Goal: Task Accomplishment & Management: Manage account settings

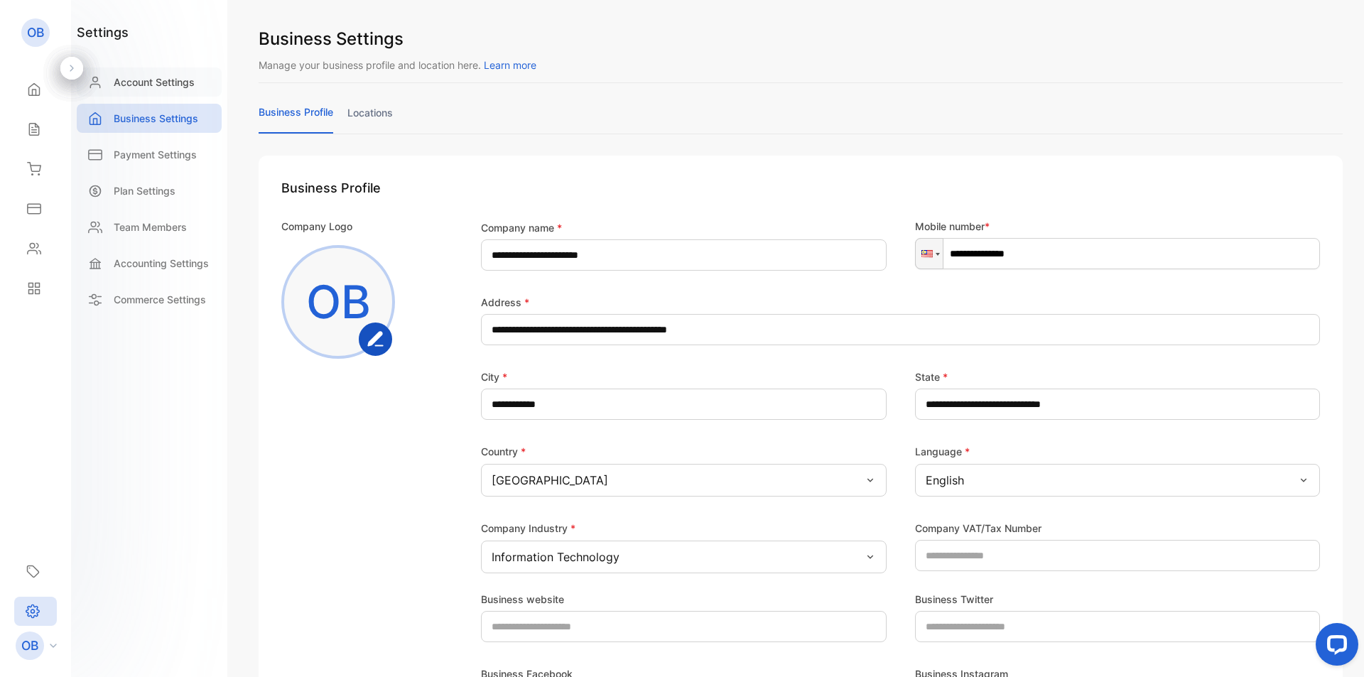
click at [152, 80] on p "Account Settings" at bounding box center [154, 82] width 81 height 15
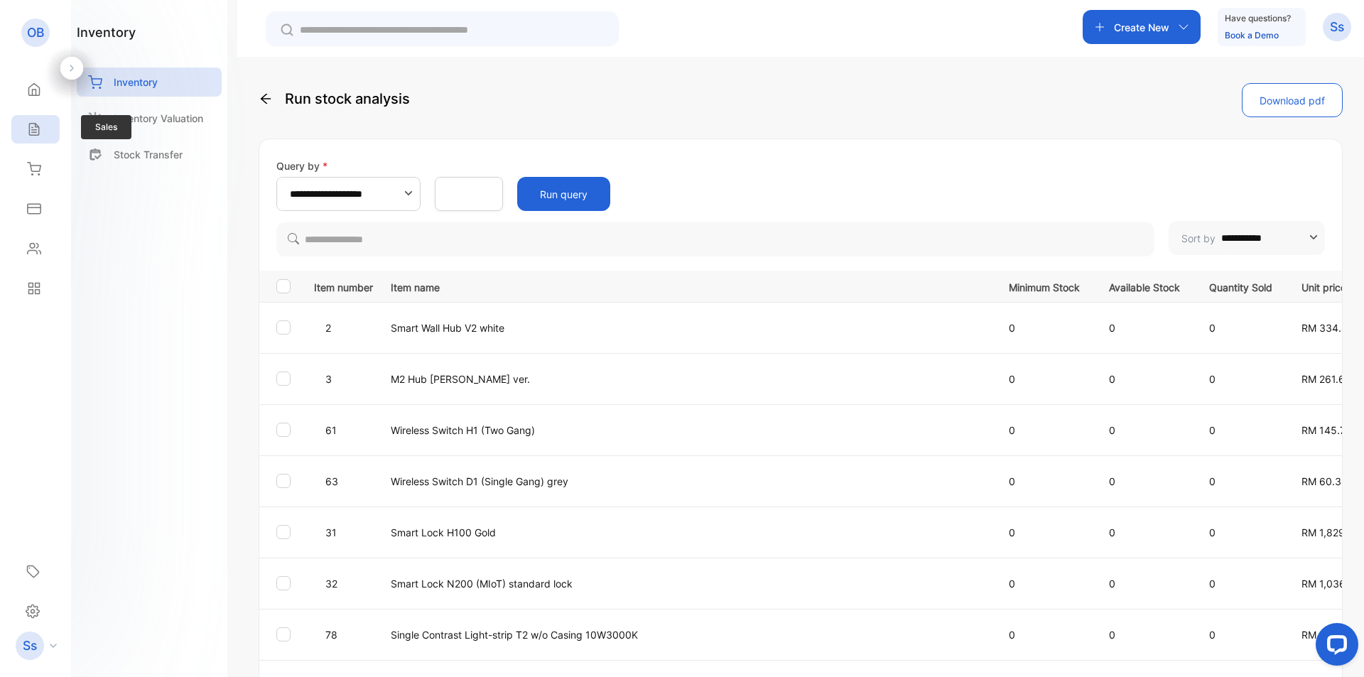
click at [35, 140] on div "Sales" at bounding box center [35, 129] width 48 height 28
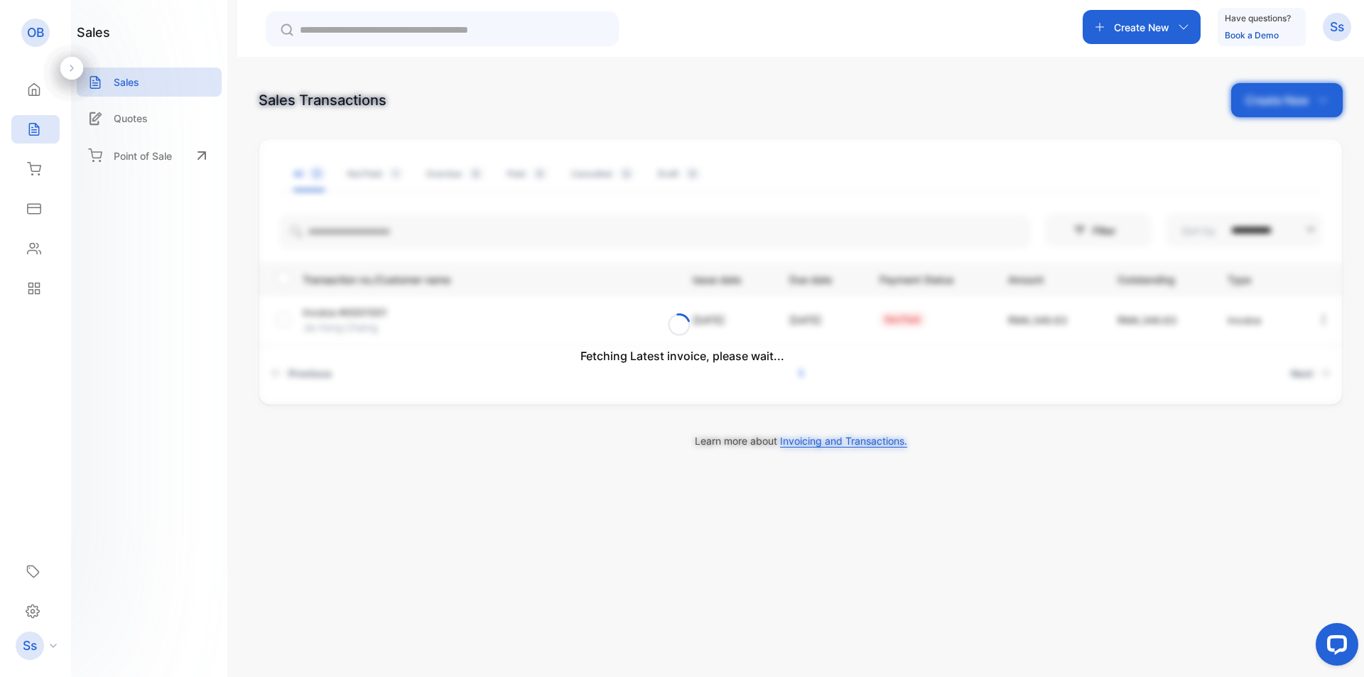
click at [158, 114] on div "Fetching Latest invoice, please wait..." at bounding box center [682, 338] width 1364 height 677
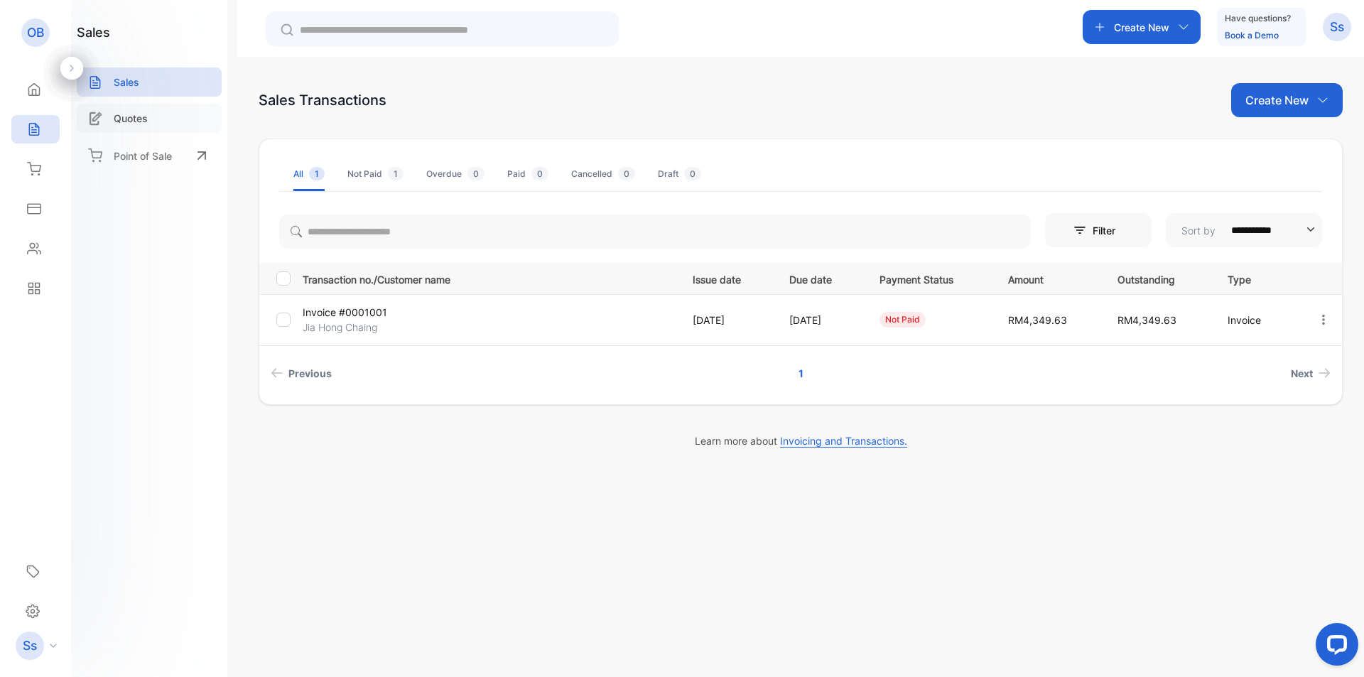
click at [134, 114] on p "Quotes" at bounding box center [131, 118] width 34 height 15
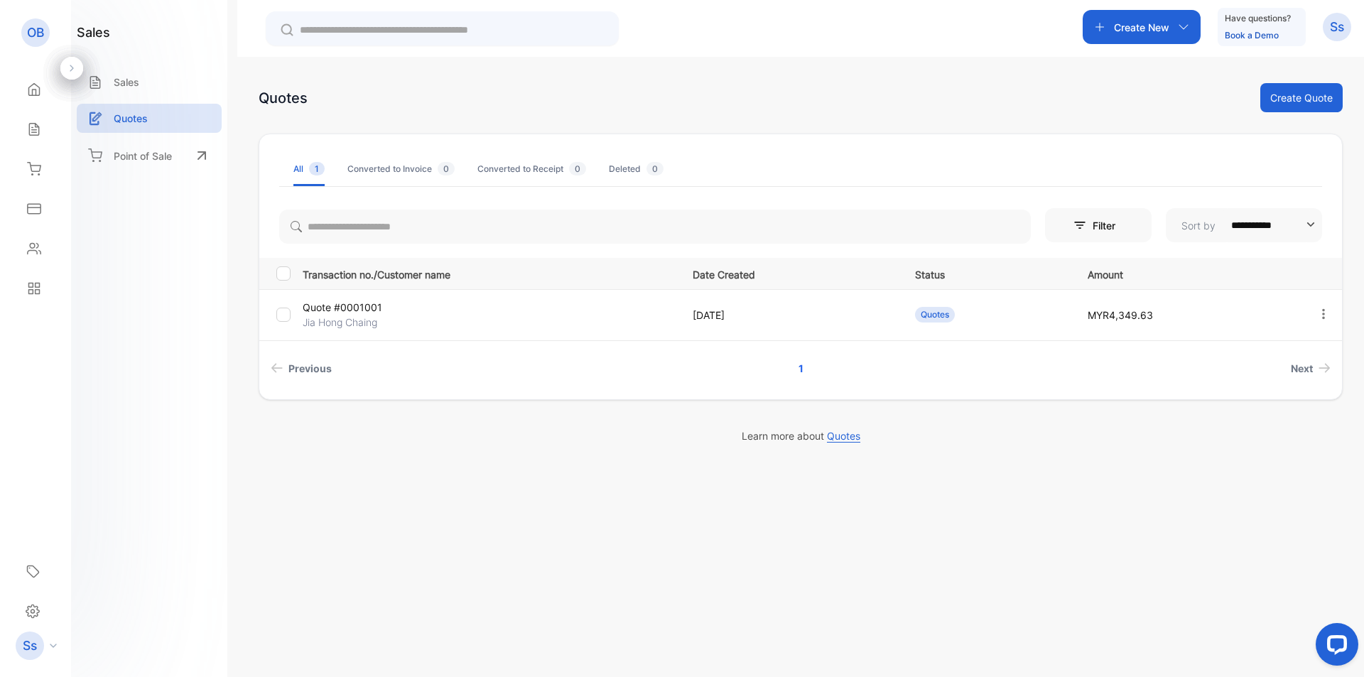
click at [809, 325] on td "[DATE]" at bounding box center [786, 314] width 222 height 51
click at [748, 313] on p "[DATE]" at bounding box center [788, 315] width 193 height 15
click at [371, 312] on p "Quote #0001001" at bounding box center [365, 307] width 124 height 15
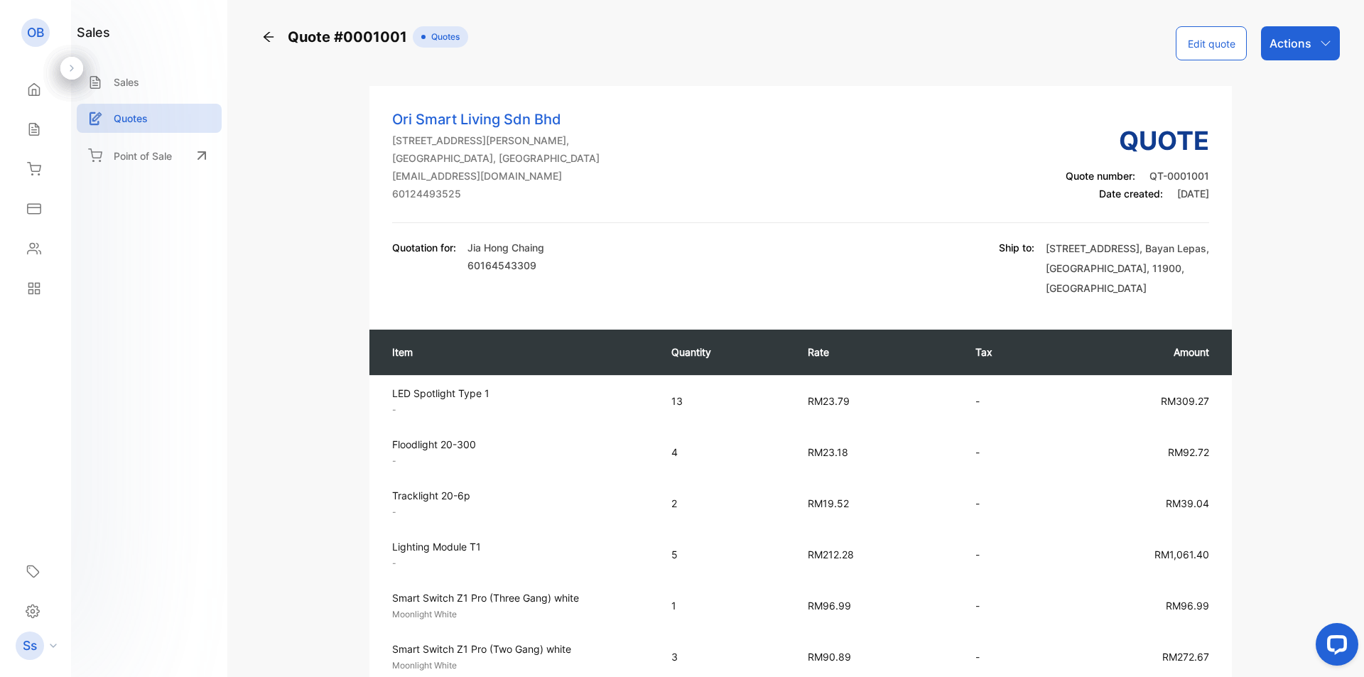
click at [1208, 45] on button "Edit quote" at bounding box center [1210, 43] width 71 height 34
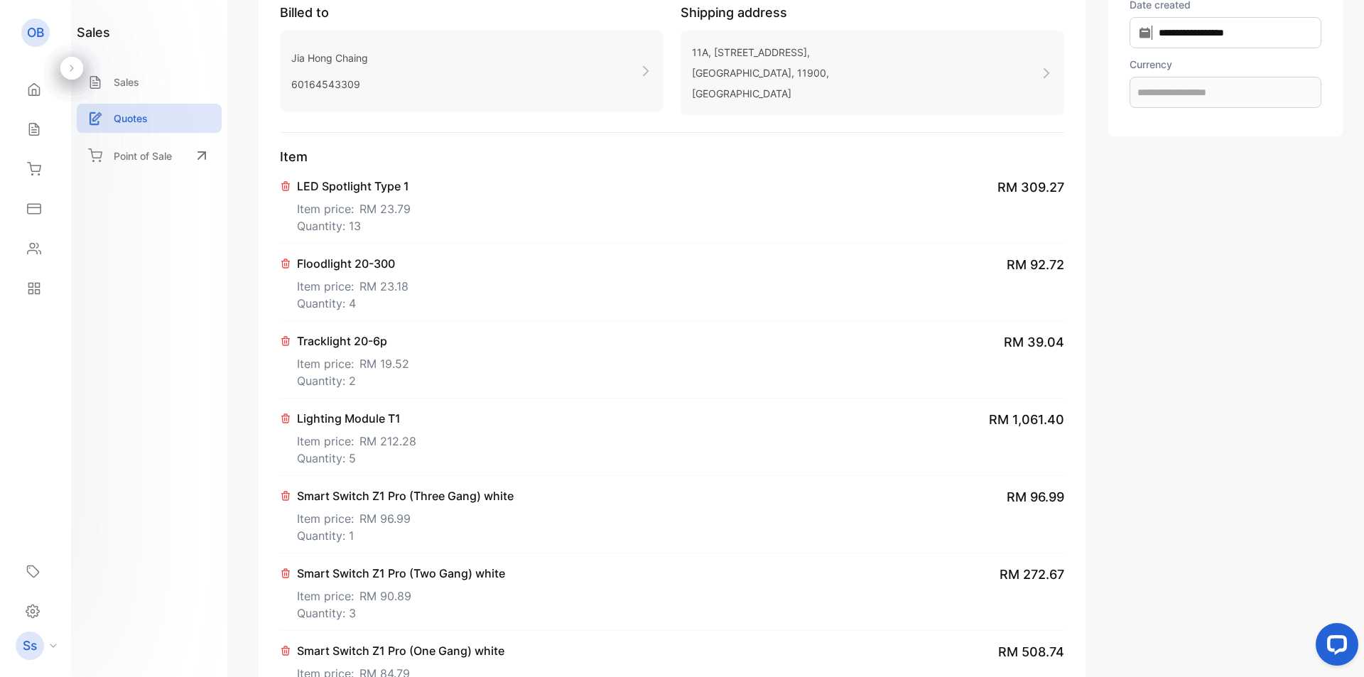
type input "**********"
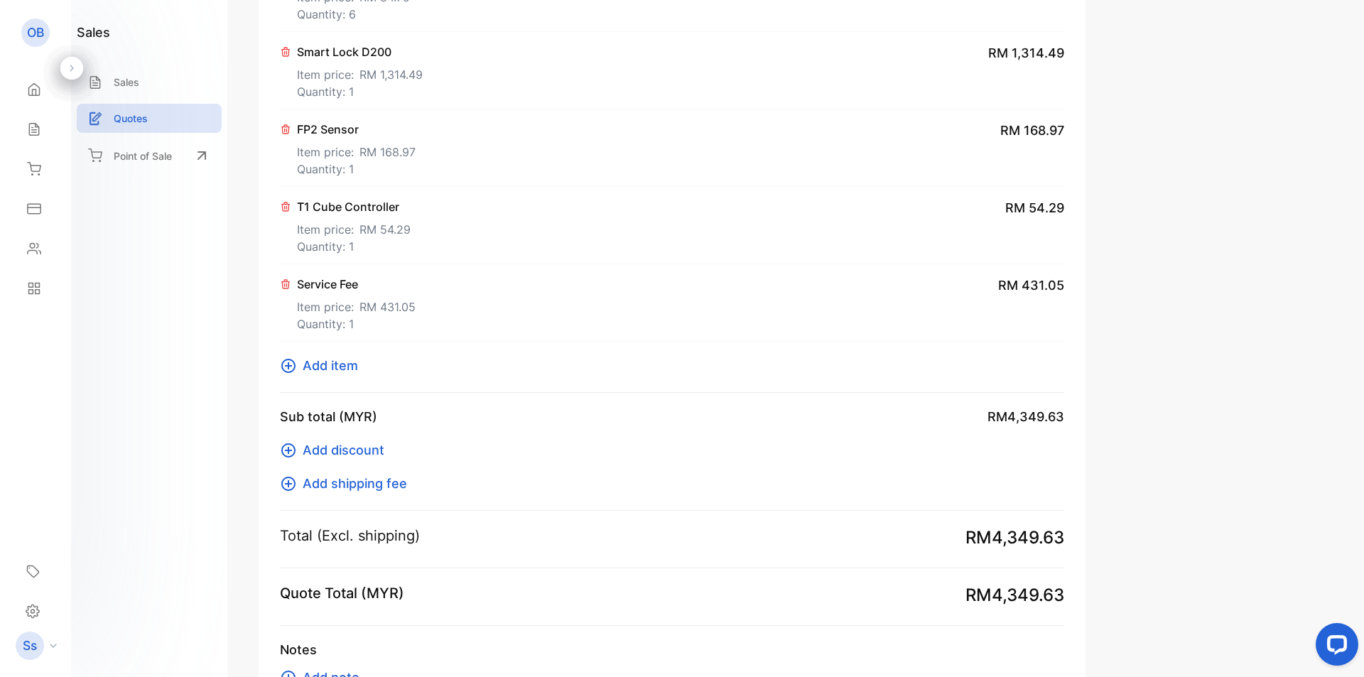
scroll to position [936, 0]
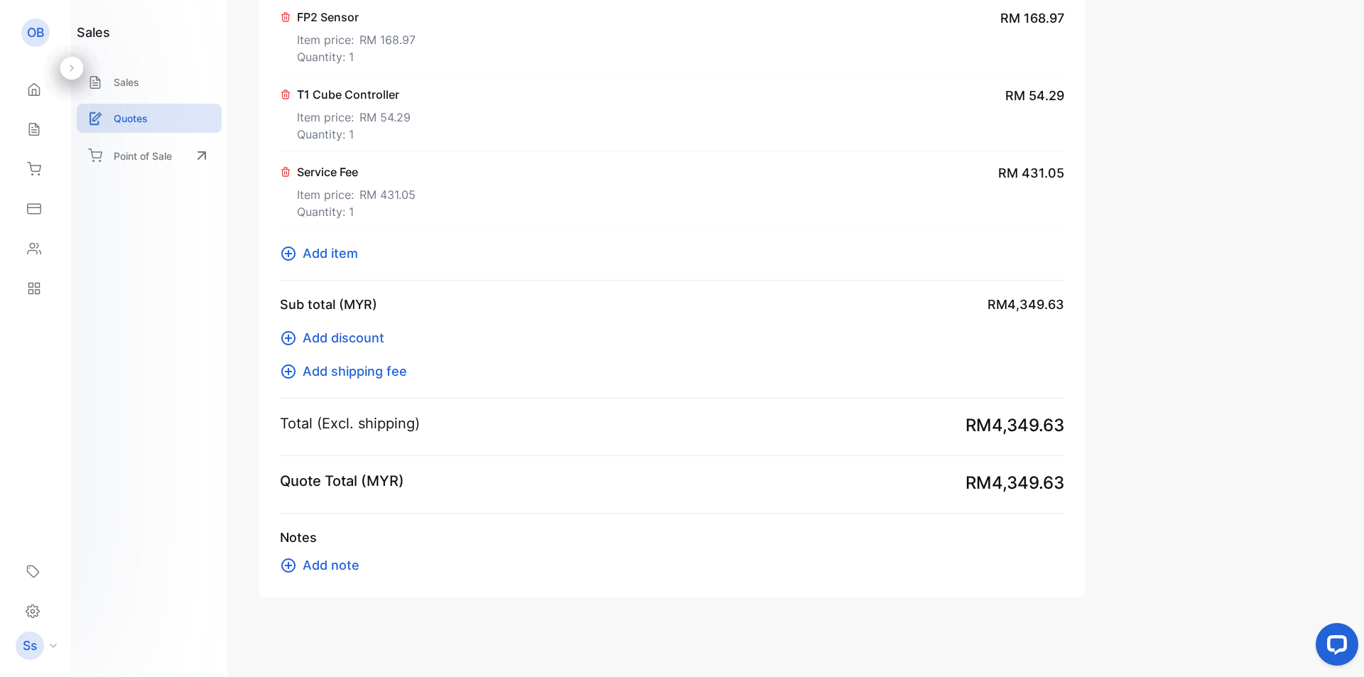
click at [338, 562] on span "Add note" at bounding box center [331, 564] width 57 height 19
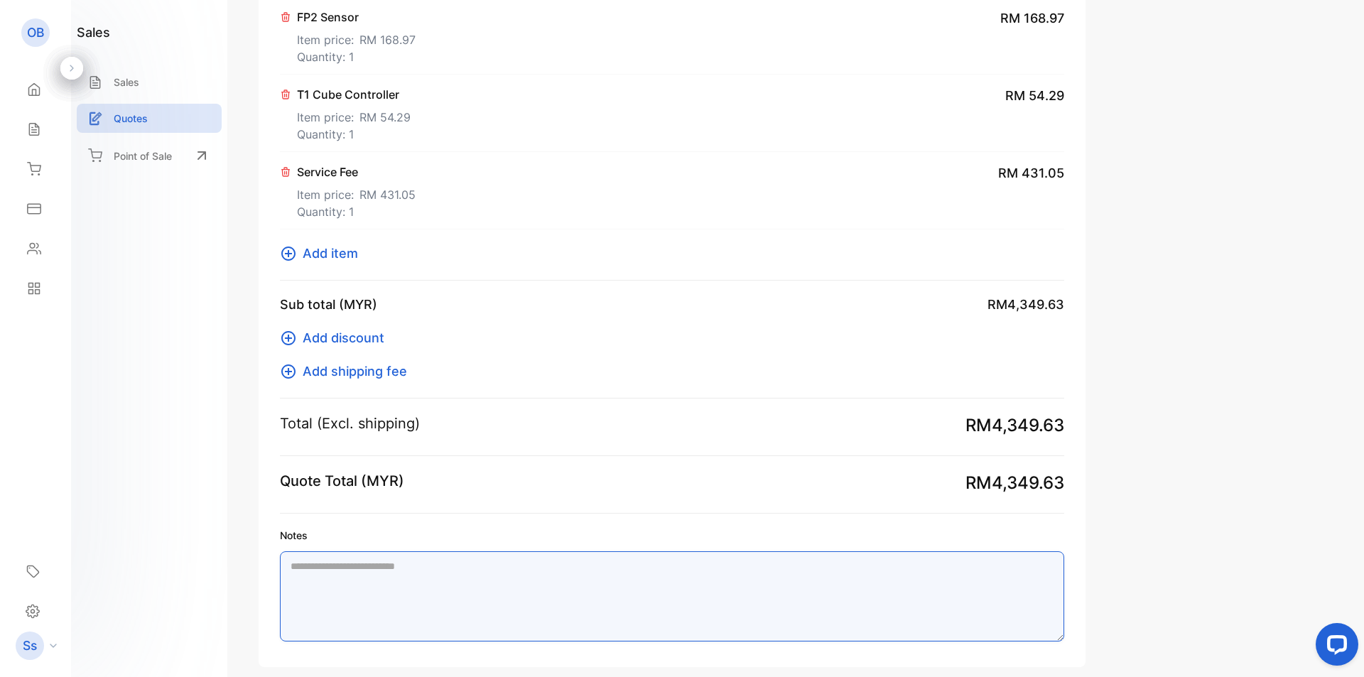
click at [401, 573] on textarea "Notes" at bounding box center [672, 596] width 784 height 90
paste textarea "**********"
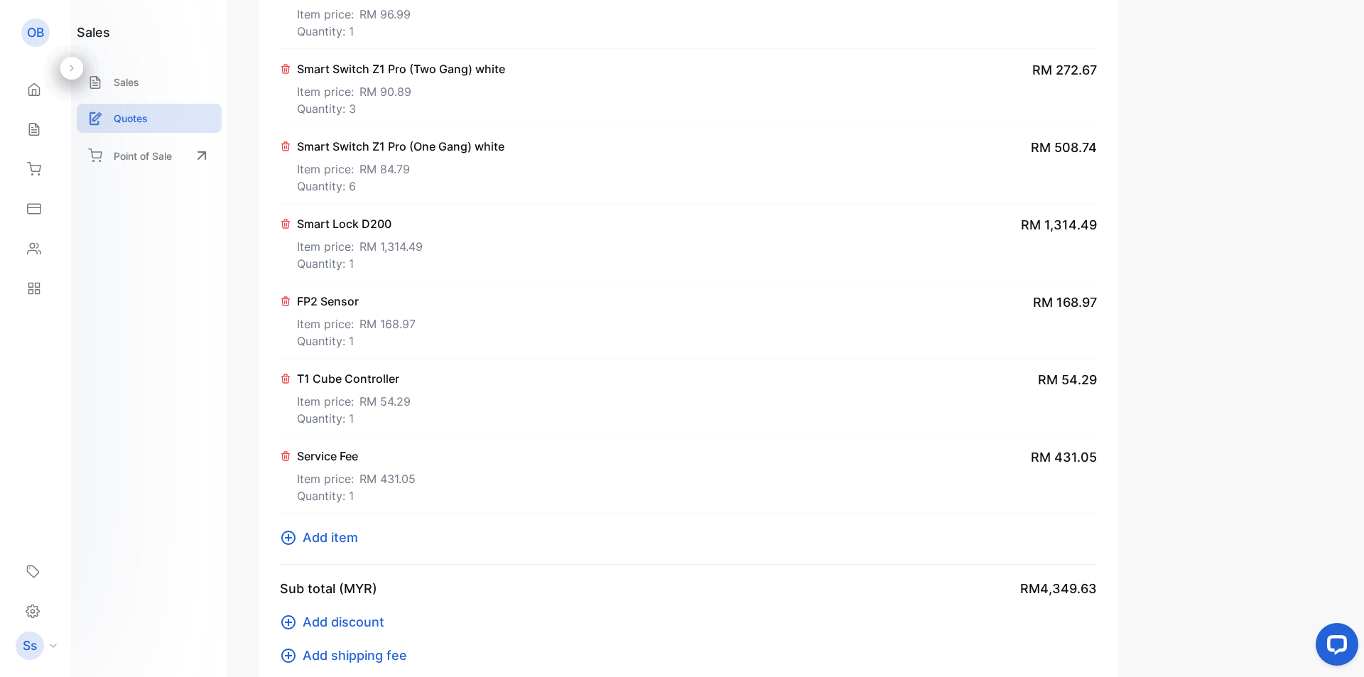
scroll to position [0, 0]
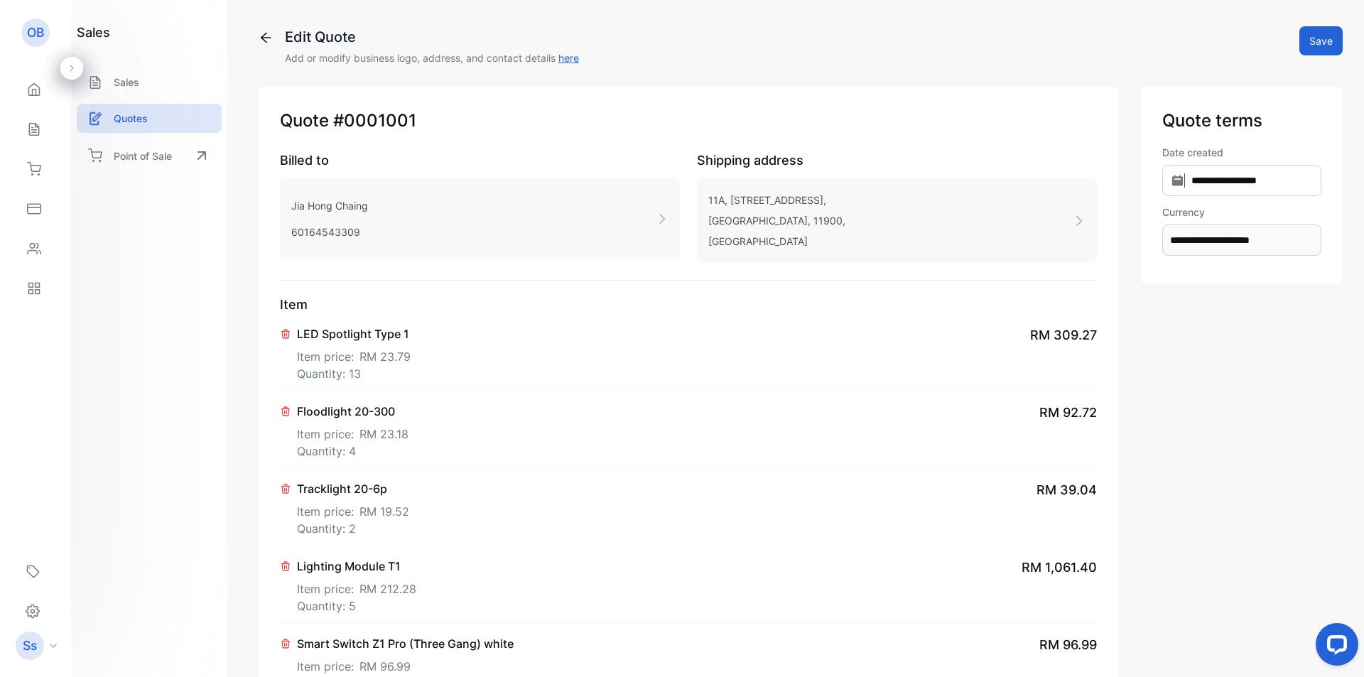
type textarea "**********"
click at [1317, 32] on button "Save" at bounding box center [1320, 40] width 43 height 29
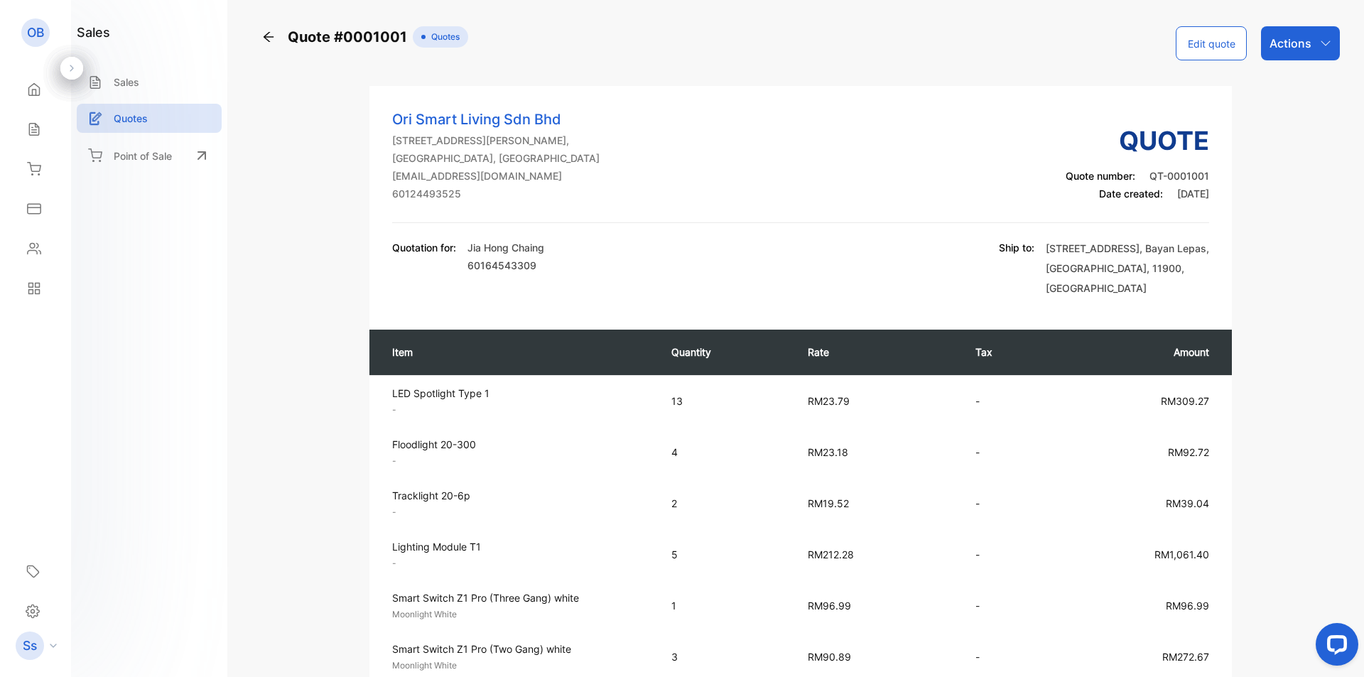
drag, startPoint x: 526, startPoint y: 228, endPoint x: 397, endPoint y: 155, distance: 148.5
click at [489, 223] on div "Ori Smart Living Sdn Bhd [STREET_ADDRESS][PERSON_NAME] [EMAIL_ADDRESS][DOMAIN_N…" at bounding box center [800, 166] width 817 height 114
drag, startPoint x: 465, startPoint y: 211, endPoint x: 425, endPoint y: 188, distance: 45.8
click at [425, 188] on div "Ori Smart Living Sdn Bhd [STREET_ADDRESS][PERSON_NAME] [EMAIL_ADDRESS][DOMAIN_N…" at bounding box center [495, 155] width 207 height 92
click at [477, 183] on p "[EMAIL_ADDRESS][DOMAIN_NAME]" at bounding box center [495, 175] width 207 height 15
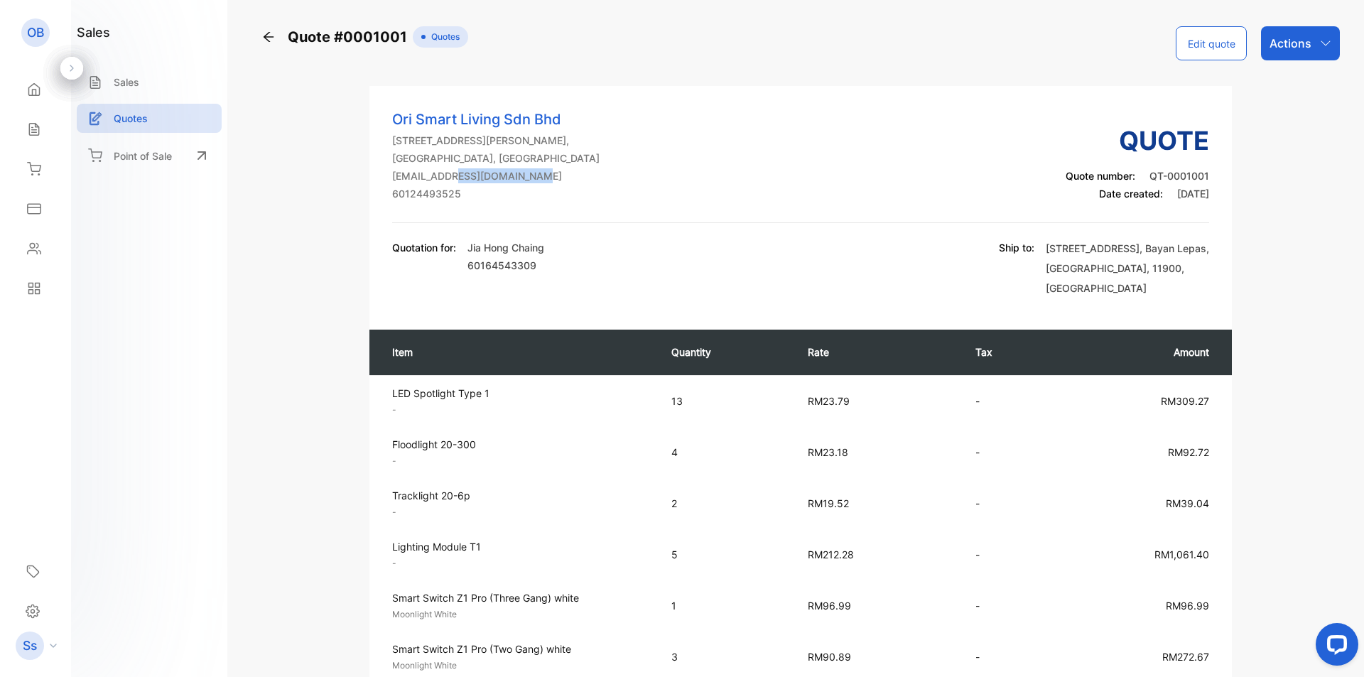
click at [477, 183] on p "[EMAIL_ADDRESS][DOMAIN_NAME]" at bounding box center [495, 175] width 207 height 15
drag, startPoint x: 923, startPoint y: 156, endPoint x: 658, endPoint y: 187, distance: 266.7
click at [920, 158] on div "Ori Smart Living Sdn Bhd [STREET_ADDRESS][PERSON_NAME] [EMAIL_ADDRESS][DOMAIN_N…" at bounding box center [800, 166] width 817 height 114
click at [26, 251] on div "Contacts" at bounding box center [32, 248] width 18 height 14
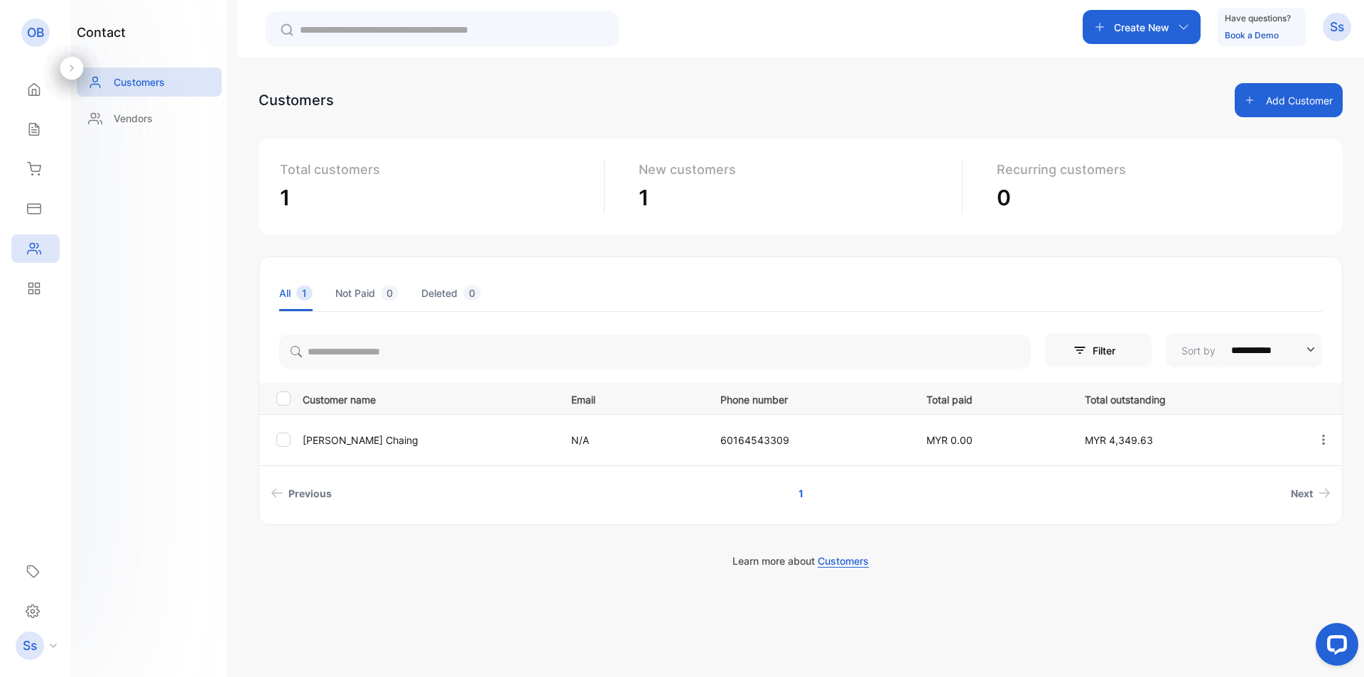
click at [40, 27] on p "OB" at bounding box center [35, 32] width 17 height 18
click at [41, 34] on p "OB" at bounding box center [35, 32] width 17 height 18
drag, startPoint x: 1335, startPoint y: 31, endPoint x: 1336, endPoint y: 43, distance: 12.2
click at [1337, 33] on p "Ss" at bounding box center [1337, 27] width 14 height 18
click at [1279, 75] on span "View profile" at bounding box center [1285, 71] width 61 height 15
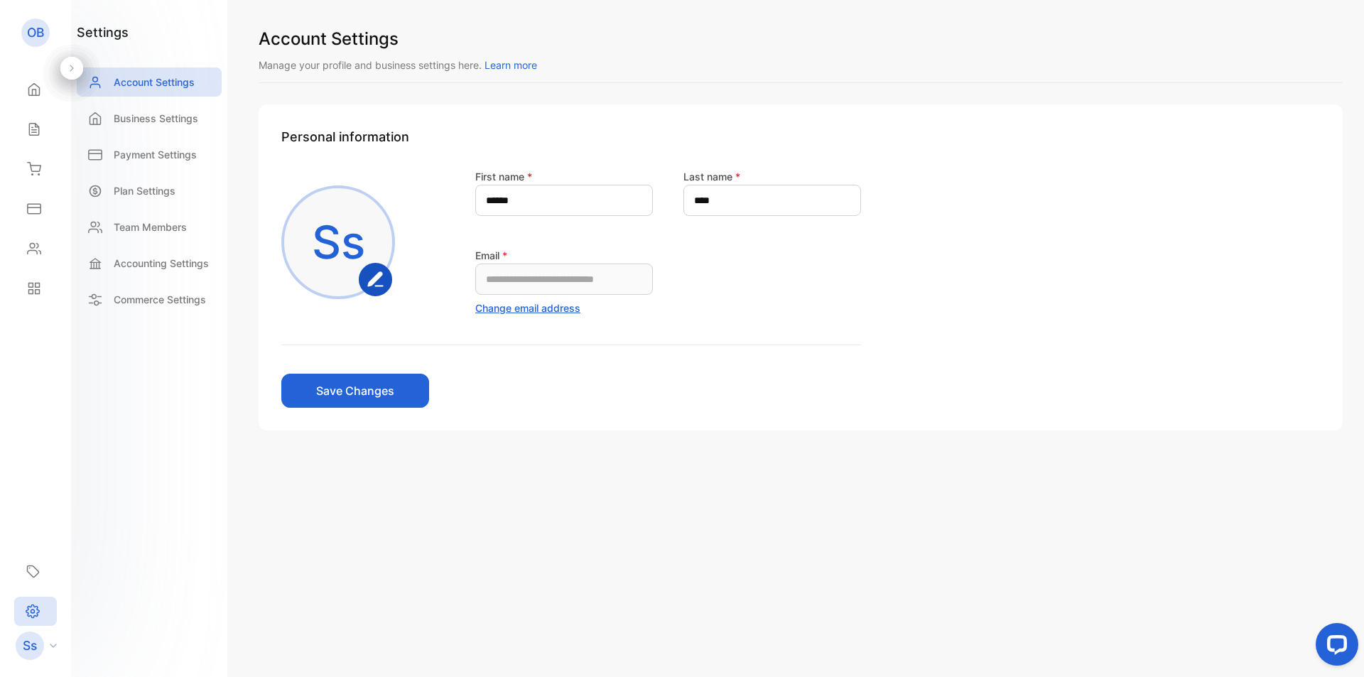
click at [556, 309] on button "Change email address" at bounding box center [527, 307] width 105 height 15
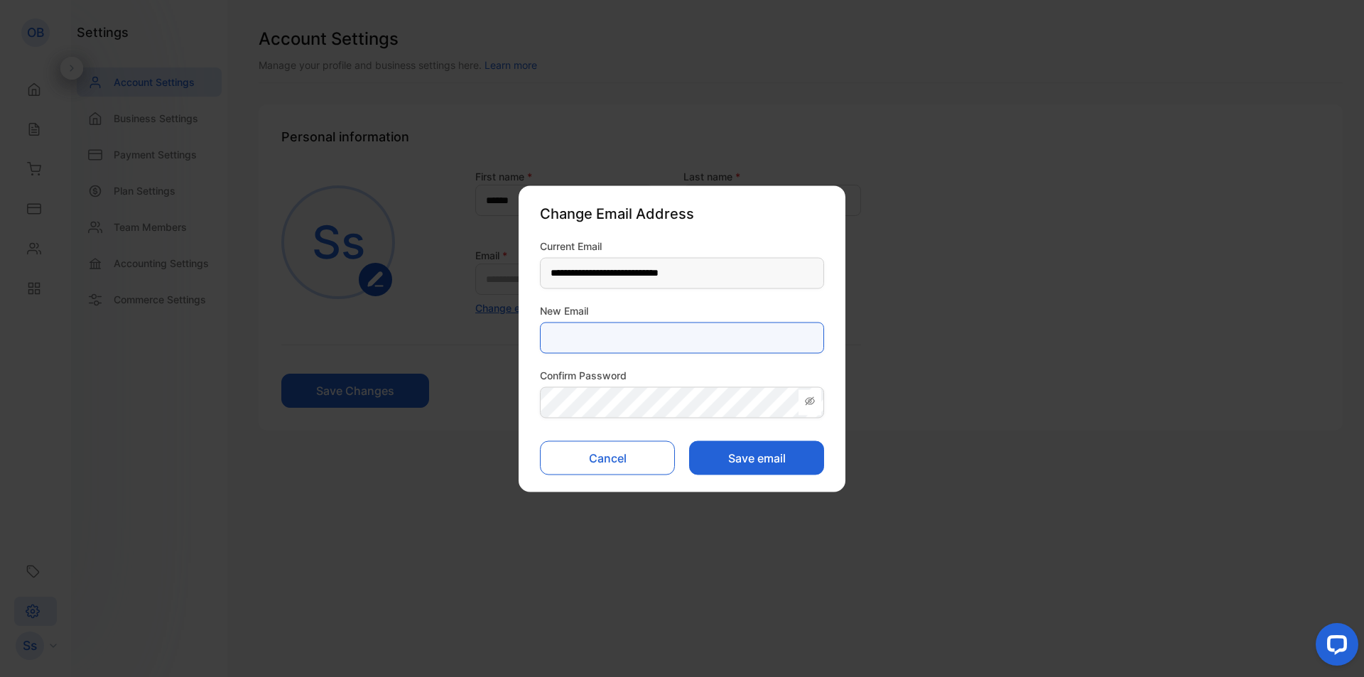
click at [691, 329] on Email-inputNewEmail "email" at bounding box center [682, 337] width 284 height 31
click at [696, 332] on Email-inputNewEmail "email" at bounding box center [682, 337] width 284 height 31
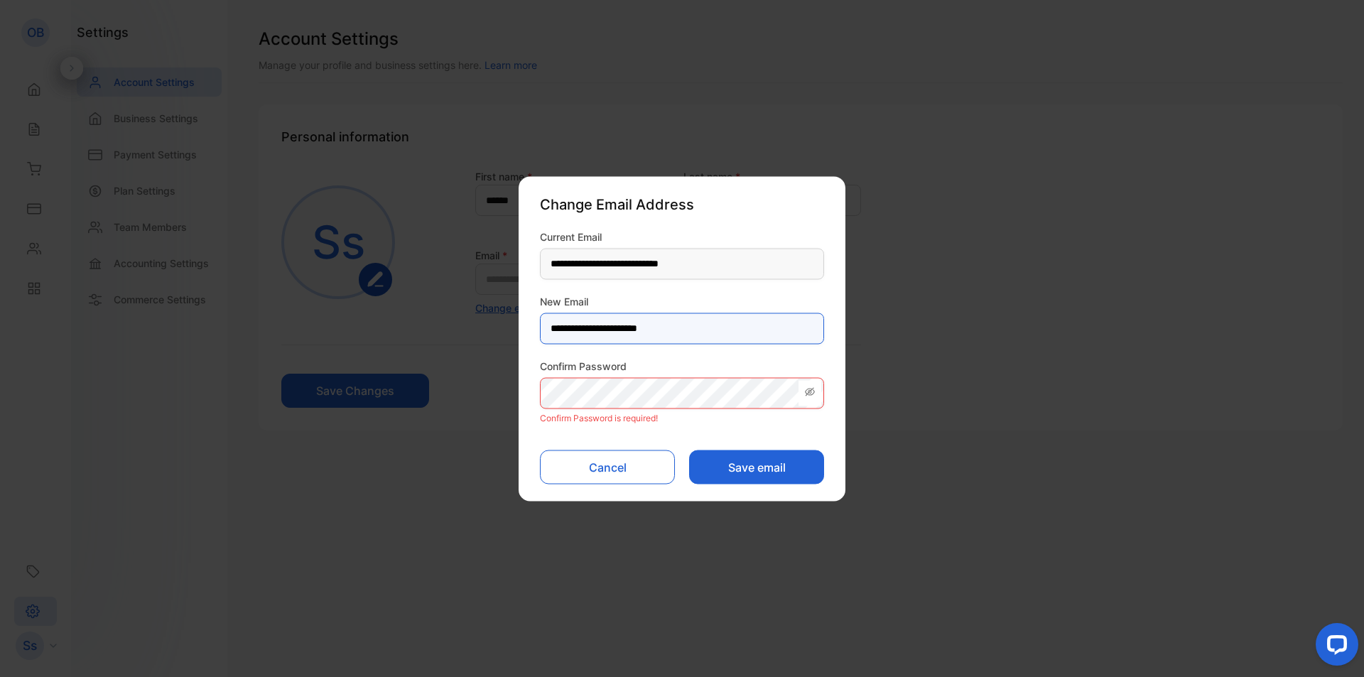
type Email-inputNewEmail "**********"
click at [696, 332] on Email-inputNewEmail "**********" at bounding box center [682, 327] width 284 height 31
click at [634, 474] on button "Cancel" at bounding box center [607, 467] width 135 height 34
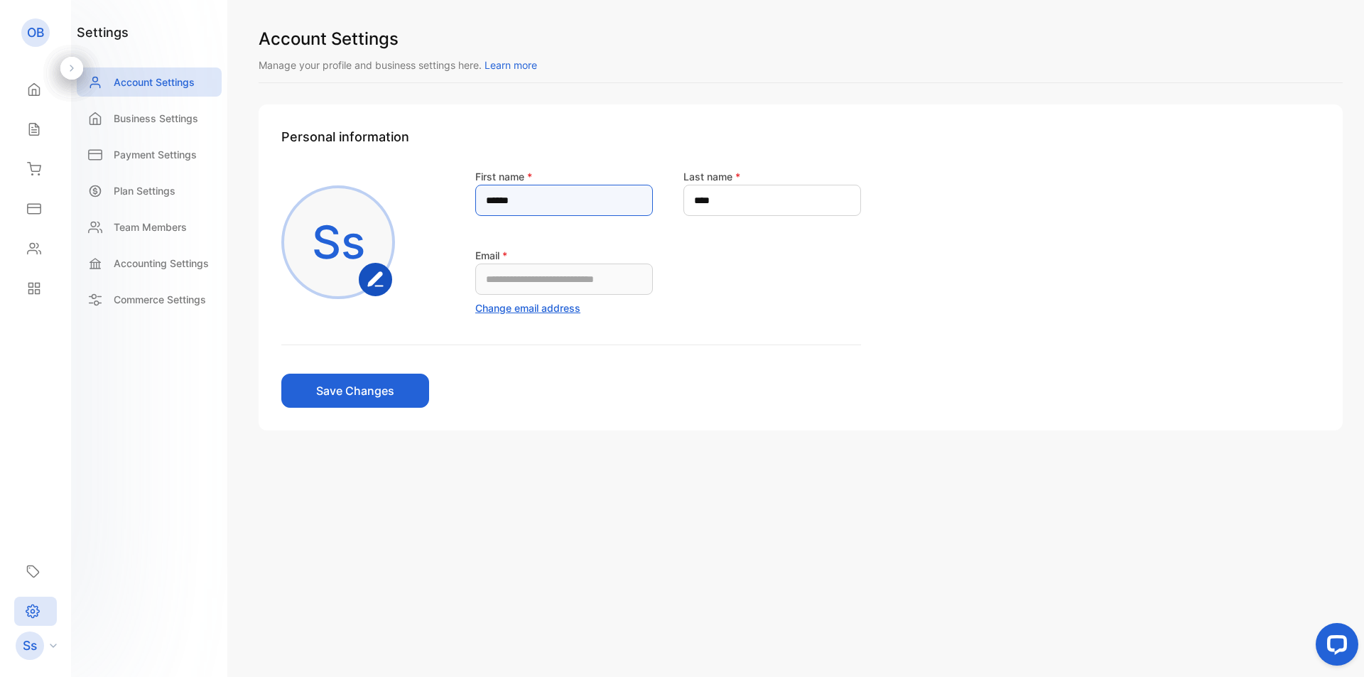
drag, startPoint x: 599, startPoint y: 194, endPoint x: 414, endPoint y: 200, distance: 185.5
click at [414, 200] on div "**********" at bounding box center [571, 242] width 580 height 148
type name-inputfirstname "**********"
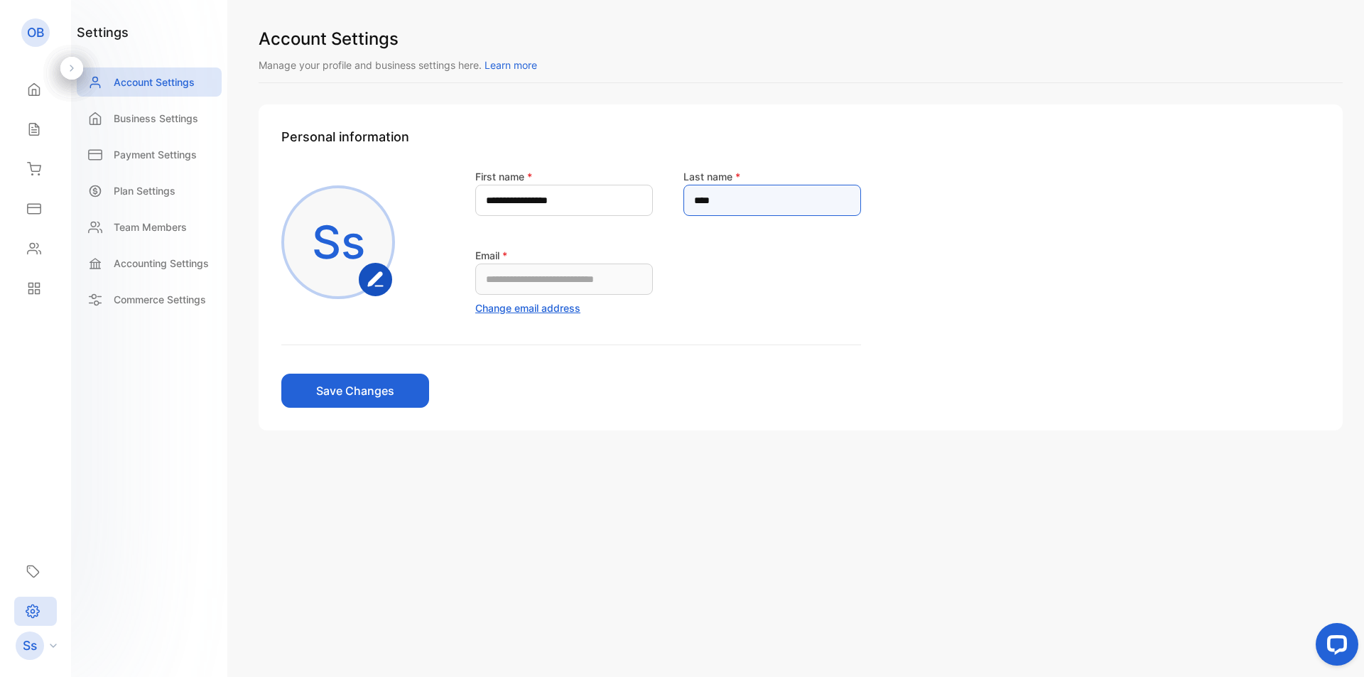
drag, startPoint x: 828, startPoint y: 200, endPoint x: 605, endPoint y: 188, distance: 223.3
click at [605, 188] on div "**********" at bounding box center [668, 242] width 386 height 148
type name-inputlastname "*******"
click at [335, 379] on button "Save Changes" at bounding box center [355, 391] width 148 height 34
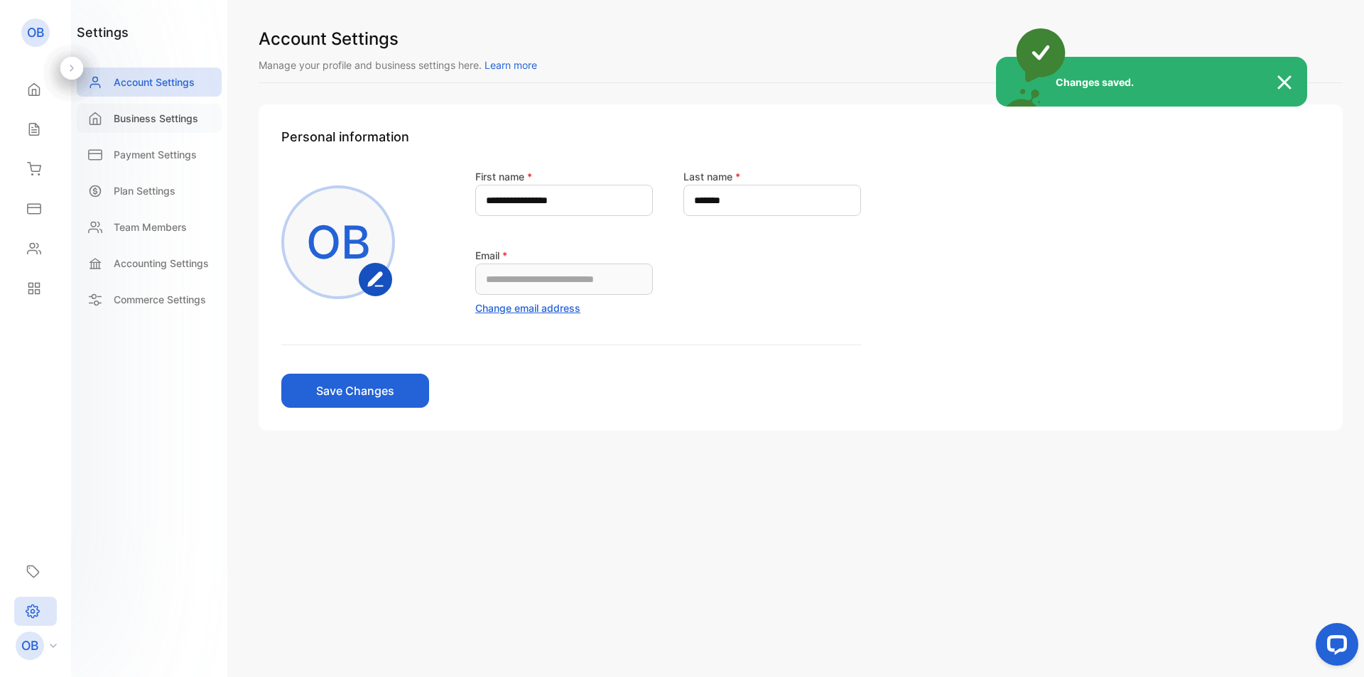
drag, startPoint x: 173, startPoint y: 119, endPoint x: 178, endPoint y: 127, distance: 9.9
click at [173, 119] on div "Changes saved." at bounding box center [682, 338] width 1364 height 677
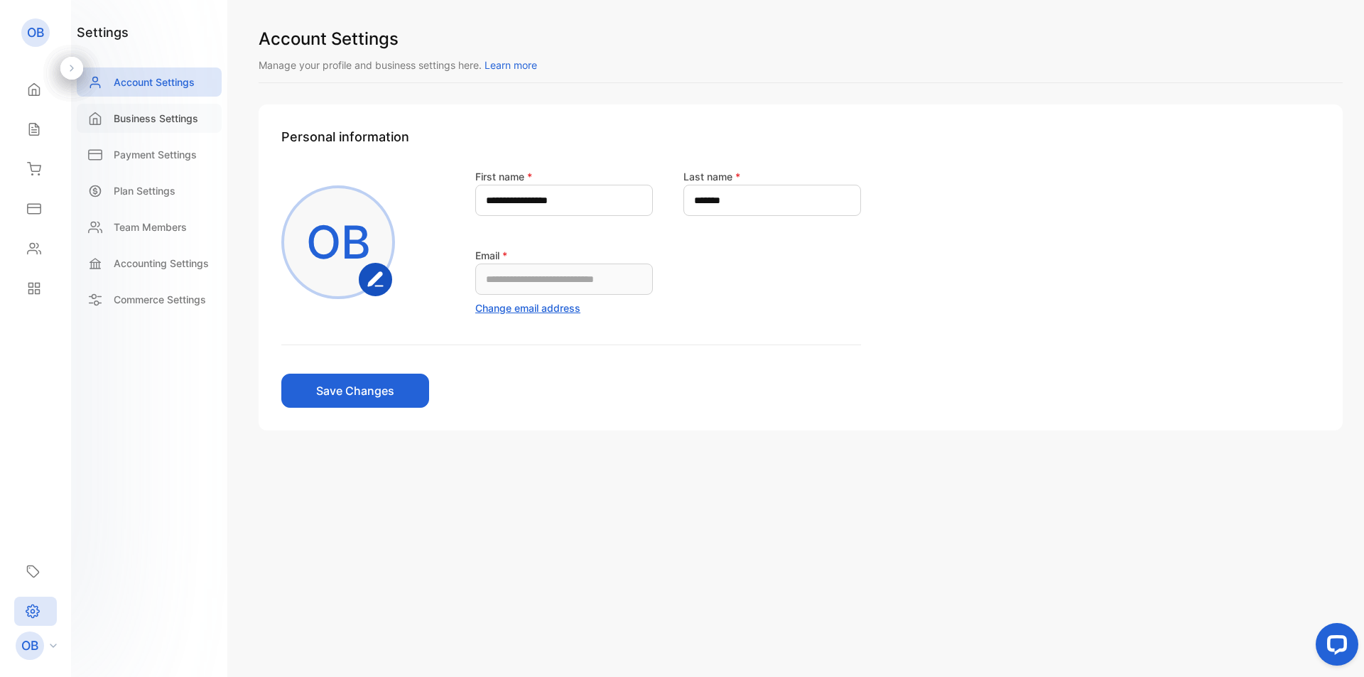
click at [174, 119] on p "Business Settings" at bounding box center [156, 118] width 85 height 15
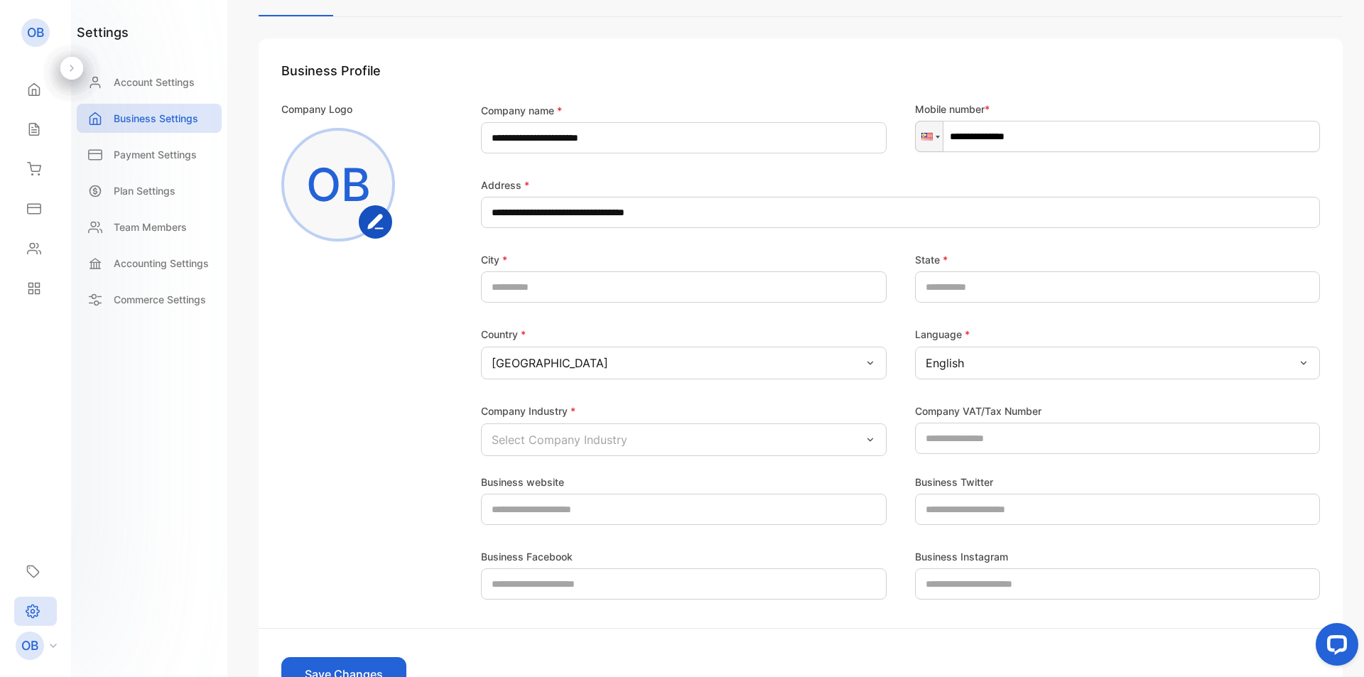
scroll to position [213, 0]
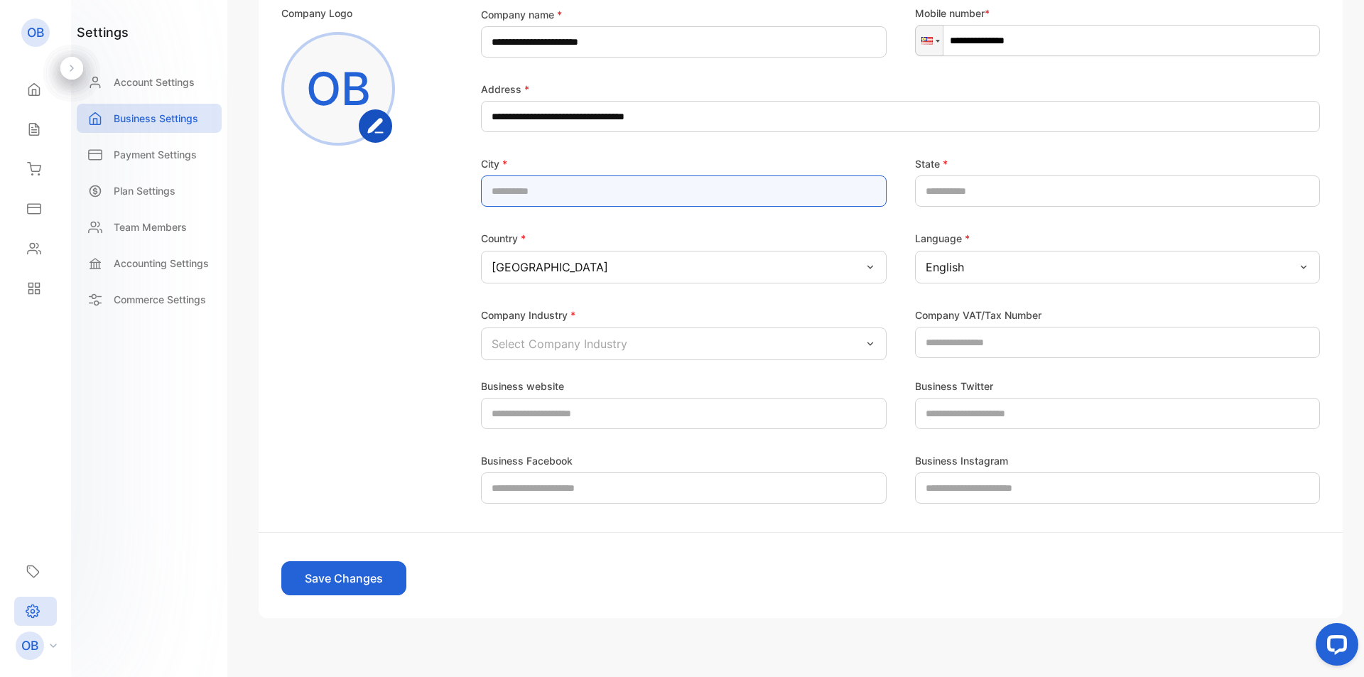
drag, startPoint x: 545, startPoint y: 197, endPoint x: 554, endPoint y: 202, distance: 9.9
click at [545, 197] on input "text" at bounding box center [684, 190] width 406 height 31
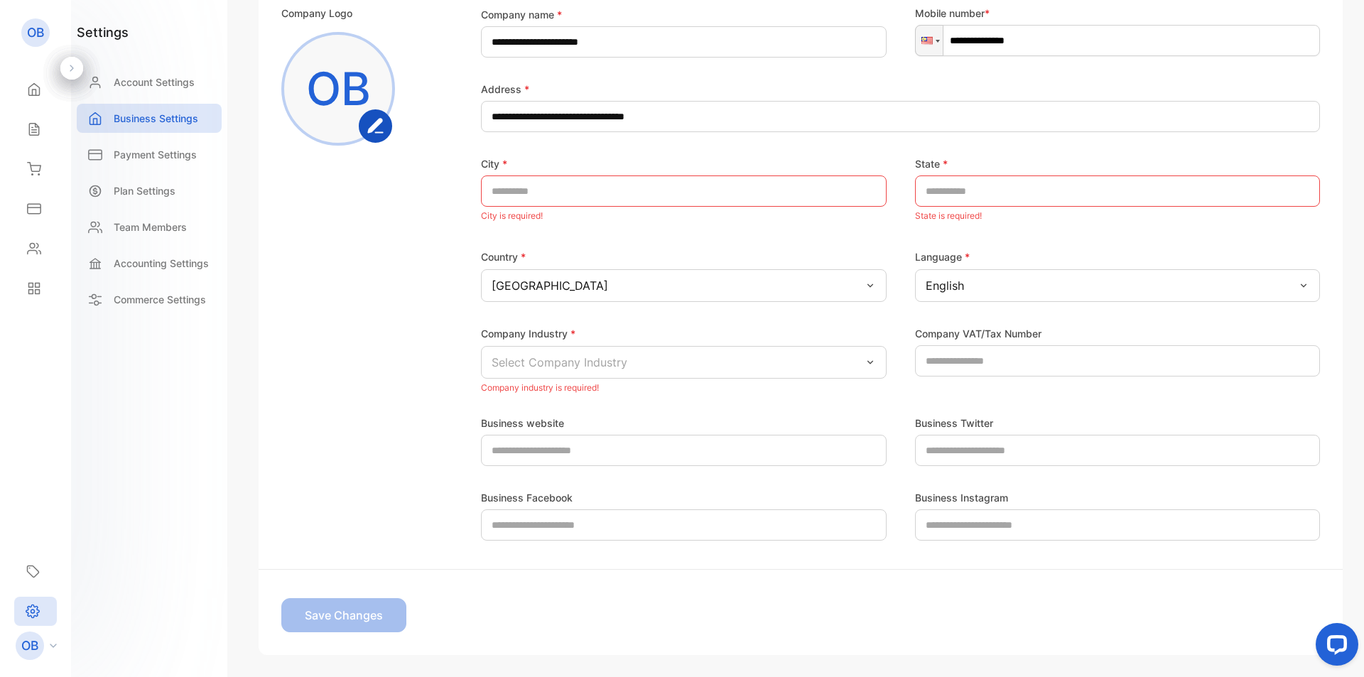
click at [400, 272] on div "Company Logo OB" at bounding box center [360, 201] width 159 height 391
click at [575, 192] on input "text" at bounding box center [684, 190] width 406 height 31
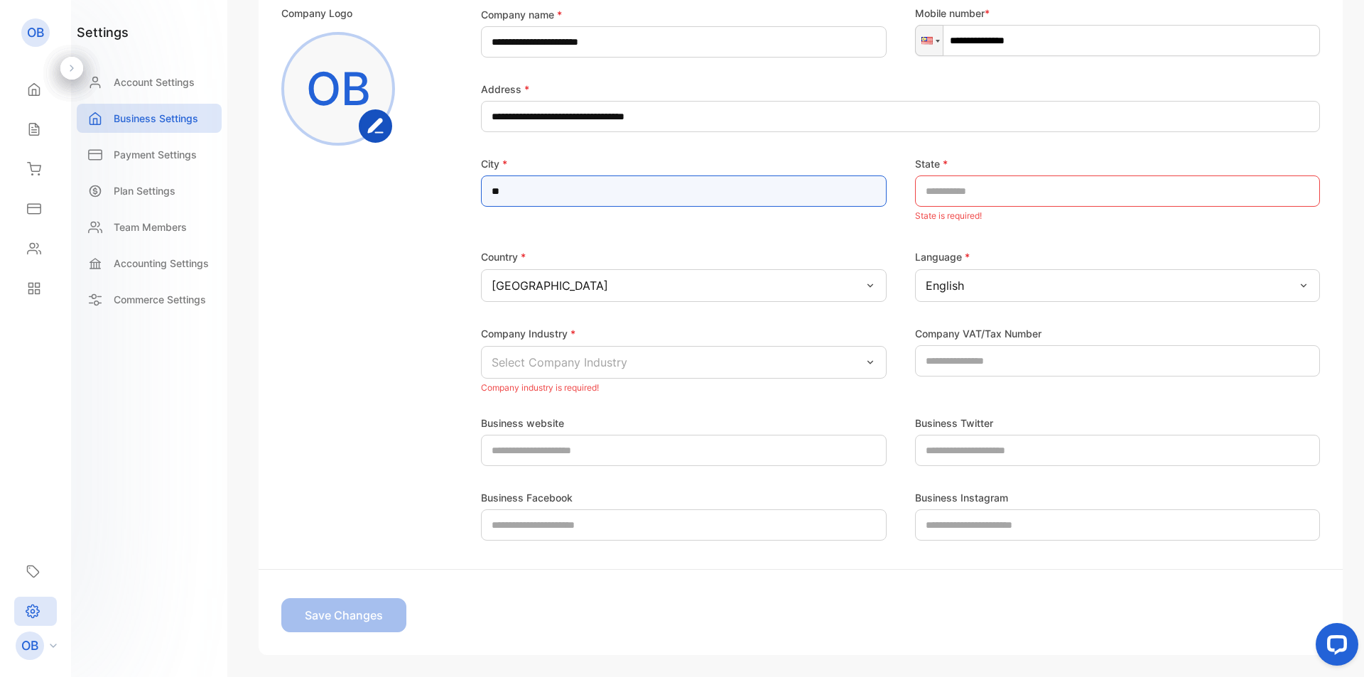
type input "*"
type input "**********"
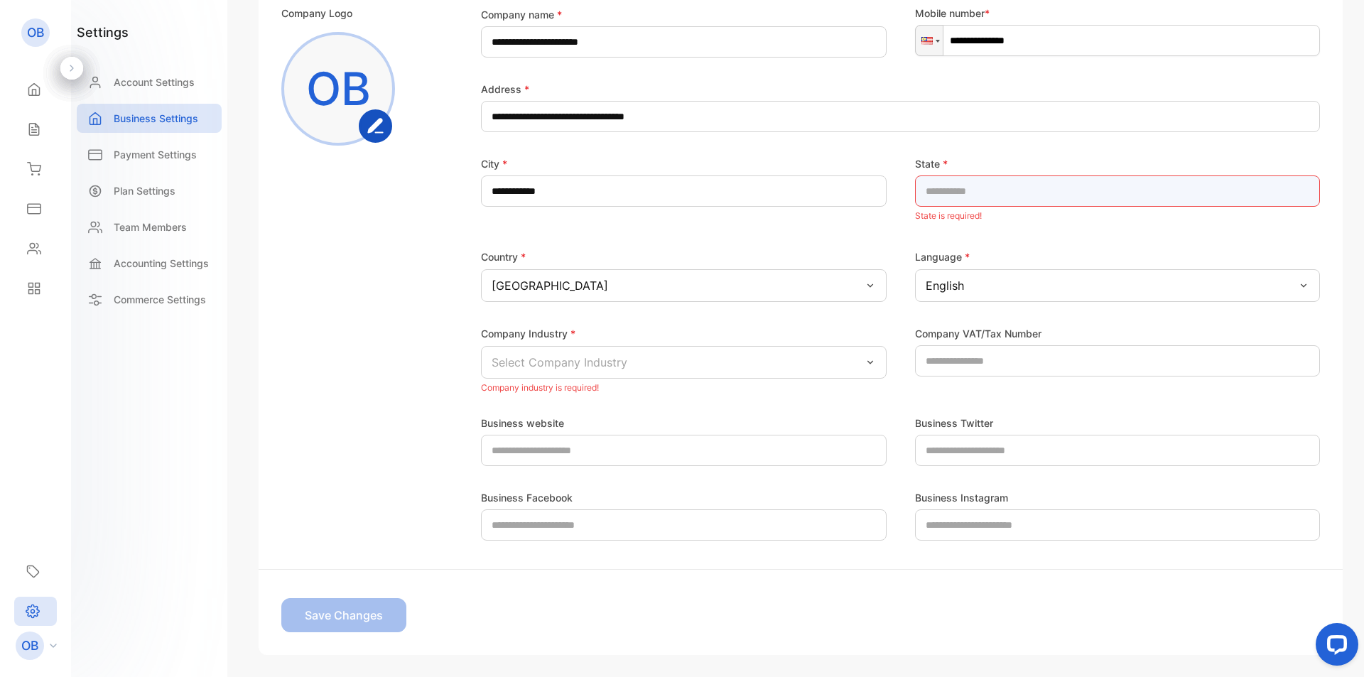
click at [1033, 194] on input "text" at bounding box center [1118, 190] width 406 height 31
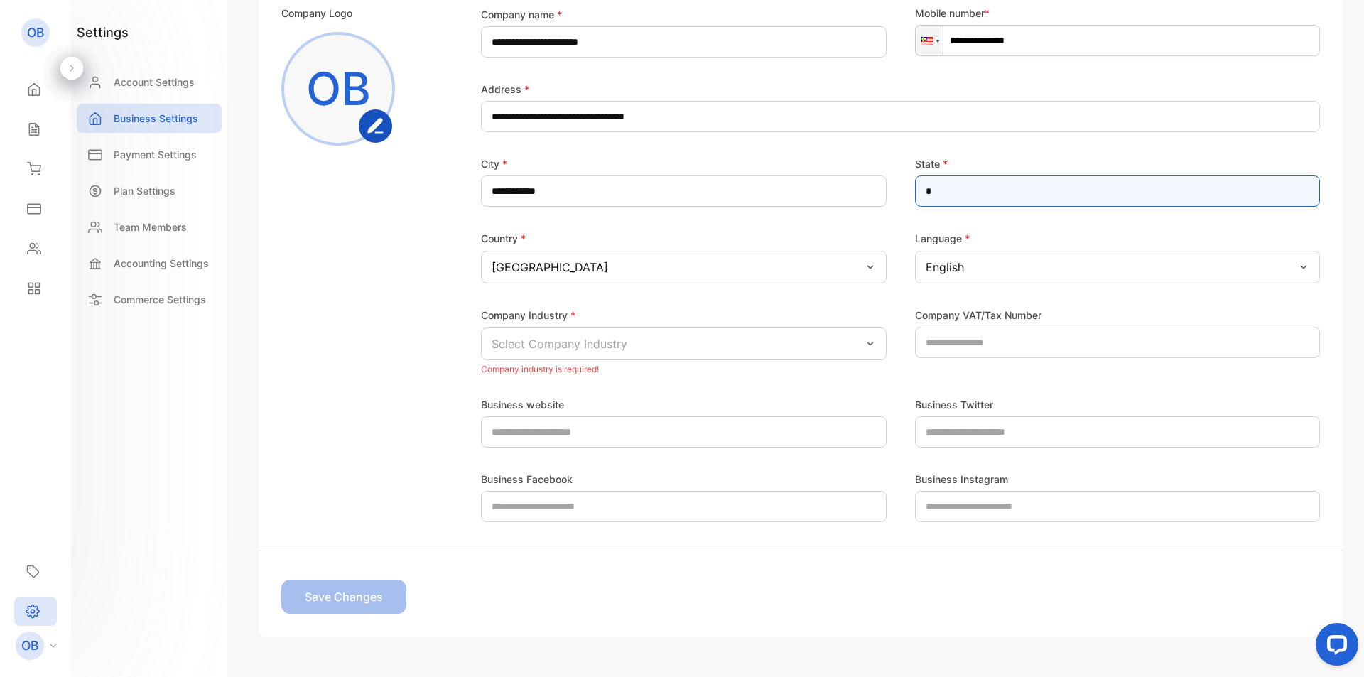
type input "**********"
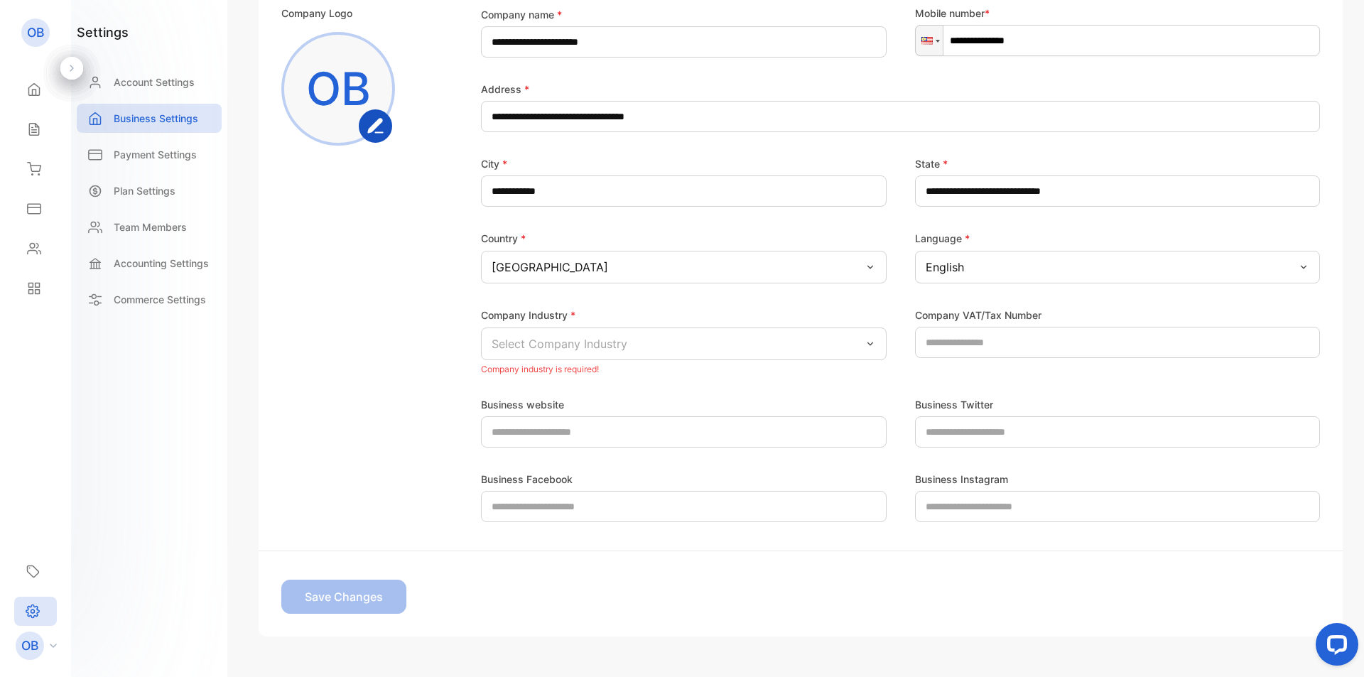
click at [630, 347] on div "Select Company Industry" at bounding box center [684, 343] width 406 height 33
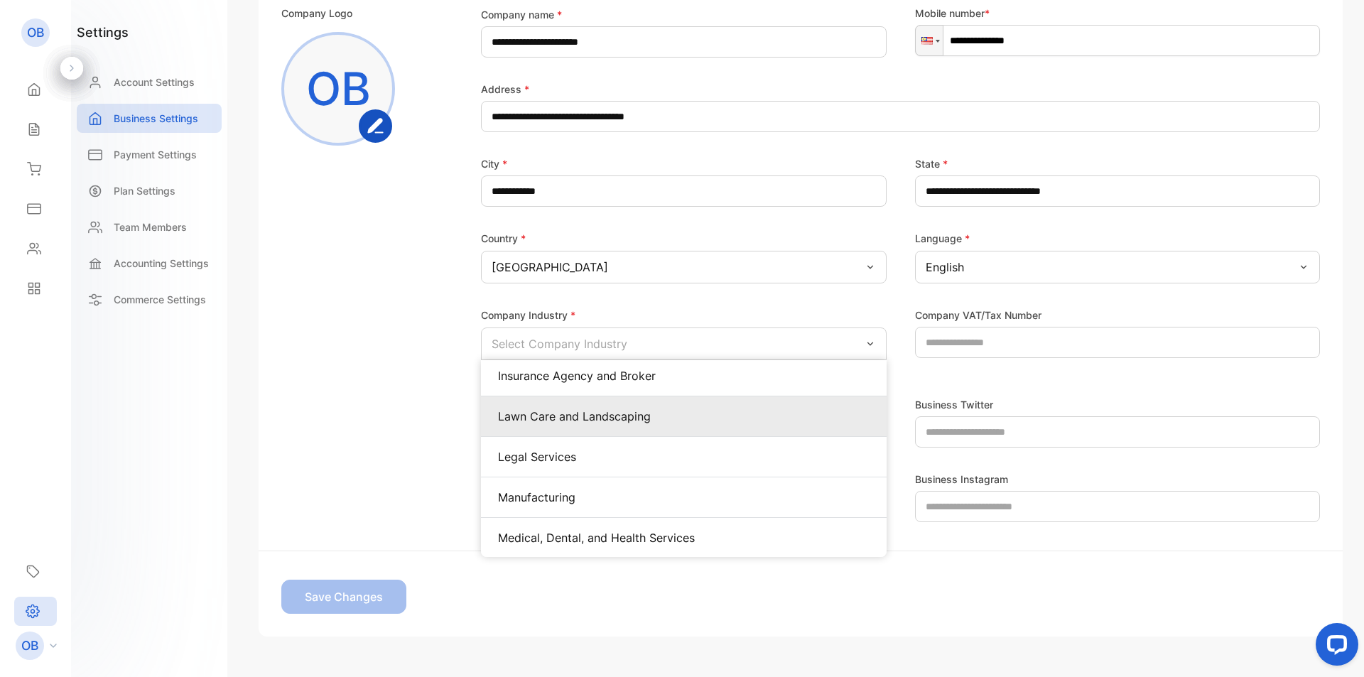
scroll to position [343, 0]
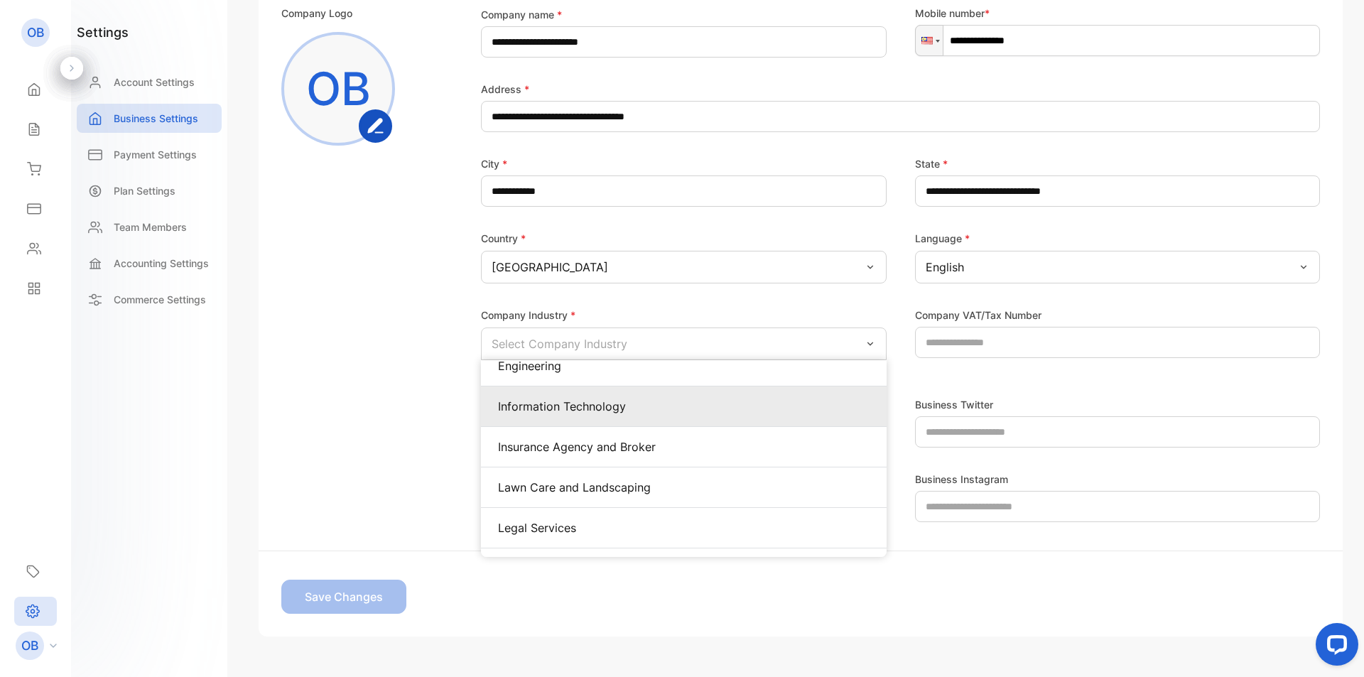
click at [615, 411] on p "Information Technology" at bounding box center [683, 406] width 371 height 17
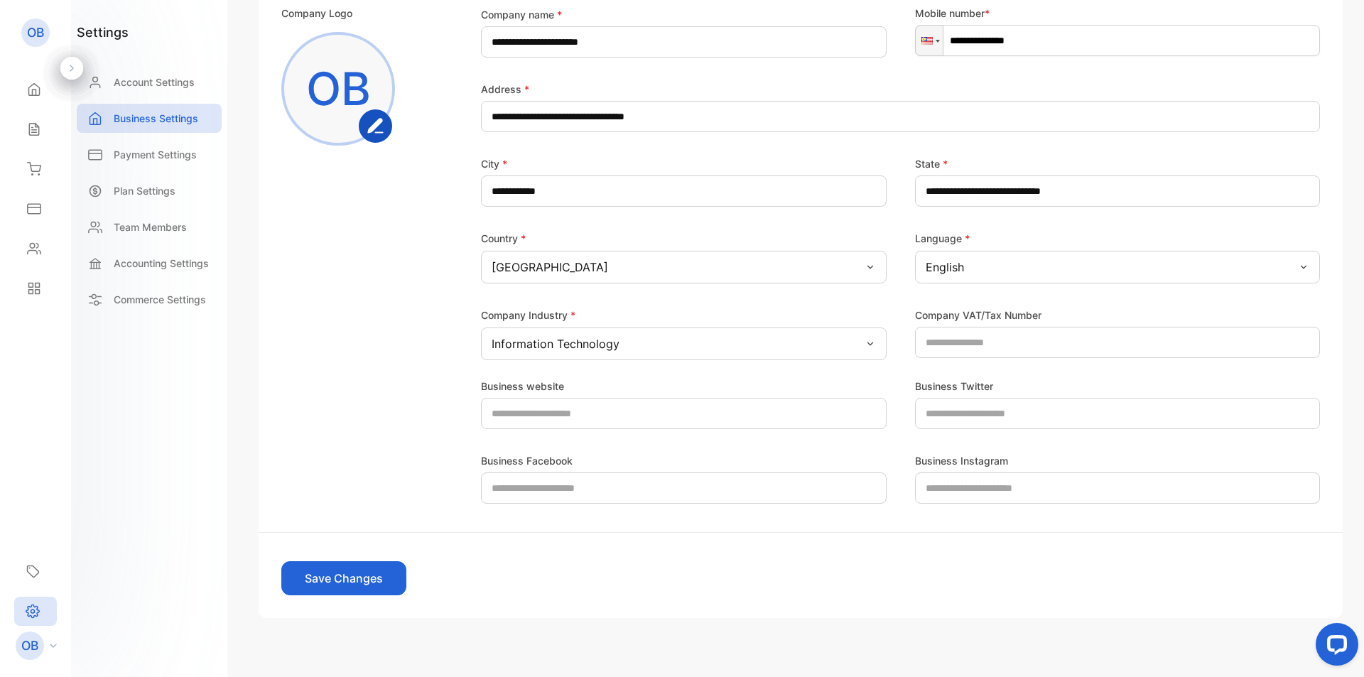
click at [319, 584] on button "Save Changes" at bounding box center [343, 578] width 125 height 34
click at [40, 127] on icon at bounding box center [34, 129] width 14 height 14
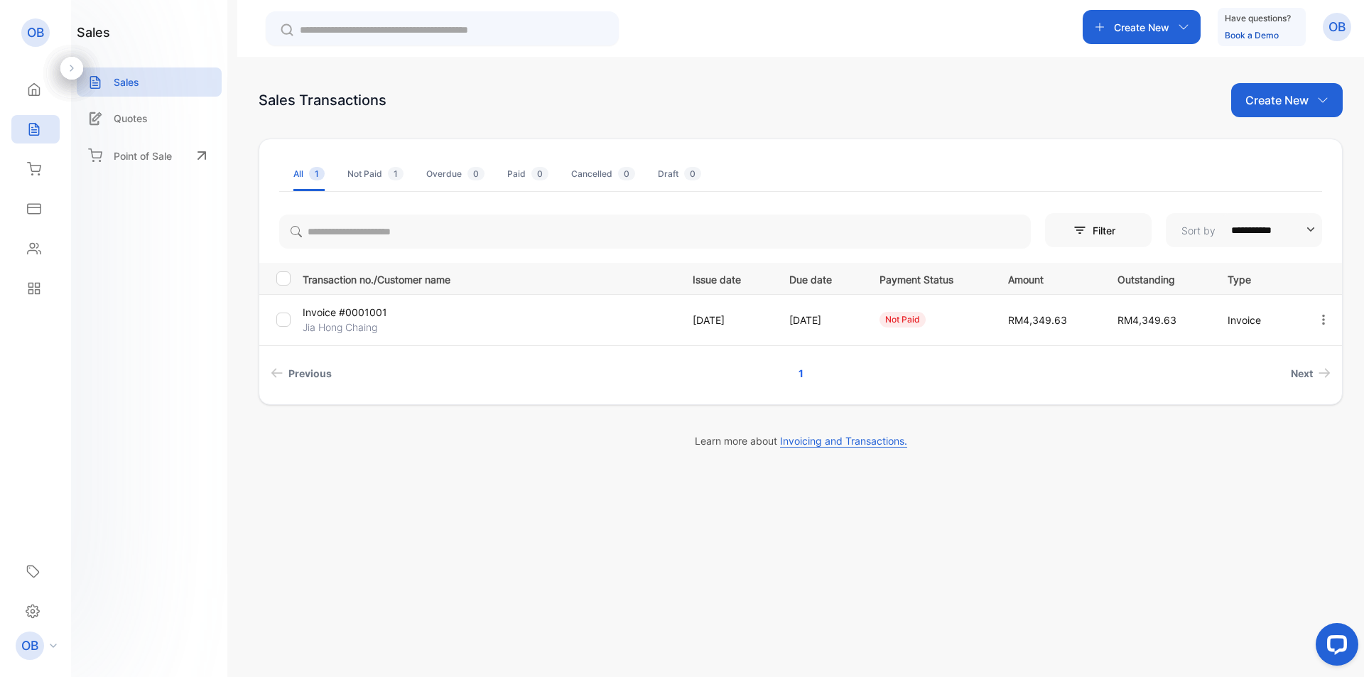
click at [665, 324] on td "Invoice #0001001 Jia Hong Chaing" at bounding box center [486, 319] width 379 height 51
click at [134, 121] on p "Quotes" at bounding box center [131, 118] width 34 height 15
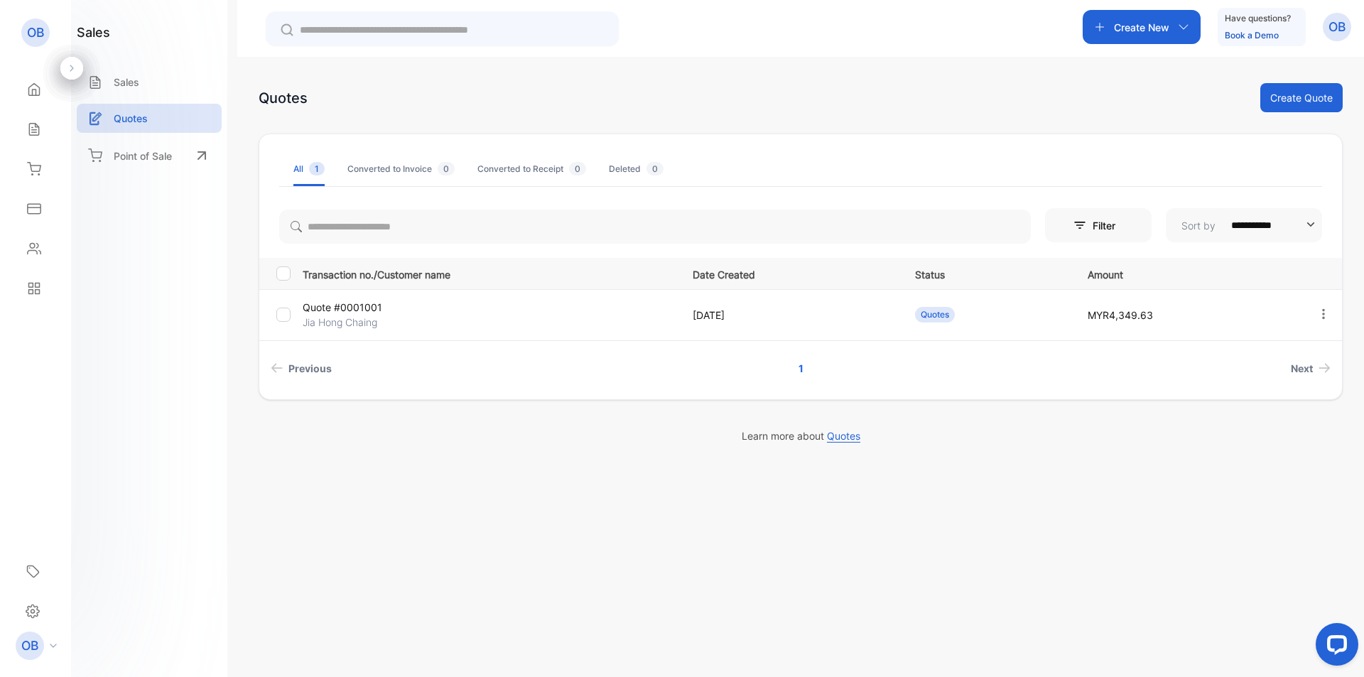
click at [731, 312] on p "[DATE]" at bounding box center [788, 315] width 193 height 15
click at [671, 313] on td "Quote #0001001 Jia Hong Chaing" at bounding box center [486, 314] width 379 height 51
click at [362, 310] on p "Quote #0001001" at bounding box center [365, 307] width 124 height 15
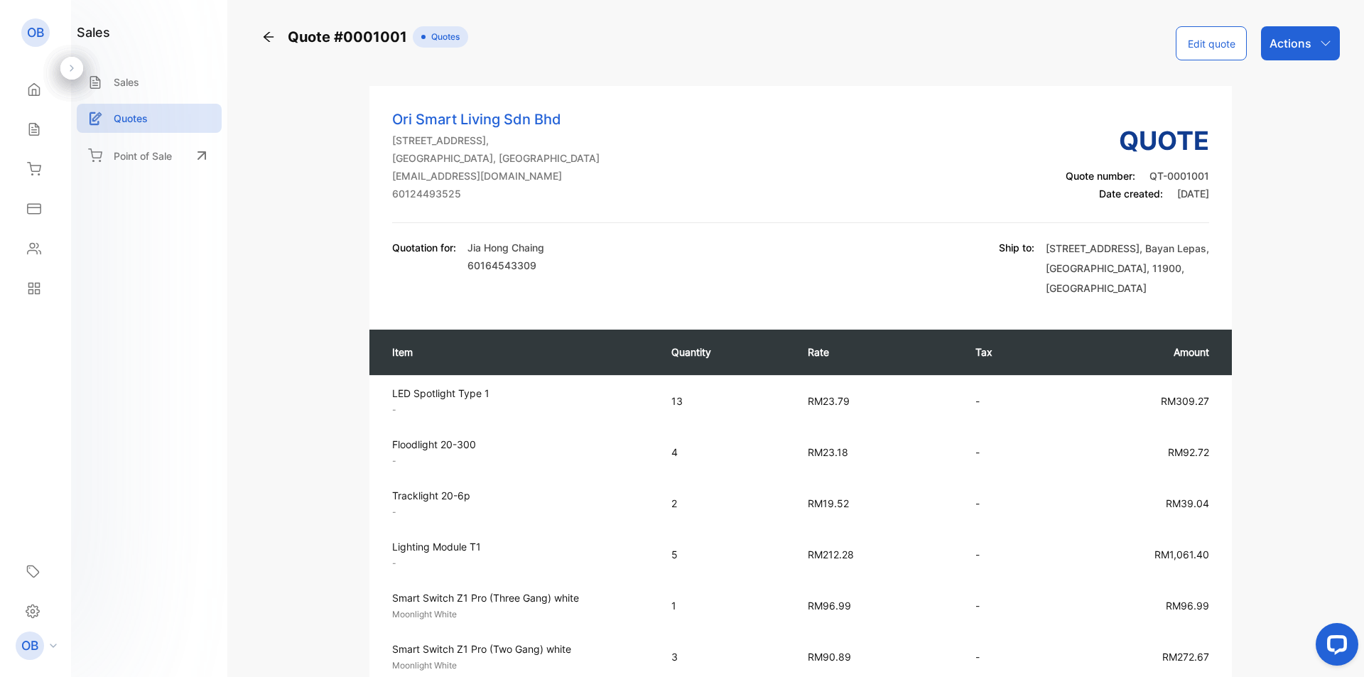
click at [1303, 48] on p "Actions" at bounding box center [1290, 43] width 42 height 17
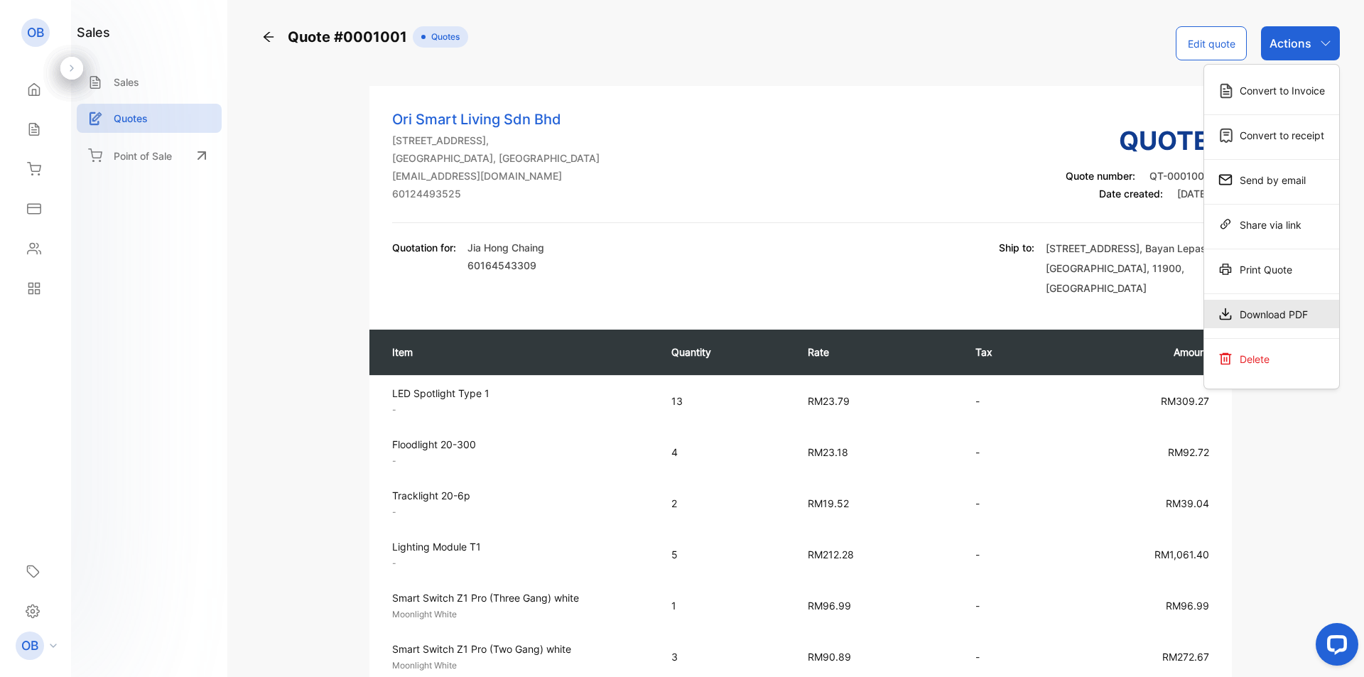
click at [1268, 302] on div "Download PDF" at bounding box center [1271, 314] width 135 height 28
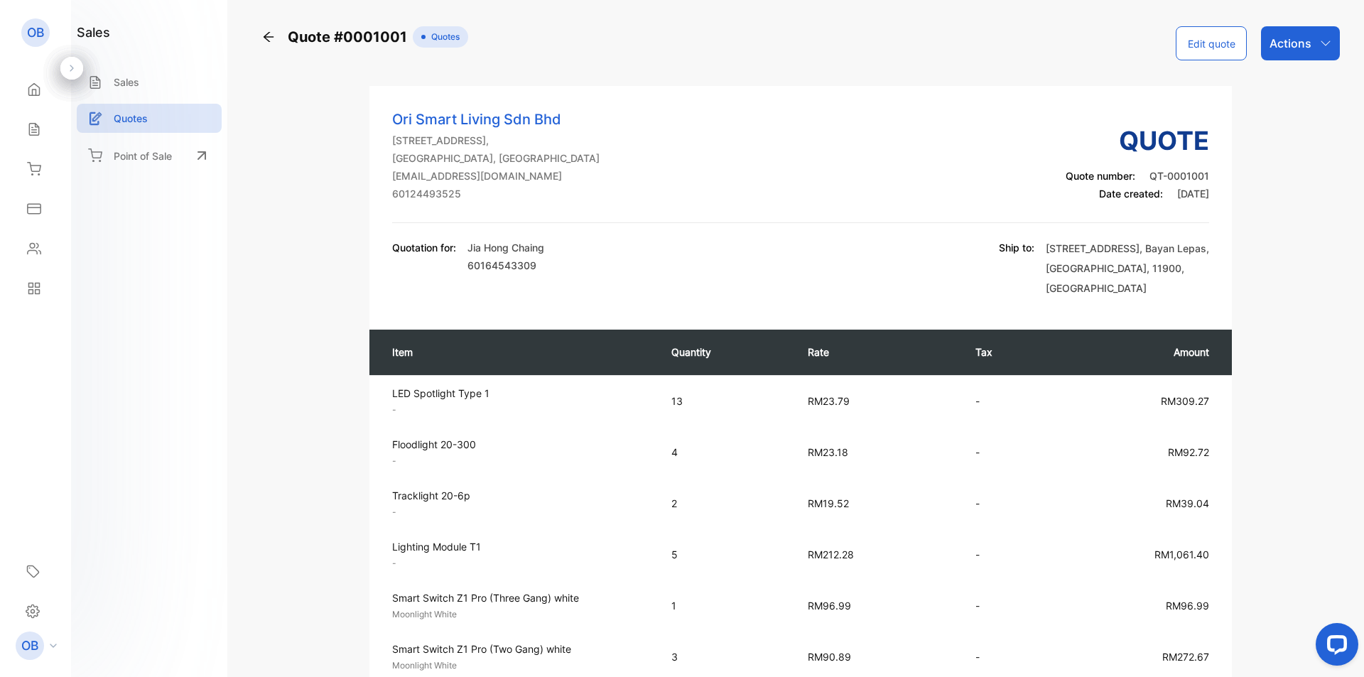
click at [1343, 85] on div "Quote #0001001 Quotes Edit quote Actions Ori Smart Living Sdn Bhd [STREET_ADDRE…" at bounding box center [800, 338] width 1126 height 677
click at [1322, 44] on icon "button" at bounding box center [1324, 42] width 9 height 5
click at [1295, 95] on div "Convert to Invoice" at bounding box center [1271, 90] width 135 height 28
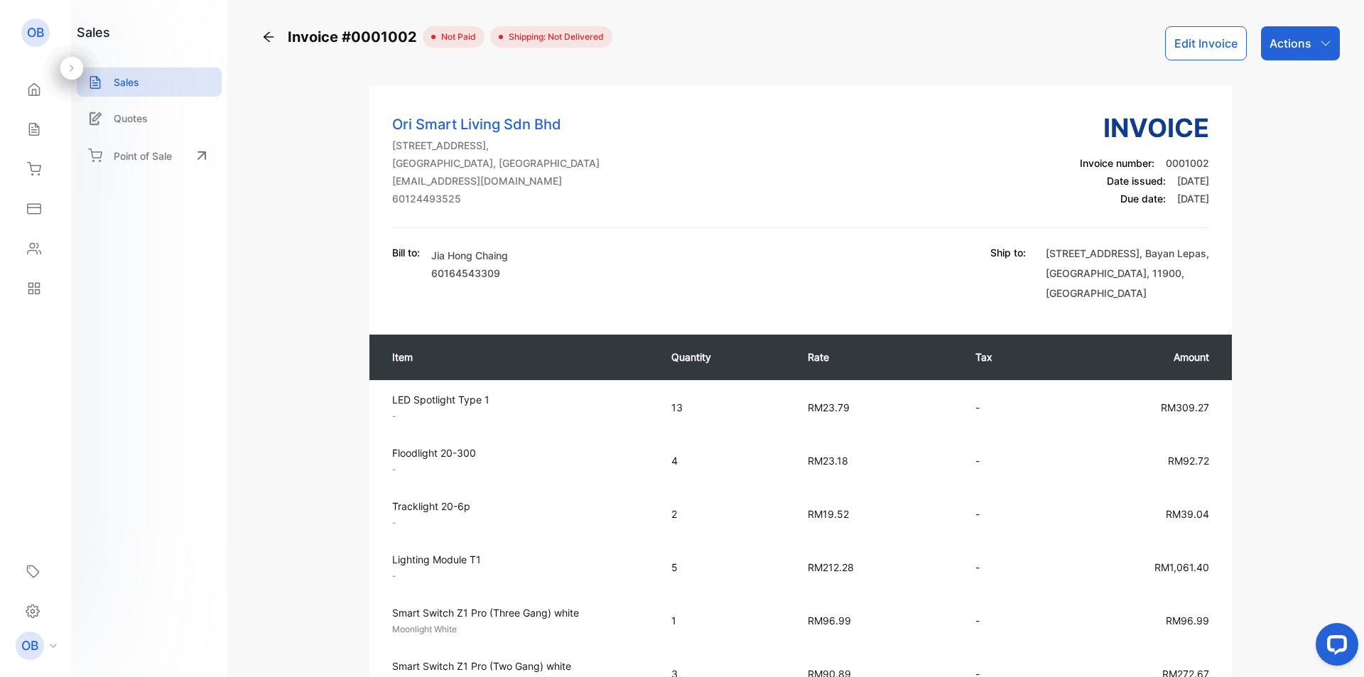
click at [1220, 50] on button "Edit Invoice" at bounding box center [1206, 43] width 82 height 34
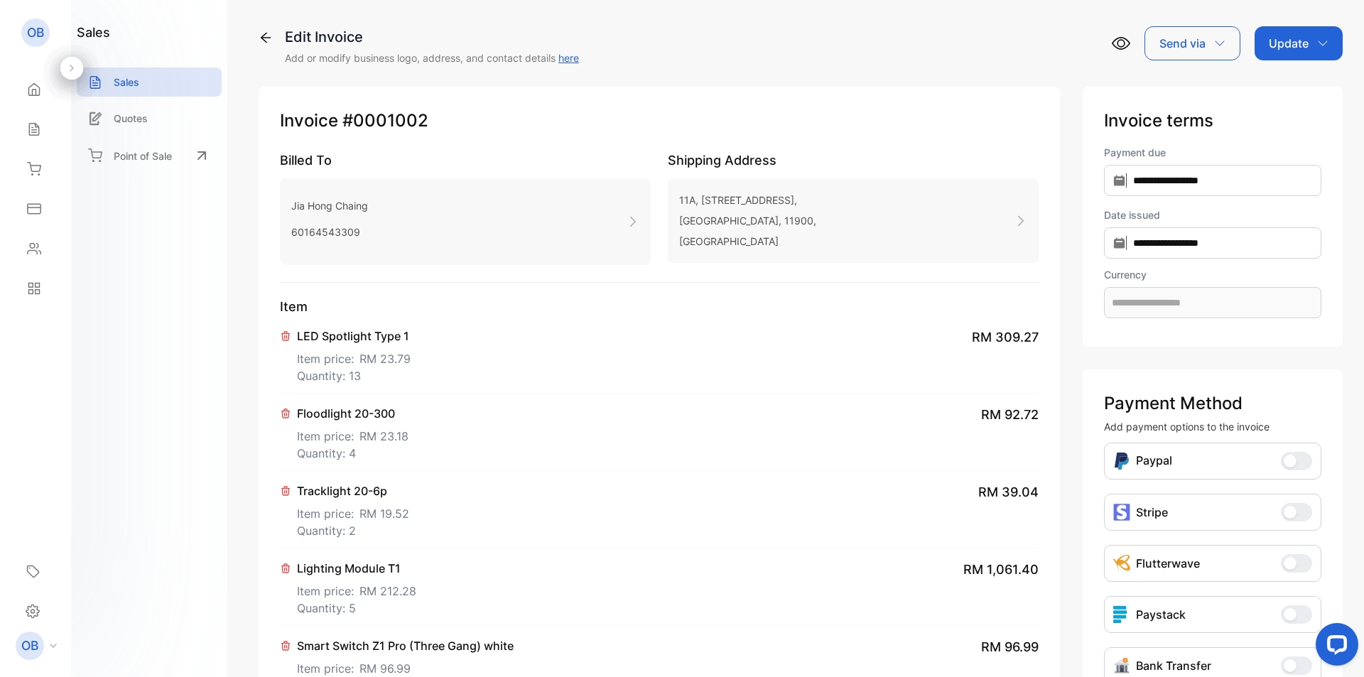
type input "**********"
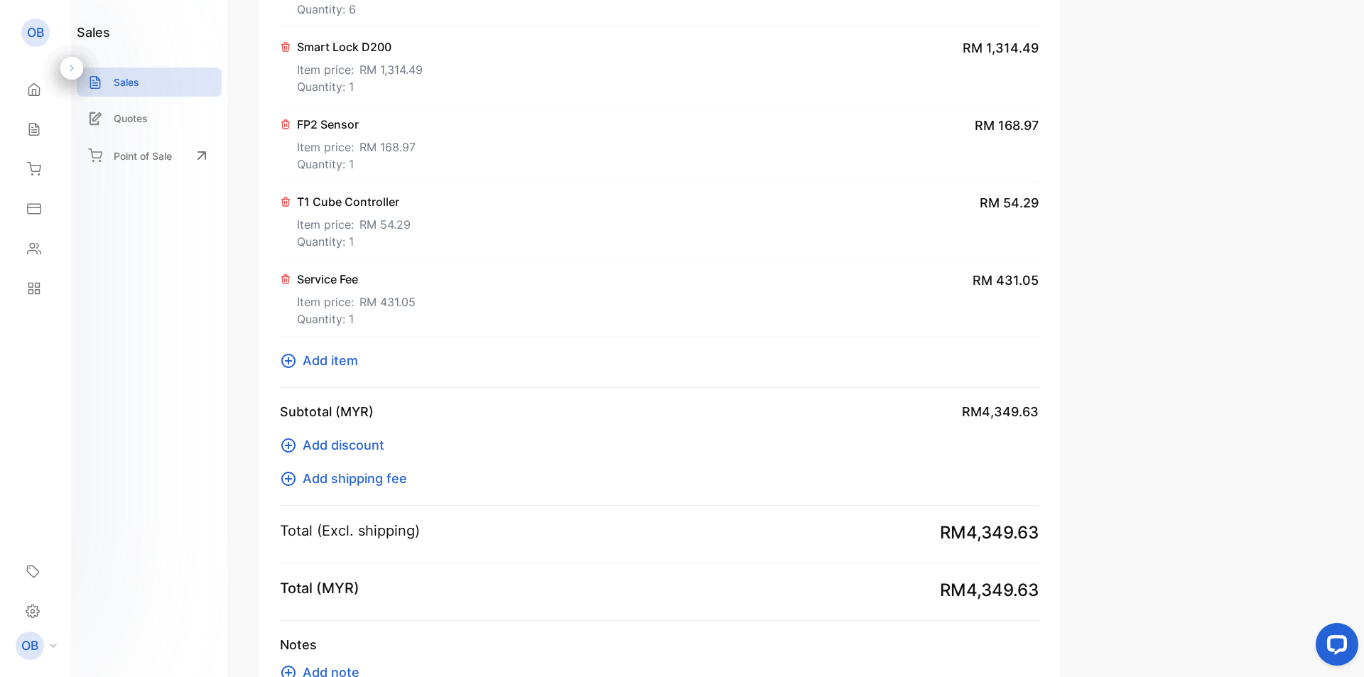
scroll to position [938, 0]
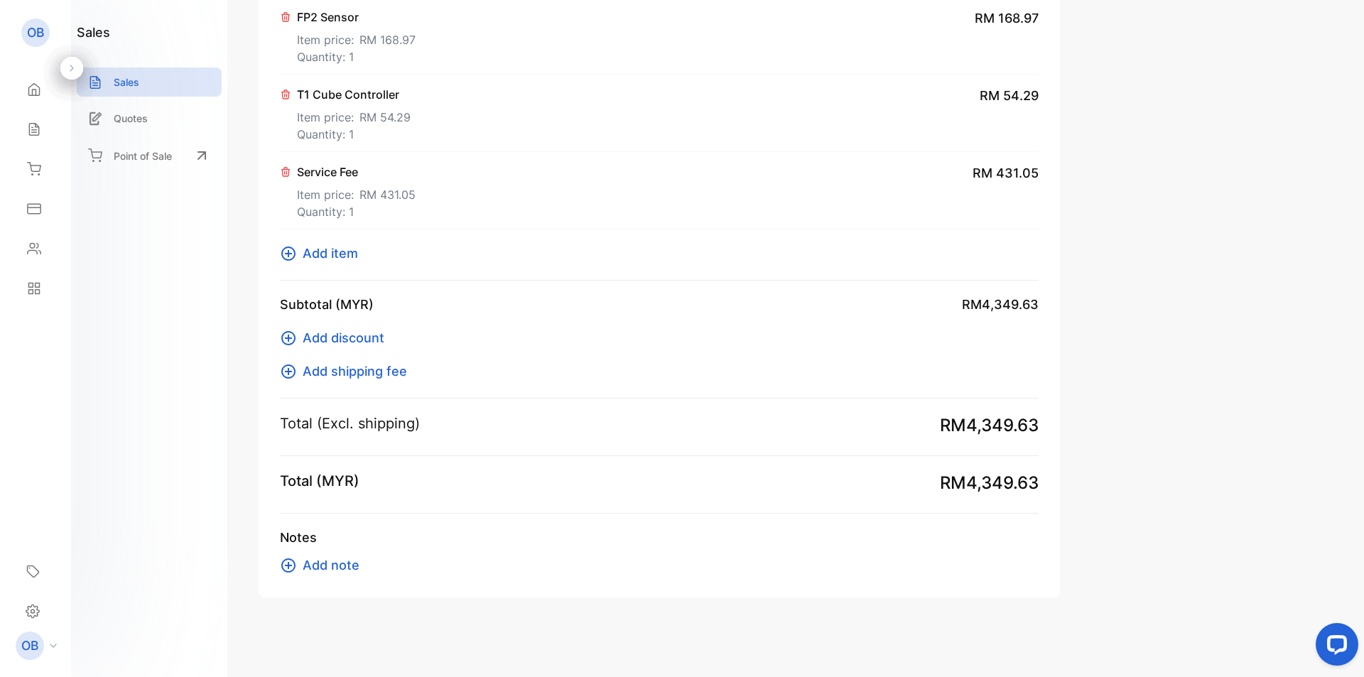
click at [344, 560] on span "Add note" at bounding box center [331, 564] width 57 height 19
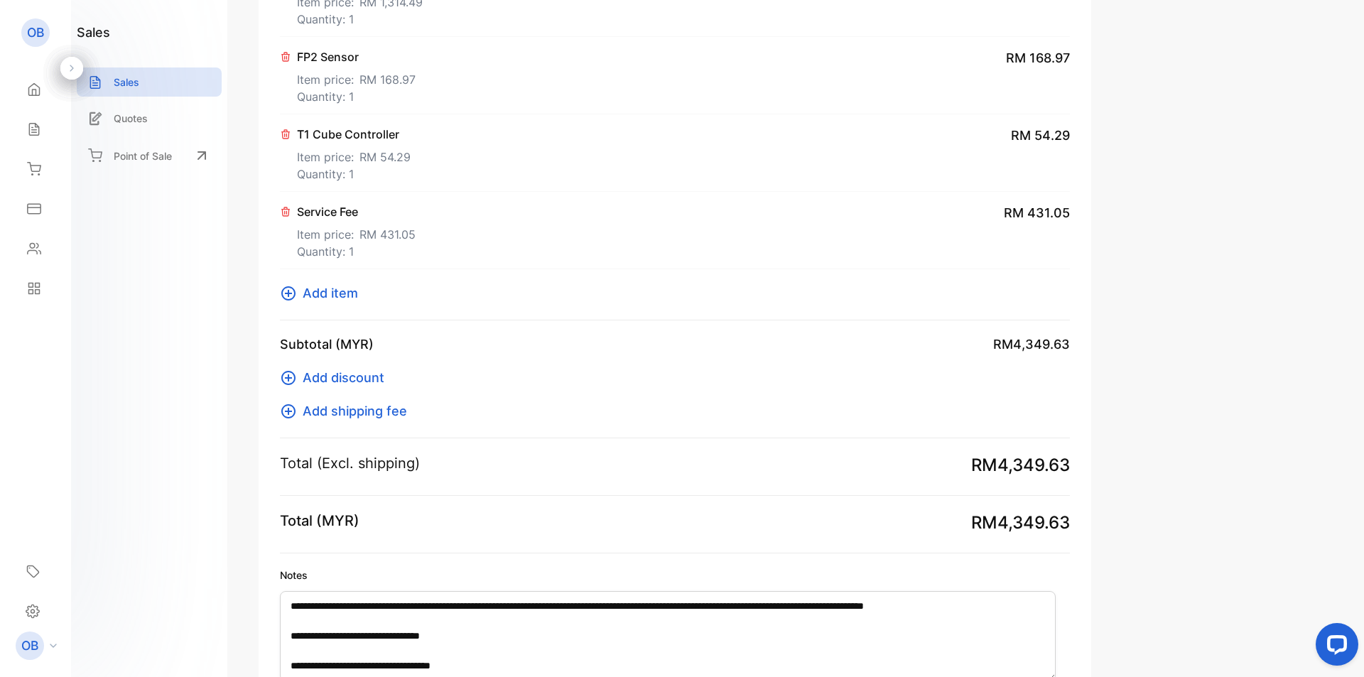
scroll to position [1008, 0]
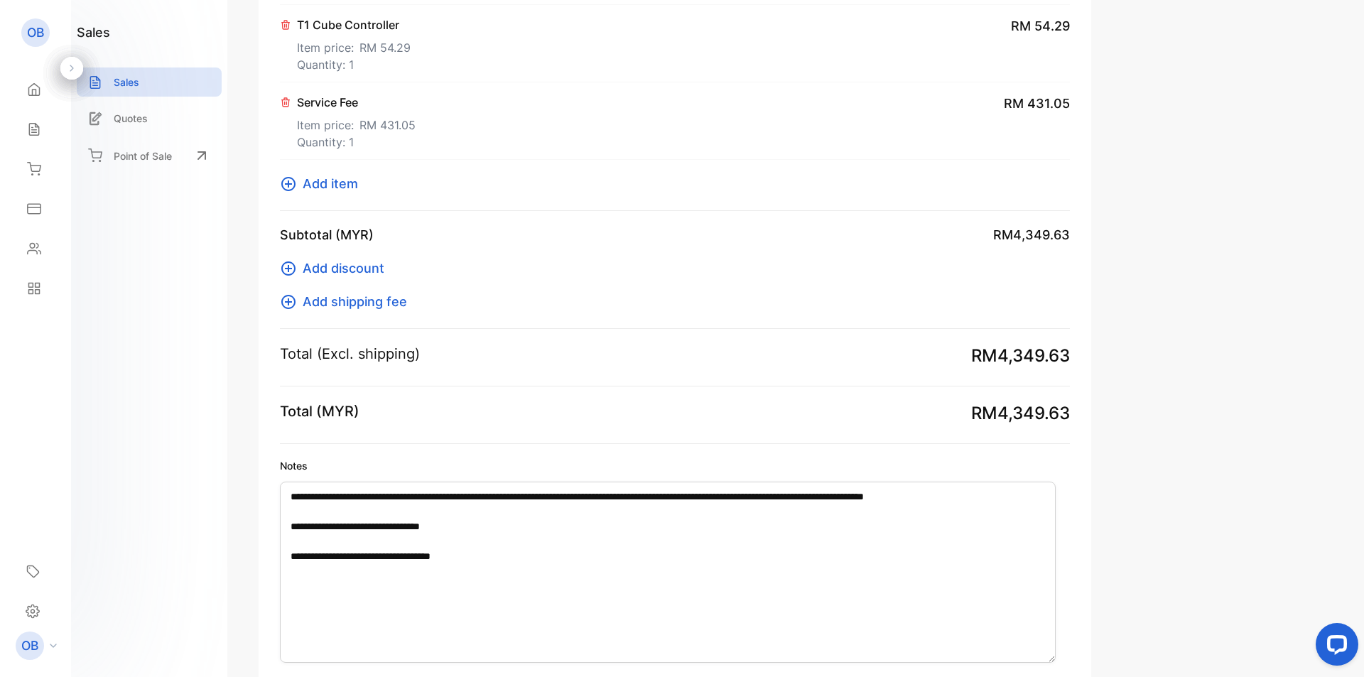
drag, startPoint x: 1049, startPoint y: 570, endPoint x: 1067, endPoint y: 689, distance: 119.9
click at [1067, 676] on html "OB Ori Smart Living Sdn Bhd OB Ori Smart Living Sdn Bhd Home Home Sales Sales I…" at bounding box center [682, 352] width 1364 height 705
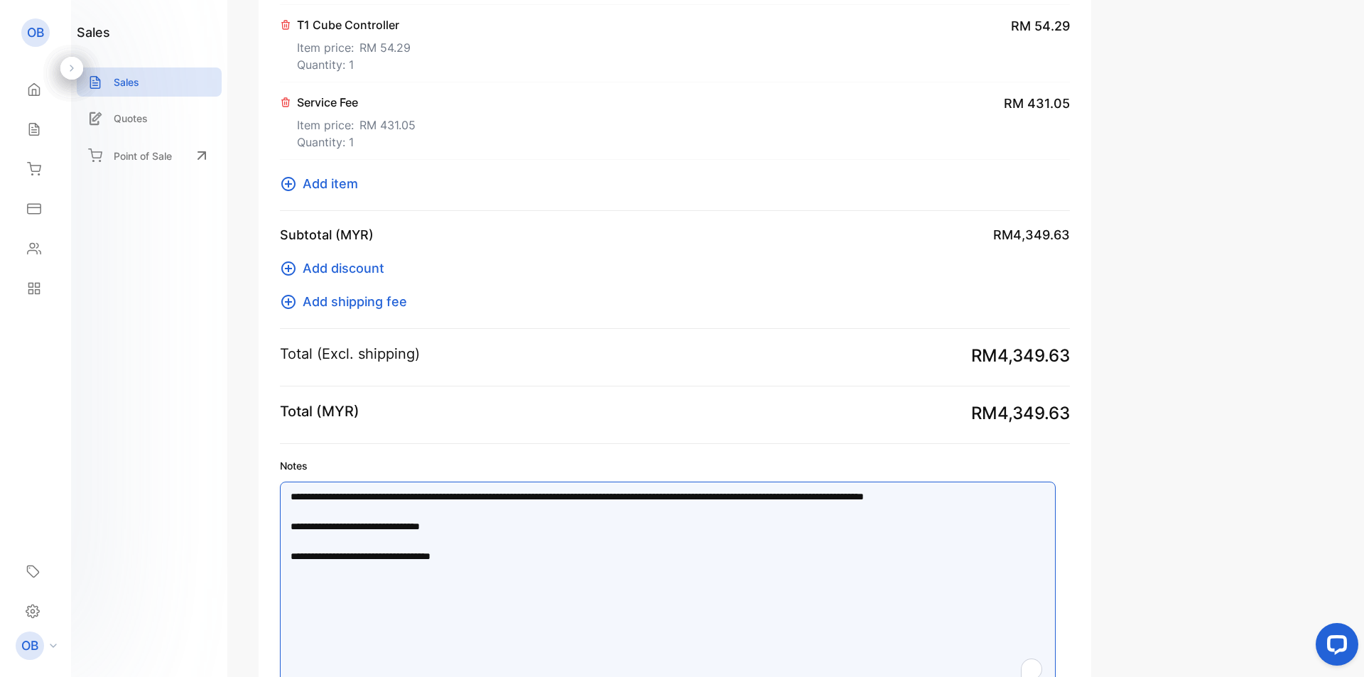
drag, startPoint x: 656, startPoint y: 589, endPoint x: 244, endPoint y: 366, distance: 468.1
click at [244, 364] on div "Edit Invoice Add or modify business logo, address, and contact details here Sen…" at bounding box center [800, 338] width 1126 height 677
paste textarea "To enrich screen reader interactions, please activate Accessibility in Grammarl…"
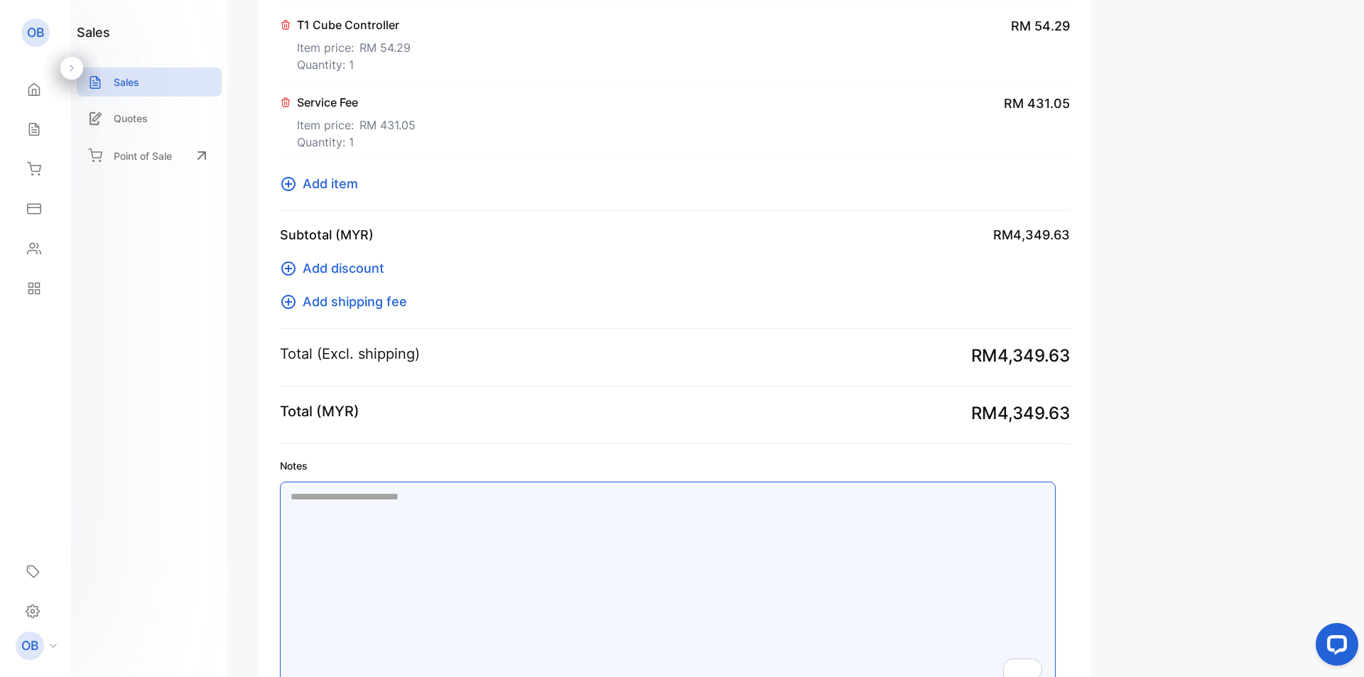
click at [500, 528] on textarea "Notes" at bounding box center [668, 586] width 776 height 209
paste textarea "To enrich screen reader interactions, please activate Accessibility in Grammarl…"
paste textarea "**********"
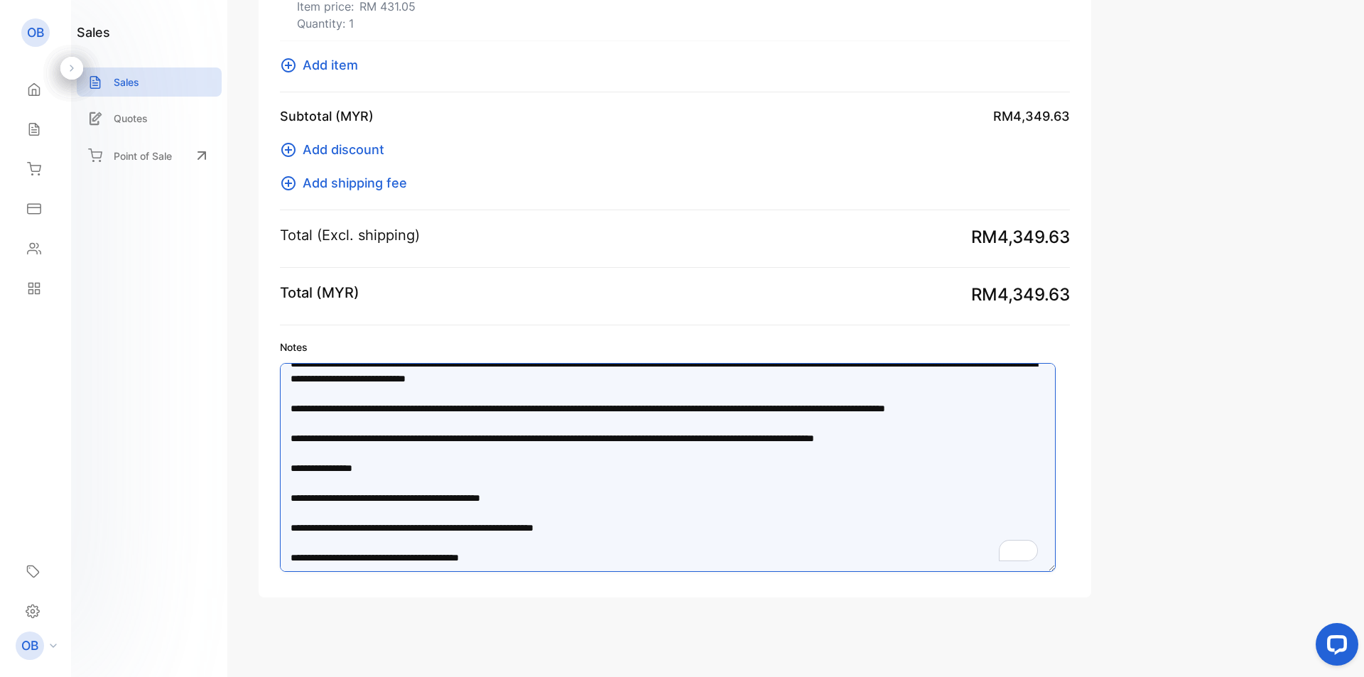
scroll to position [3, 0]
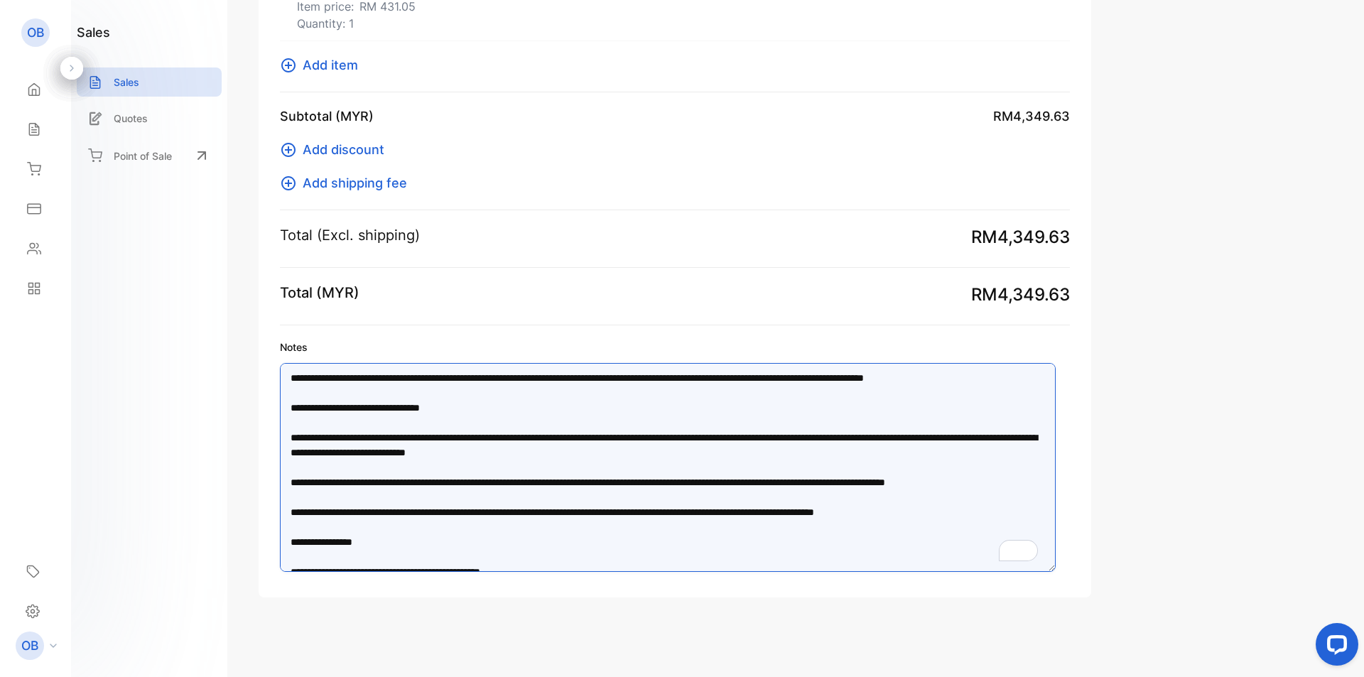
click at [394, 408] on textarea "Notes" at bounding box center [668, 467] width 776 height 209
click at [407, 405] on textarea "Notes" at bounding box center [668, 467] width 776 height 209
drag, startPoint x: 411, startPoint y: 409, endPoint x: 519, endPoint y: 447, distance: 114.3
click at [413, 410] on textarea "Notes" at bounding box center [668, 467] width 776 height 209
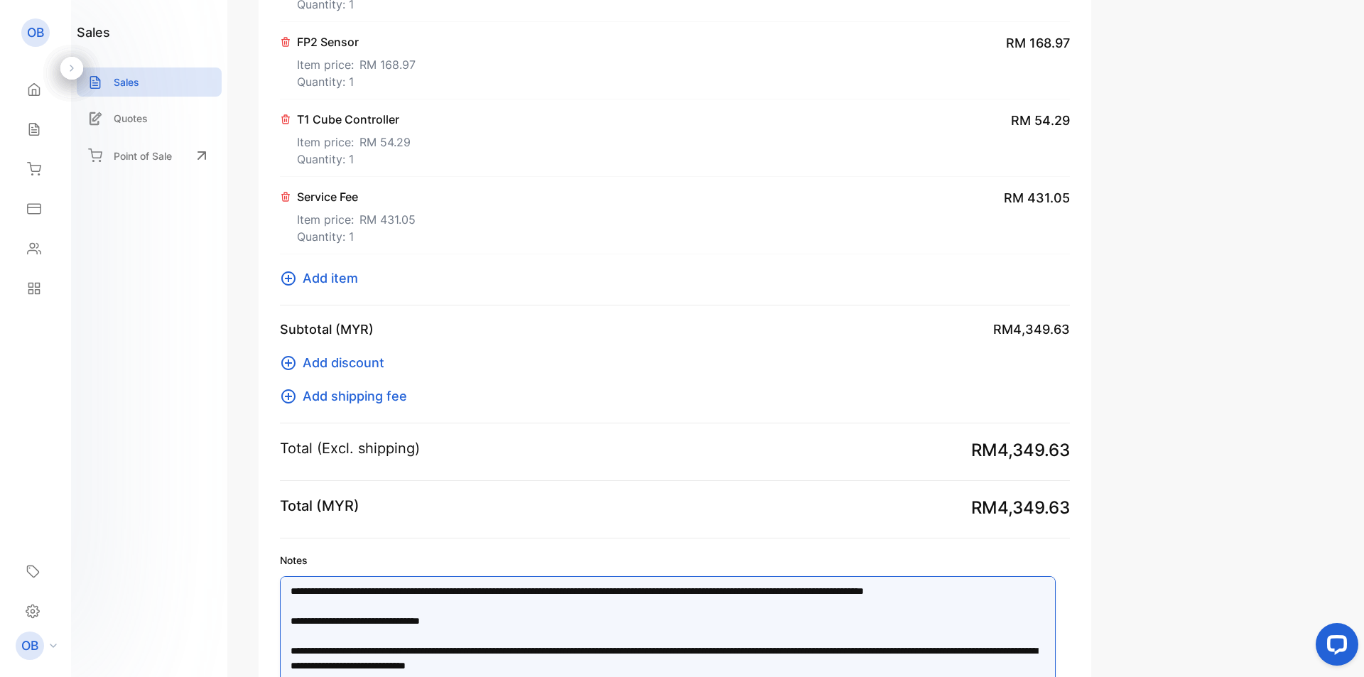
drag, startPoint x: 412, startPoint y: 619, endPoint x: 397, endPoint y: 619, distance: 14.9
click at [397, 619] on textarea "Notes" at bounding box center [668, 680] width 776 height 209
click at [390, 619] on textarea "Notes" at bounding box center [668, 680] width 776 height 209
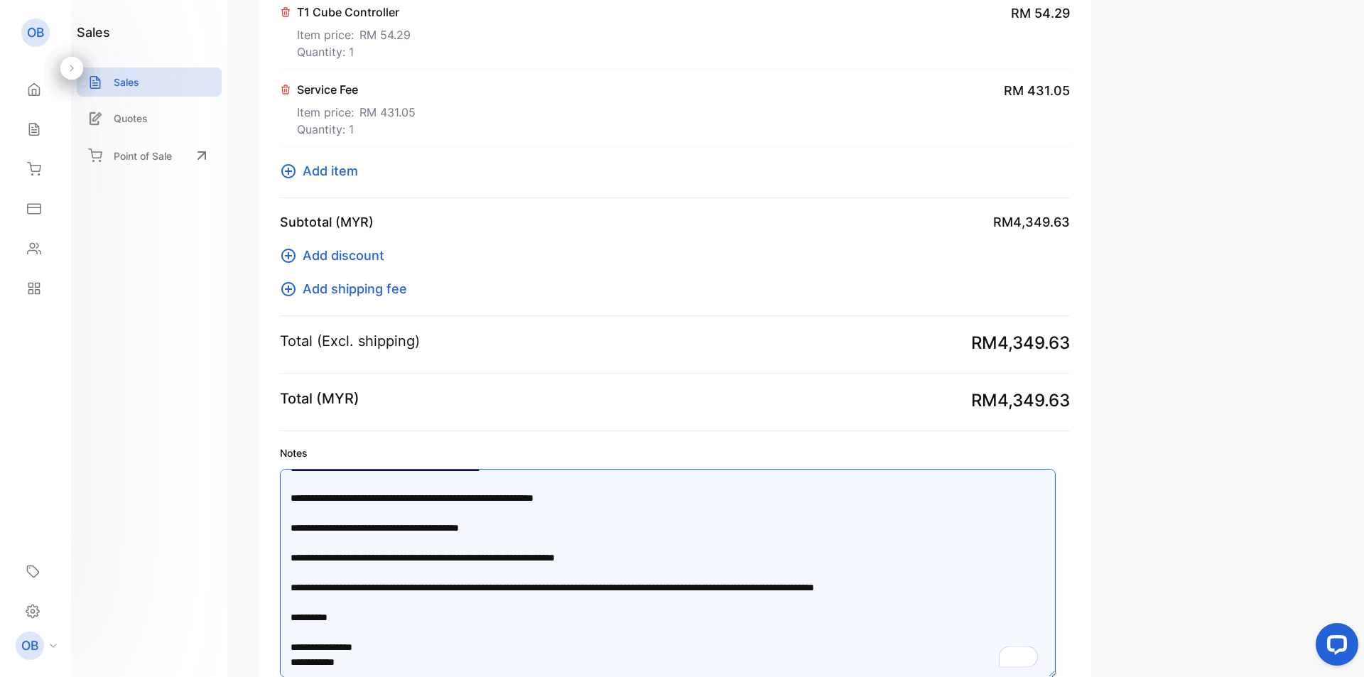
click at [464, 549] on textarea "Notes" at bounding box center [668, 573] width 776 height 209
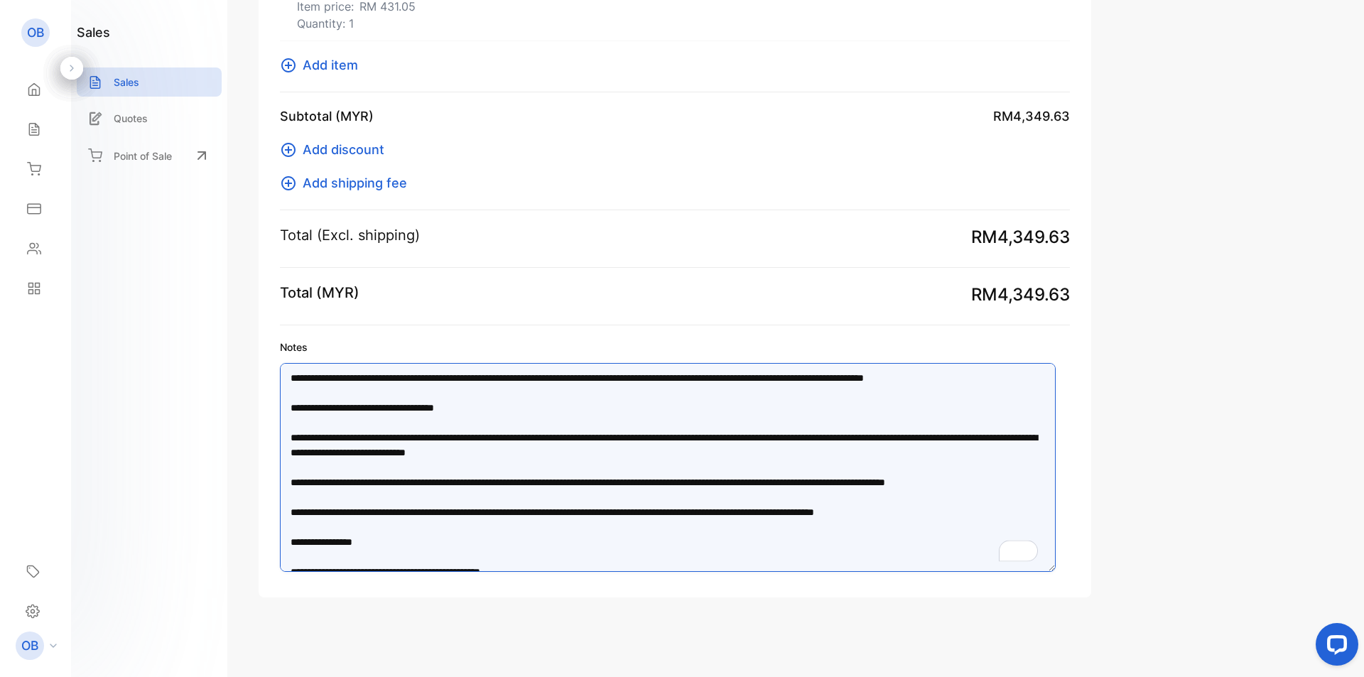
click at [403, 408] on textarea "Notes" at bounding box center [668, 467] width 776 height 209
drag, startPoint x: 415, startPoint y: 409, endPoint x: 391, endPoint y: 411, distance: 24.2
click at [391, 411] on textarea "Notes" at bounding box center [668, 467] width 776 height 209
click at [410, 408] on textarea "Notes" at bounding box center [668, 467] width 776 height 209
type textarea "**********"
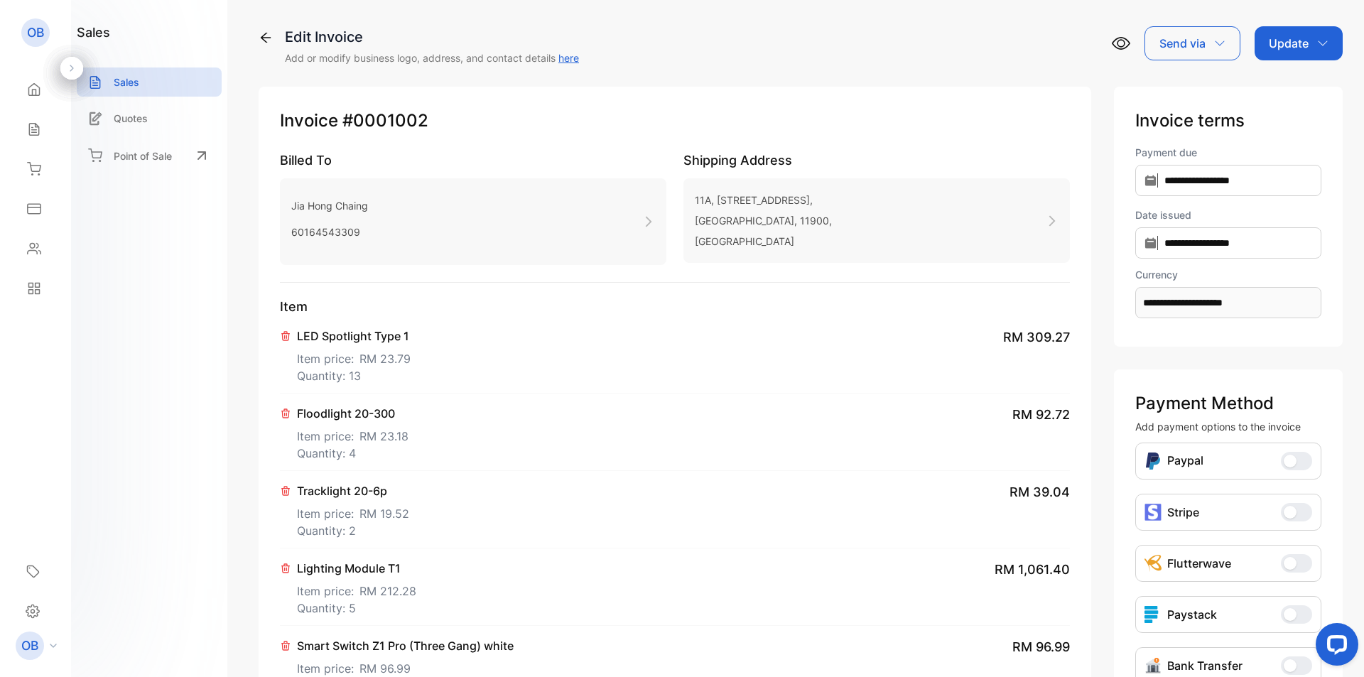
click at [1285, 43] on p "Update" at bounding box center [1288, 43] width 40 height 17
click at [1288, 91] on div "Invoice" at bounding box center [1301, 90] width 82 height 28
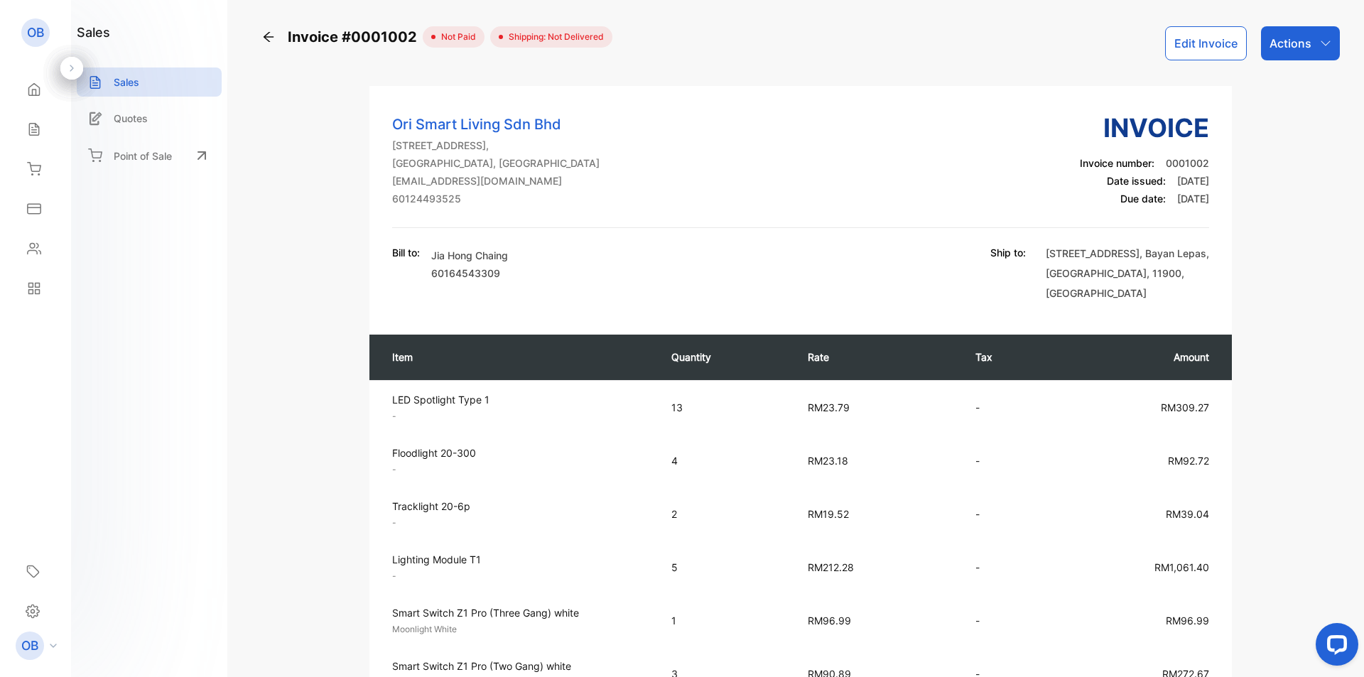
click at [1313, 49] on div "Actions" at bounding box center [1300, 43] width 79 height 34
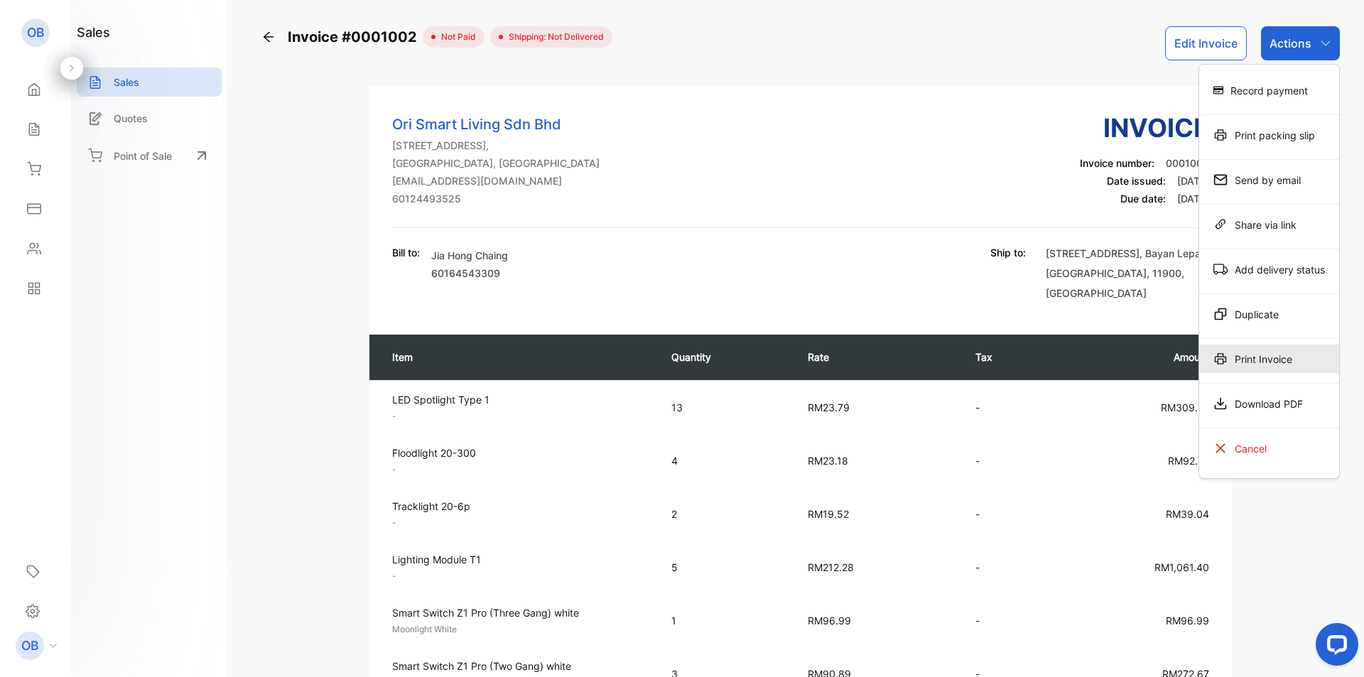
click at [1256, 364] on div "Print Invoice" at bounding box center [1269, 358] width 140 height 28
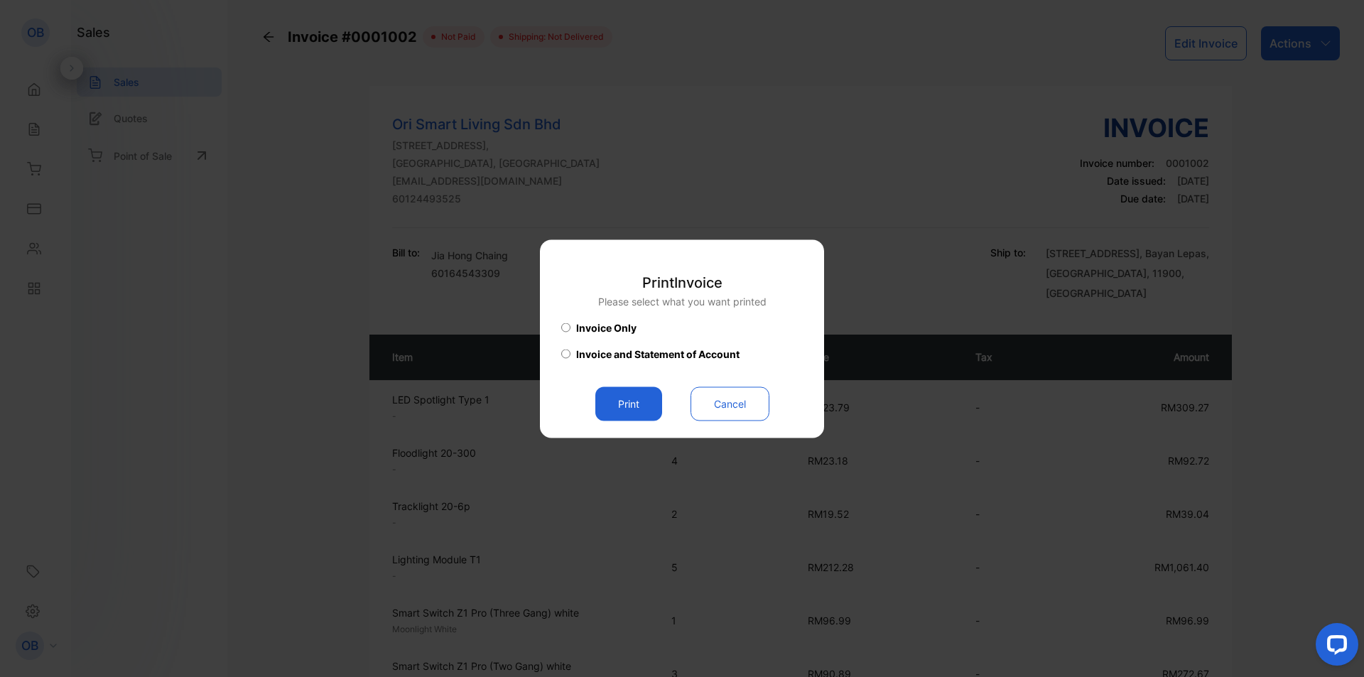
click at [741, 413] on button "Cancel" at bounding box center [729, 403] width 79 height 34
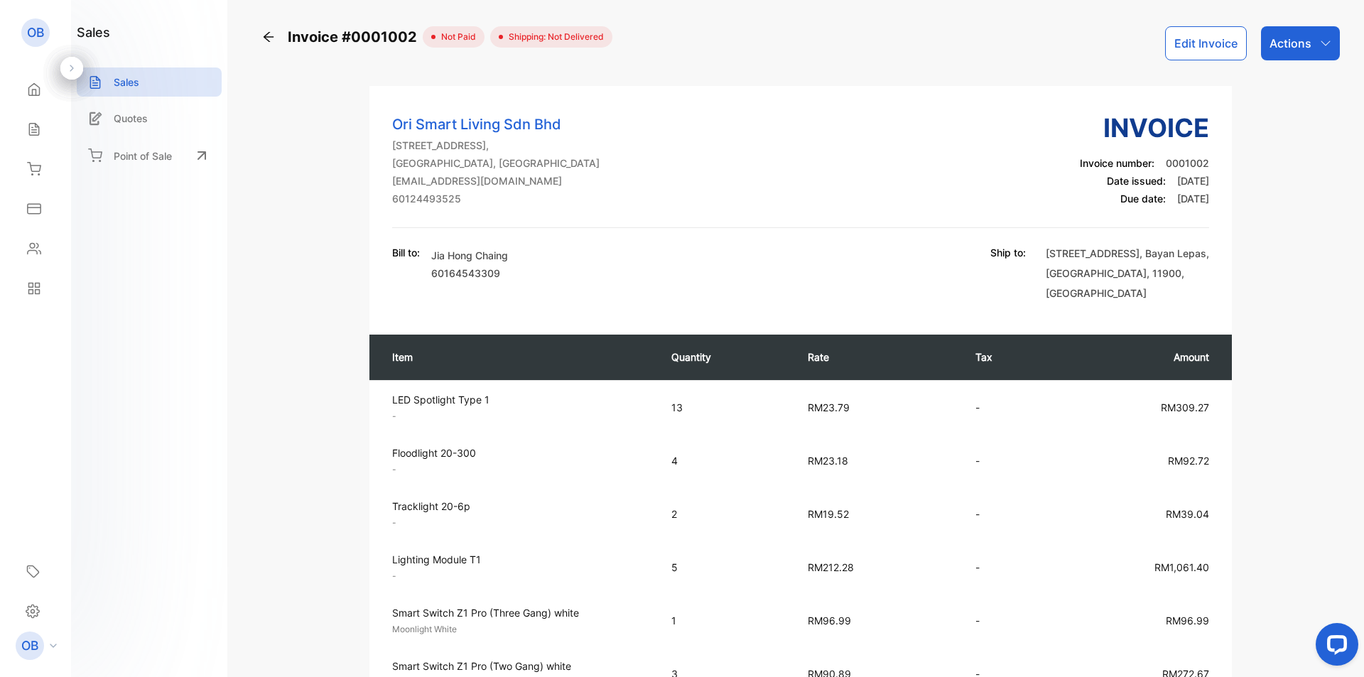
click at [1310, 46] on div "Actions" at bounding box center [1300, 43] width 79 height 34
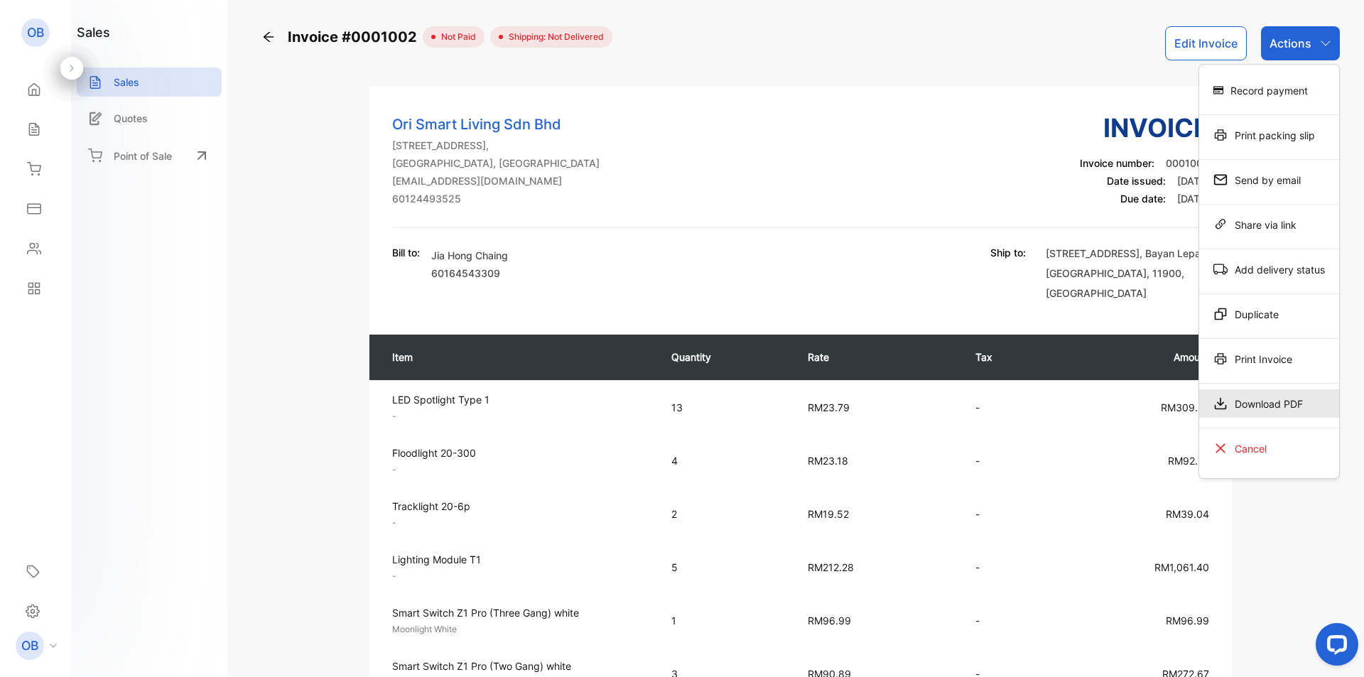
click at [1262, 402] on div "Download PDF" at bounding box center [1269, 403] width 140 height 28
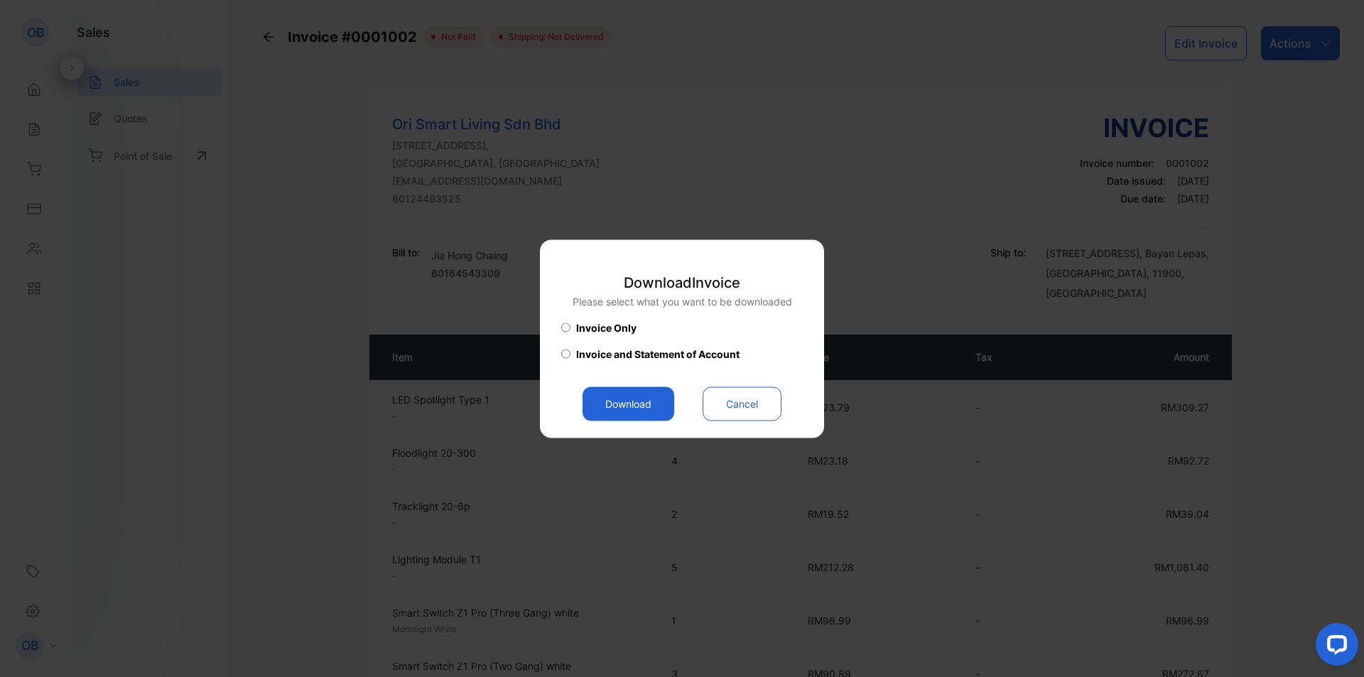
click at [633, 403] on button "Download" at bounding box center [628, 403] width 92 height 34
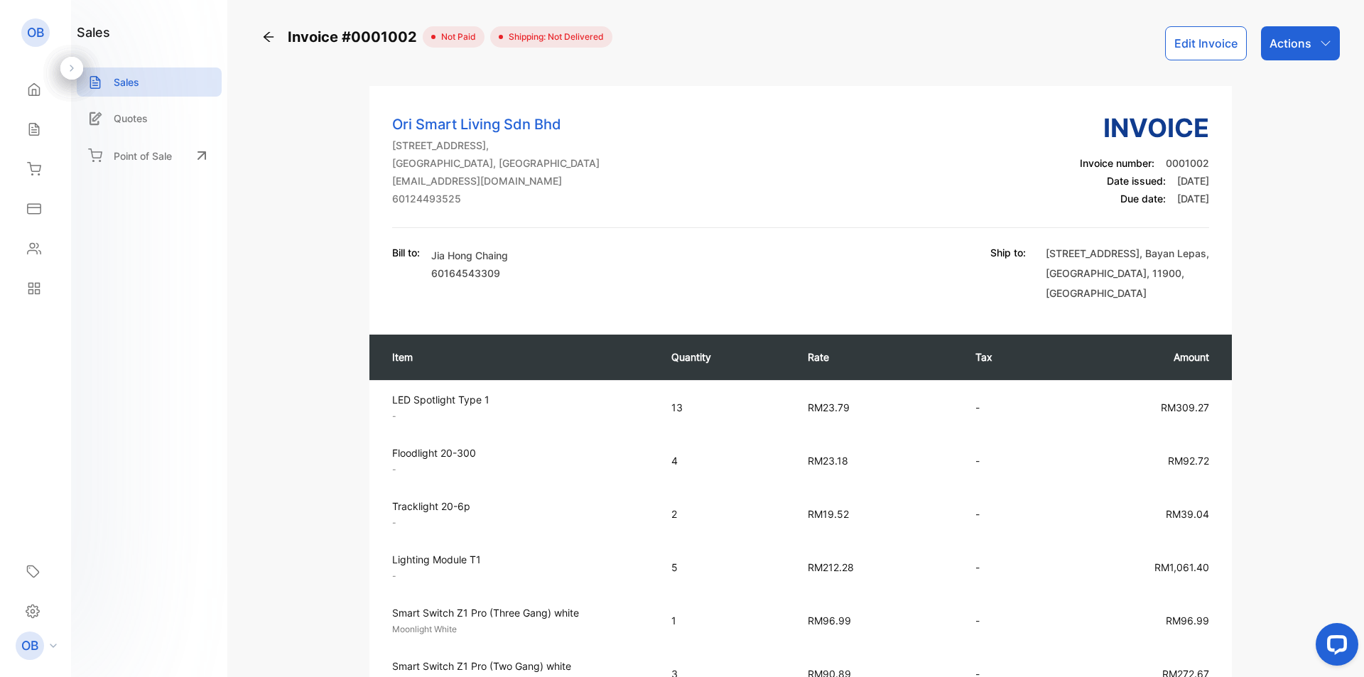
click at [271, 32] on icon at bounding box center [268, 37] width 14 height 14
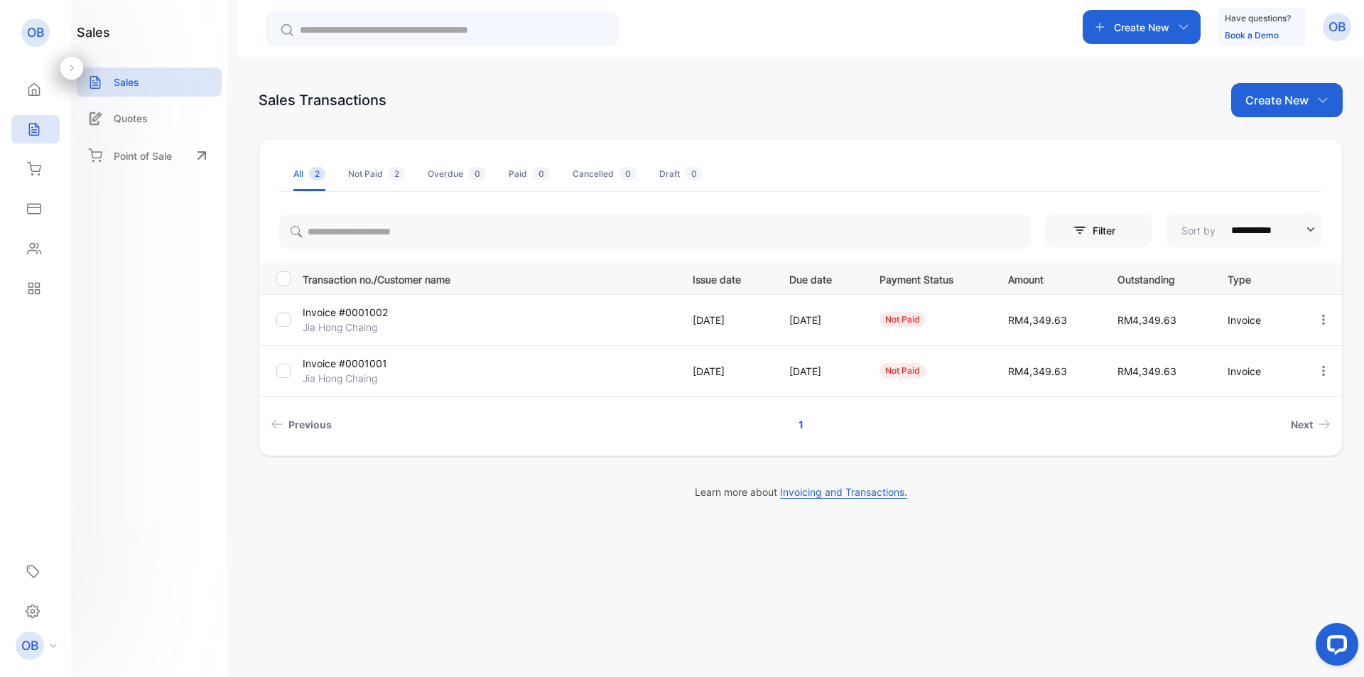
click at [1315, 370] on div at bounding box center [1323, 371] width 36 height 29
click at [710, 313] on p "[DATE]" at bounding box center [725, 319] width 67 height 15
click at [758, 317] on p "[DATE]" at bounding box center [725, 319] width 67 height 15
click at [915, 320] on div "not paid" at bounding box center [902, 320] width 46 height 16
click at [1321, 317] on icon "button" at bounding box center [1323, 319] width 13 height 13
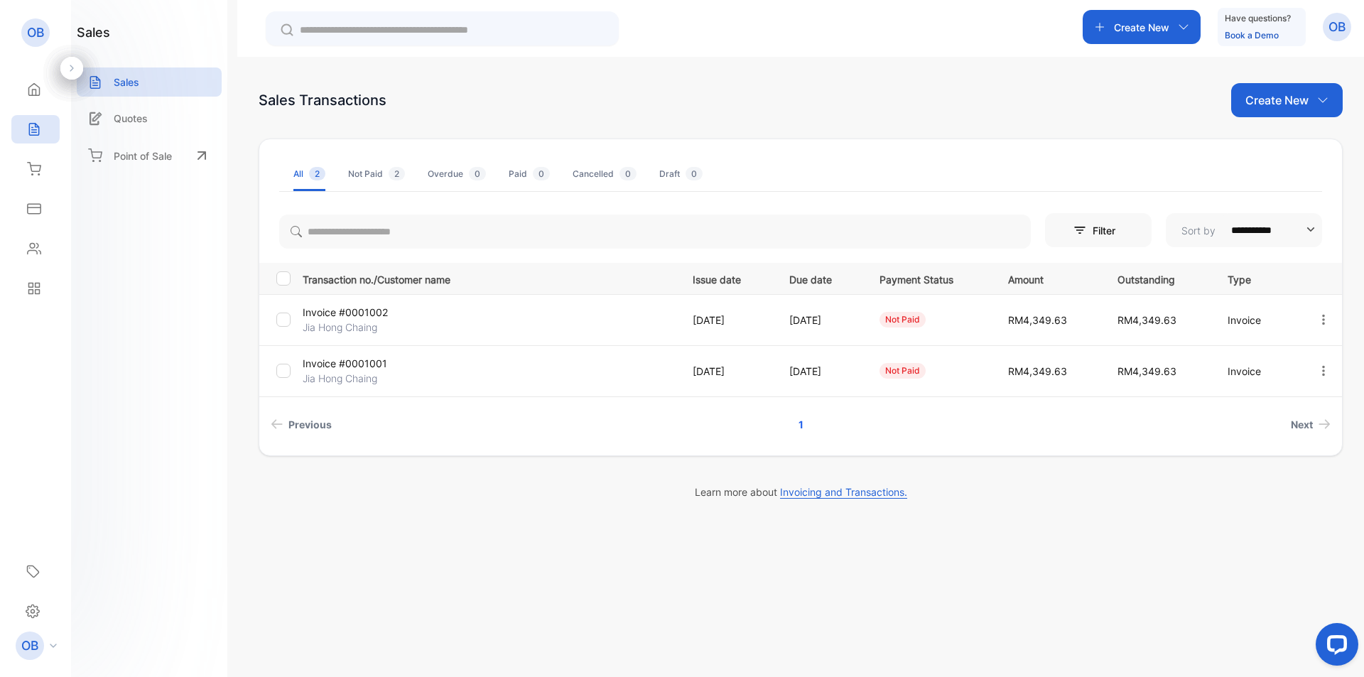
click at [849, 317] on p "[DATE]" at bounding box center [819, 319] width 60 height 15
click at [580, 317] on td "Invoice #0001002 Jia Hong Chaing" at bounding box center [486, 319] width 379 height 51
drag, startPoint x: 580, startPoint y: 317, endPoint x: 406, endPoint y: 324, distance: 174.1
click at [567, 318] on td "Invoice #0001002 Jia Hong Chaing" at bounding box center [486, 319] width 379 height 51
click at [344, 315] on p "Invoice #0001002" at bounding box center [365, 312] width 124 height 15
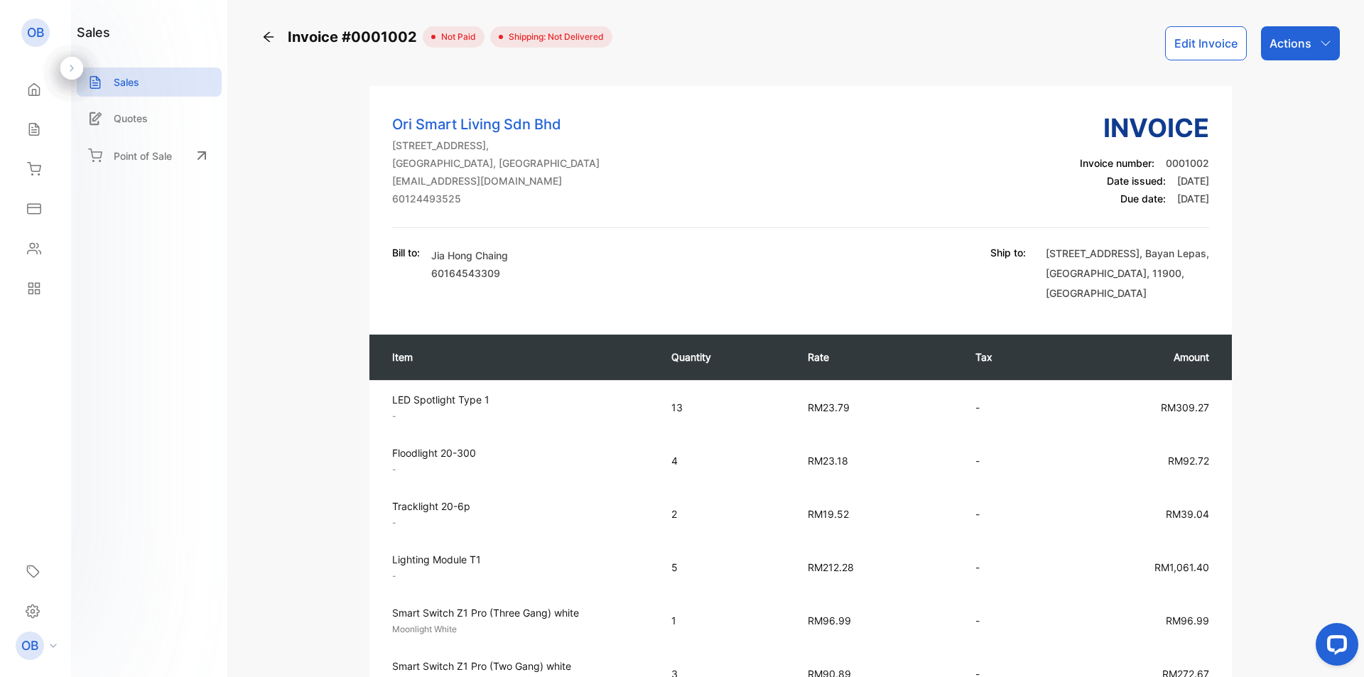
click at [1220, 49] on button "Edit Invoice" at bounding box center [1206, 43] width 82 height 34
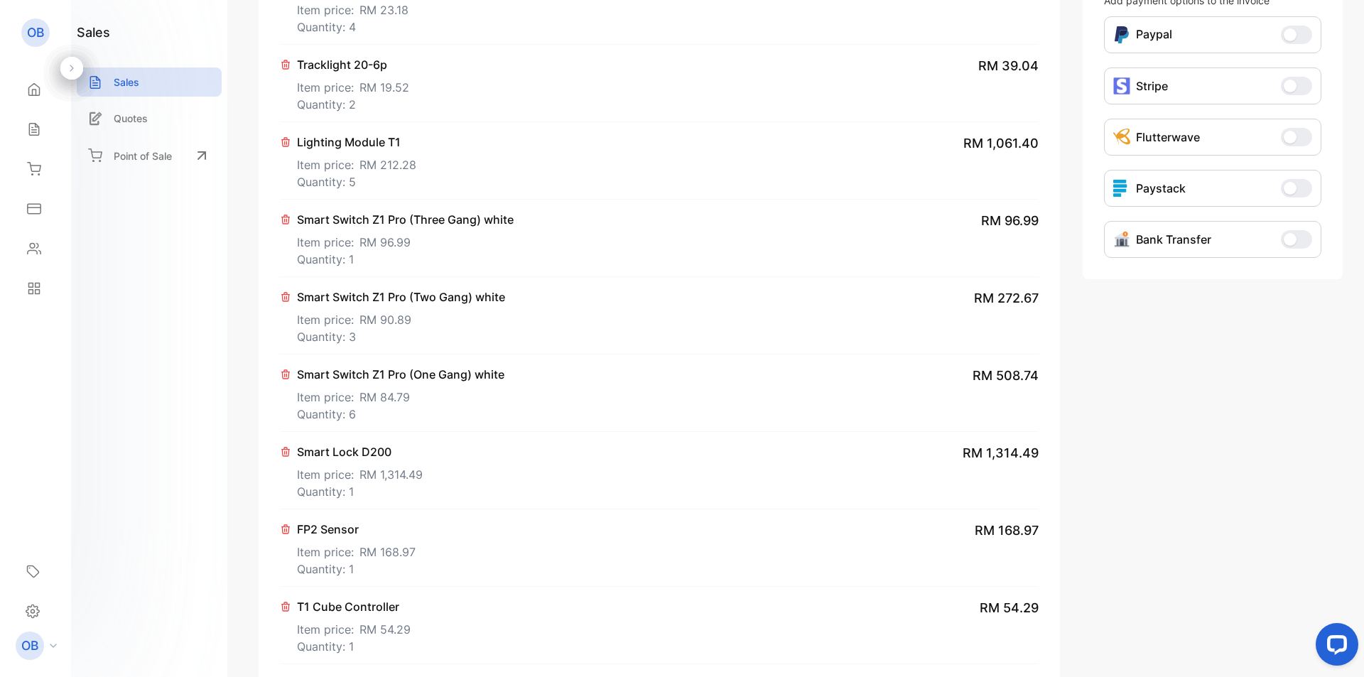
type input "**********"
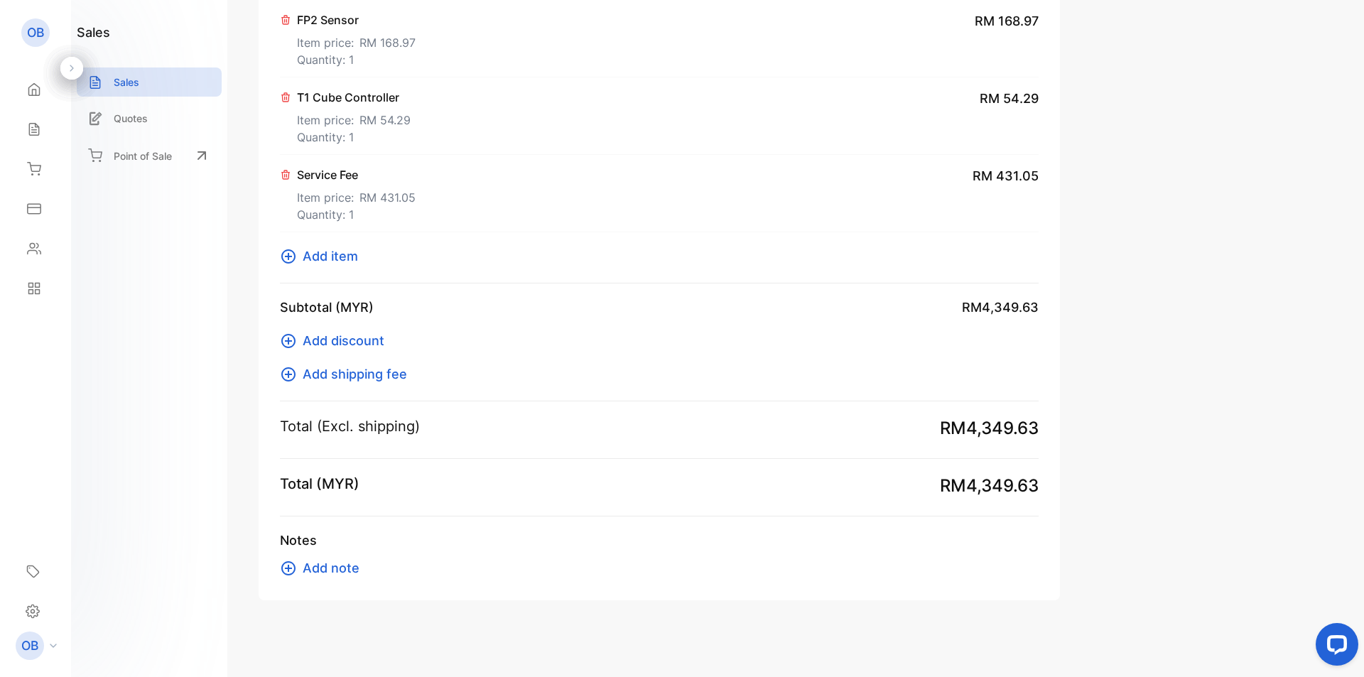
scroll to position [938, 0]
click at [328, 565] on span "Add note" at bounding box center [331, 564] width 57 height 19
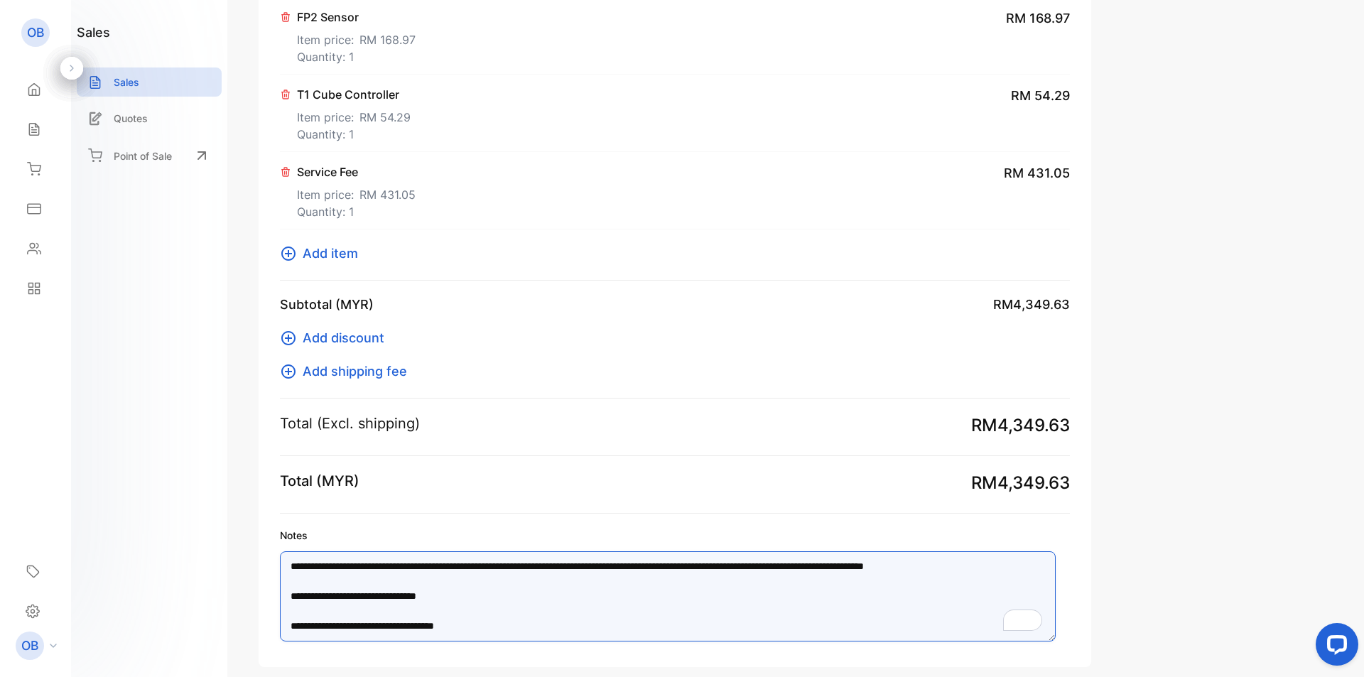
drag, startPoint x: 515, startPoint y: 624, endPoint x: 270, endPoint y: 551, distance: 255.5
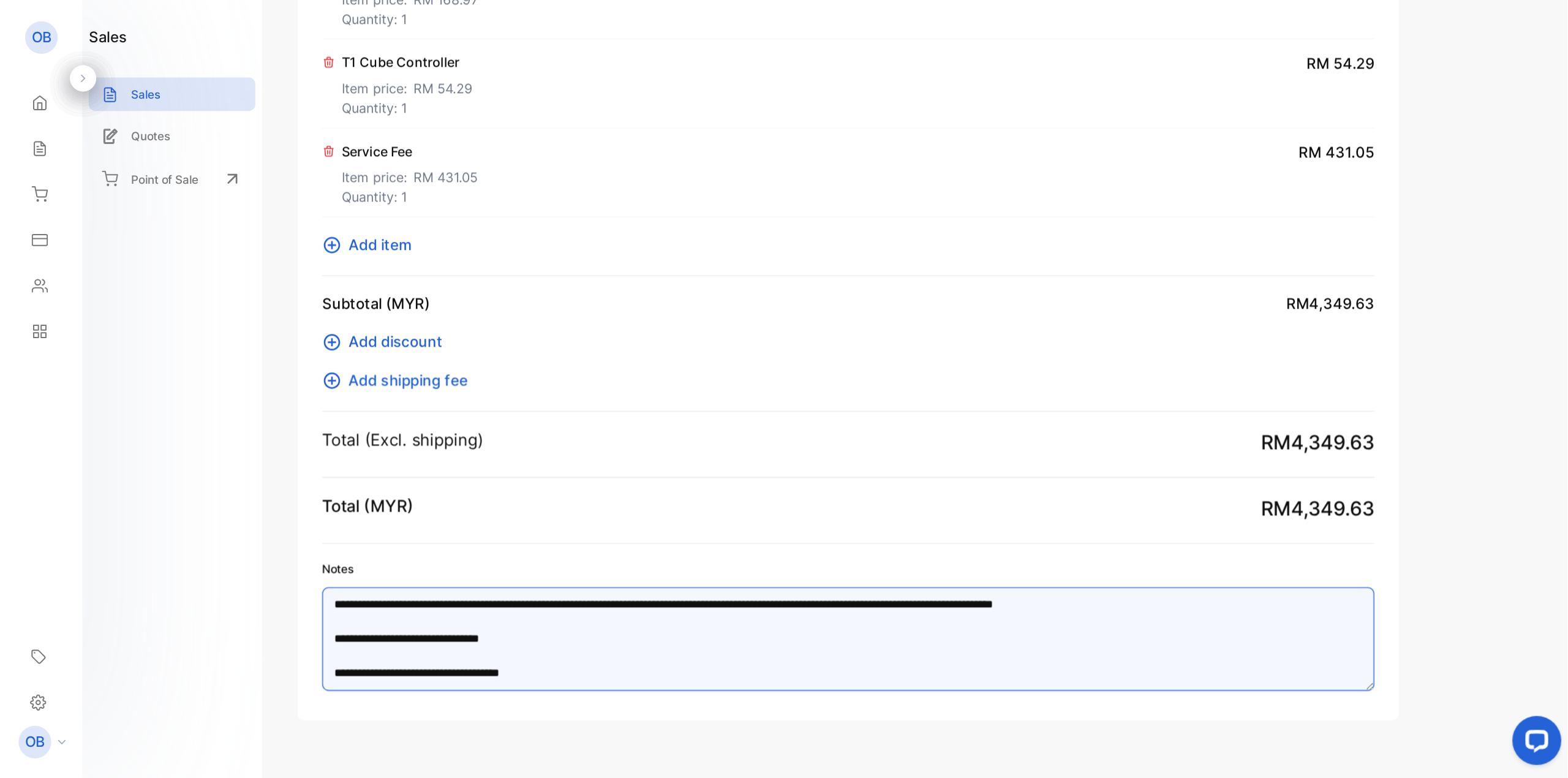
scroll to position [679, 0]
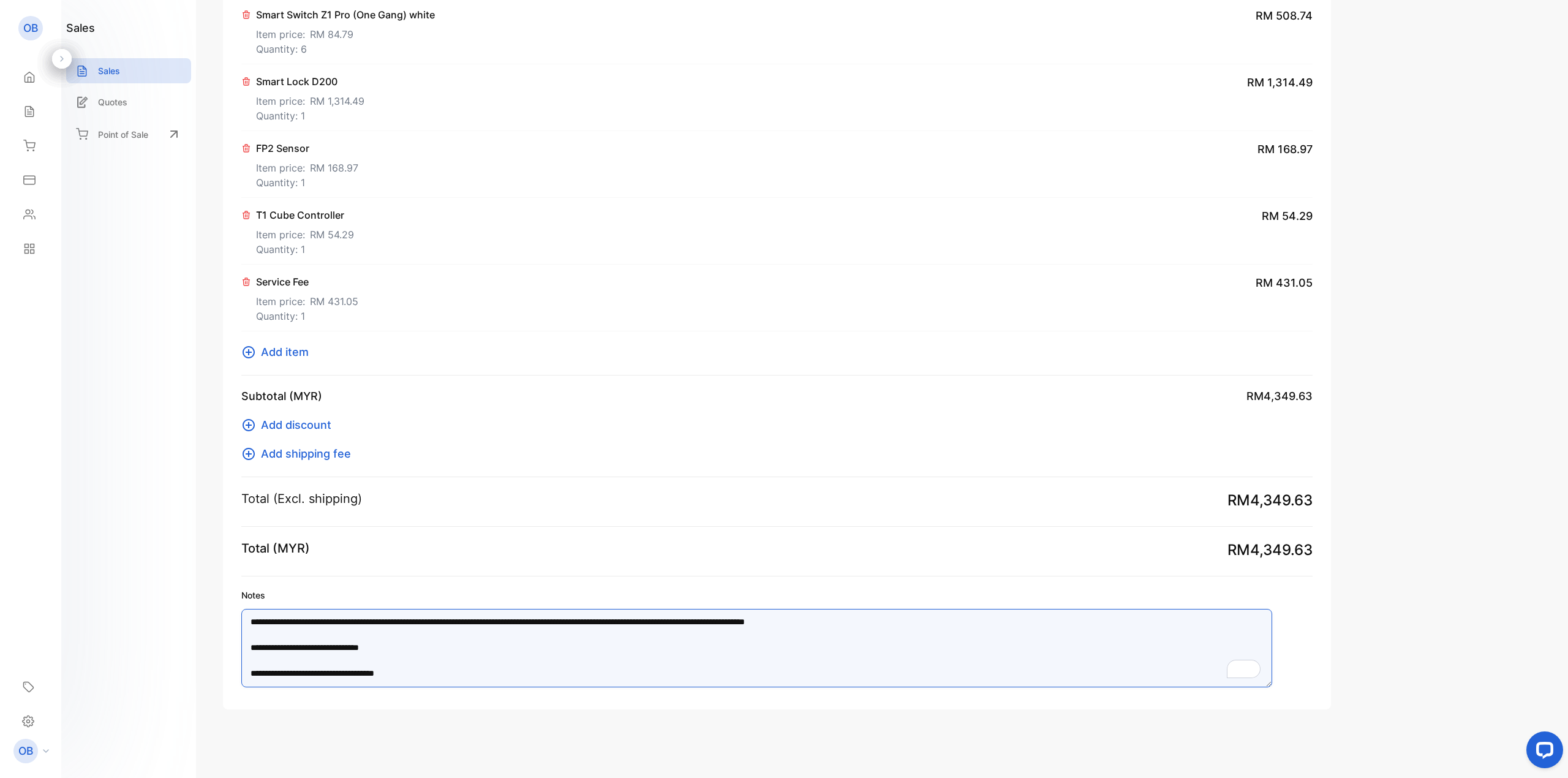
paste textarea "**********"
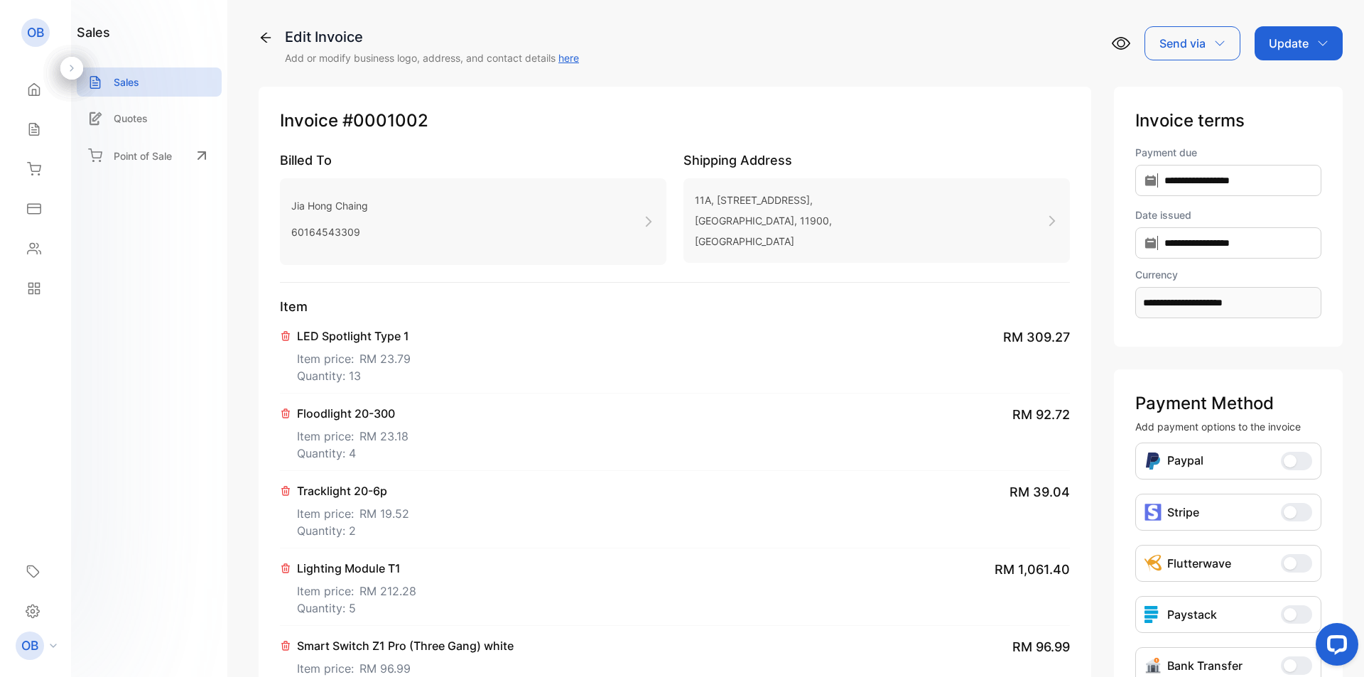
click at [1279, 39] on p "Update" at bounding box center [1288, 43] width 40 height 17
type textarea "**********"
click at [1286, 94] on div "Invoice" at bounding box center [1301, 90] width 82 height 28
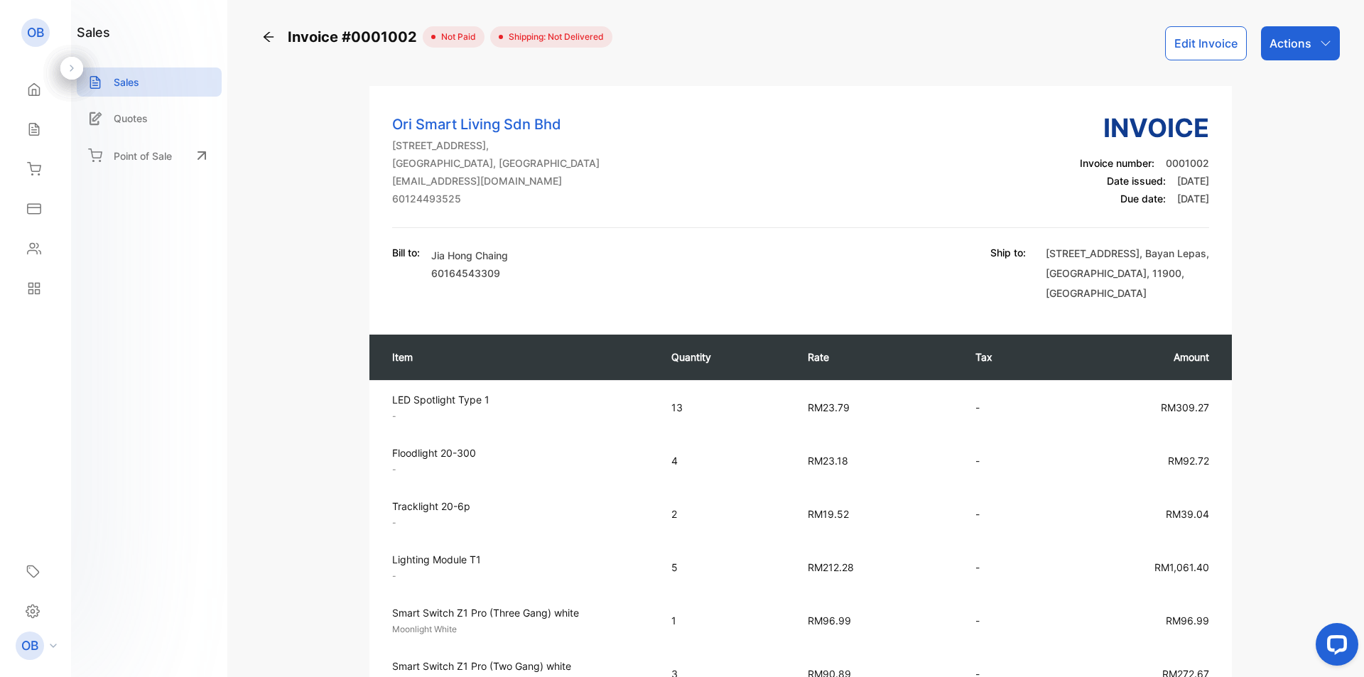
click at [1319, 23] on div "Invoice #0001002 not paid Shipping: Not Delivered Edit Invoice Actions Ori Smar…" at bounding box center [800, 338] width 1126 height 677
click at [1330, 33] on div "Actions" at bounding box center [1300, 43] width 79 height 34
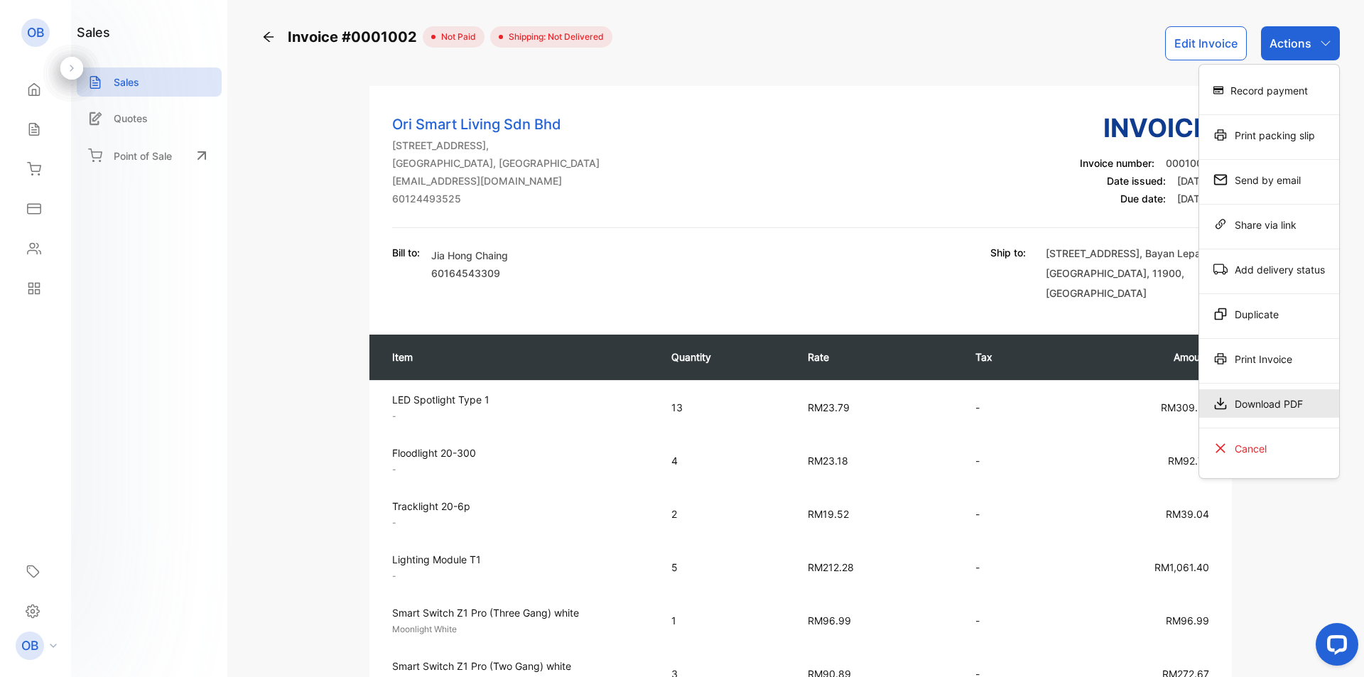
click at [1263, 400] on div "Download PDF" at bounding box center [1269, 403] width 140 height 28
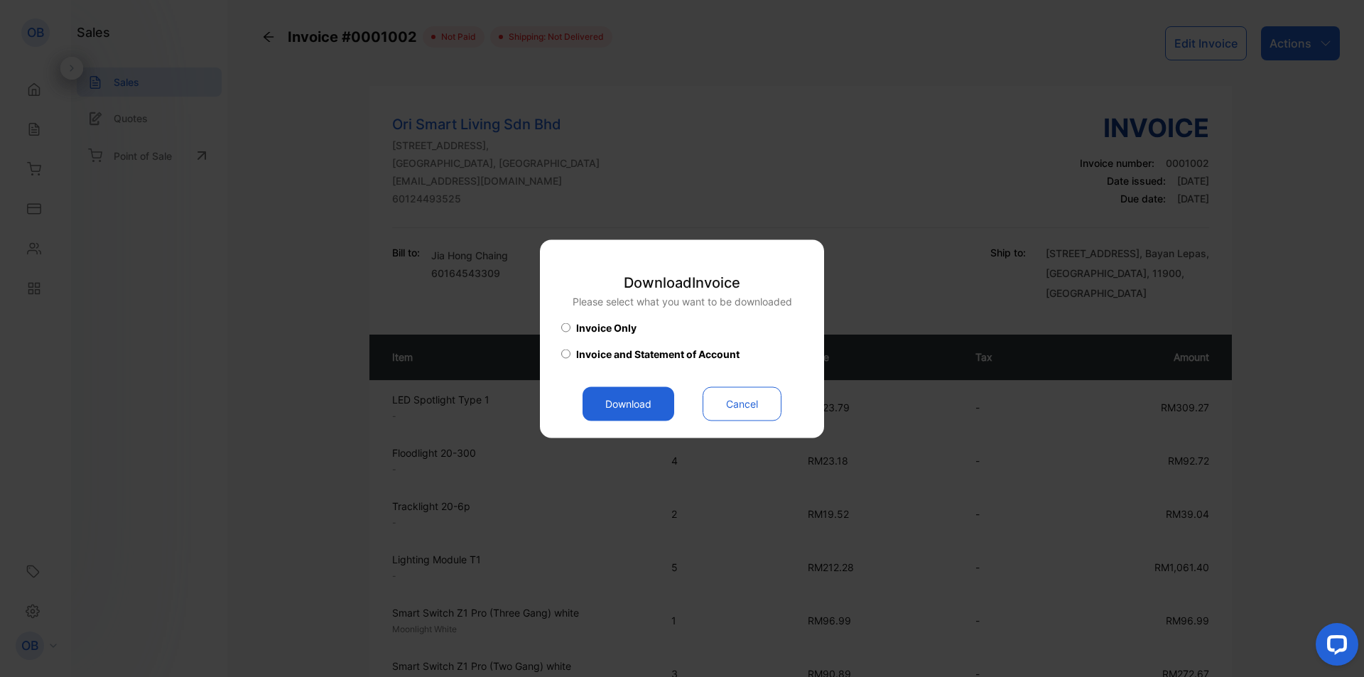
click at [619, 395] on button "Download" at bounding box center [628, 403] width 92 height 34
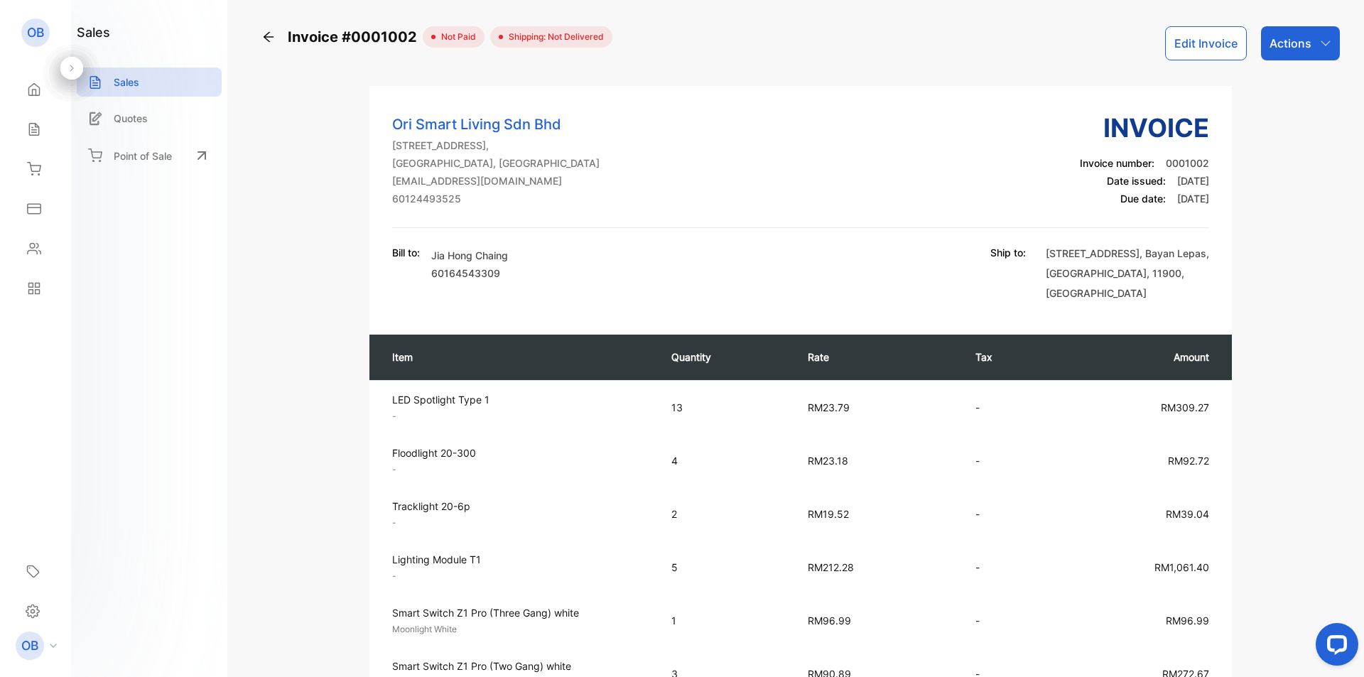
click at [1217, 48] on button "Edit Invoice" at bounding box center [1206, 43] width 82 height 34
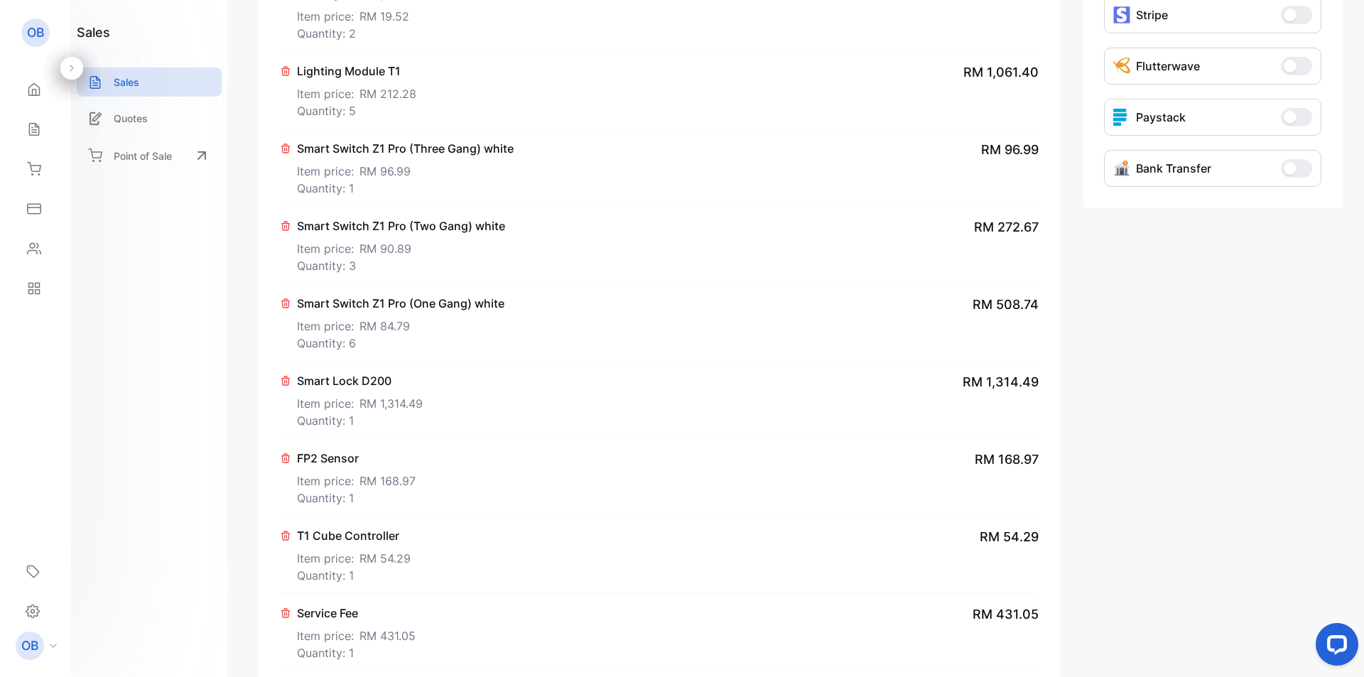
scroll to position [938, 0]
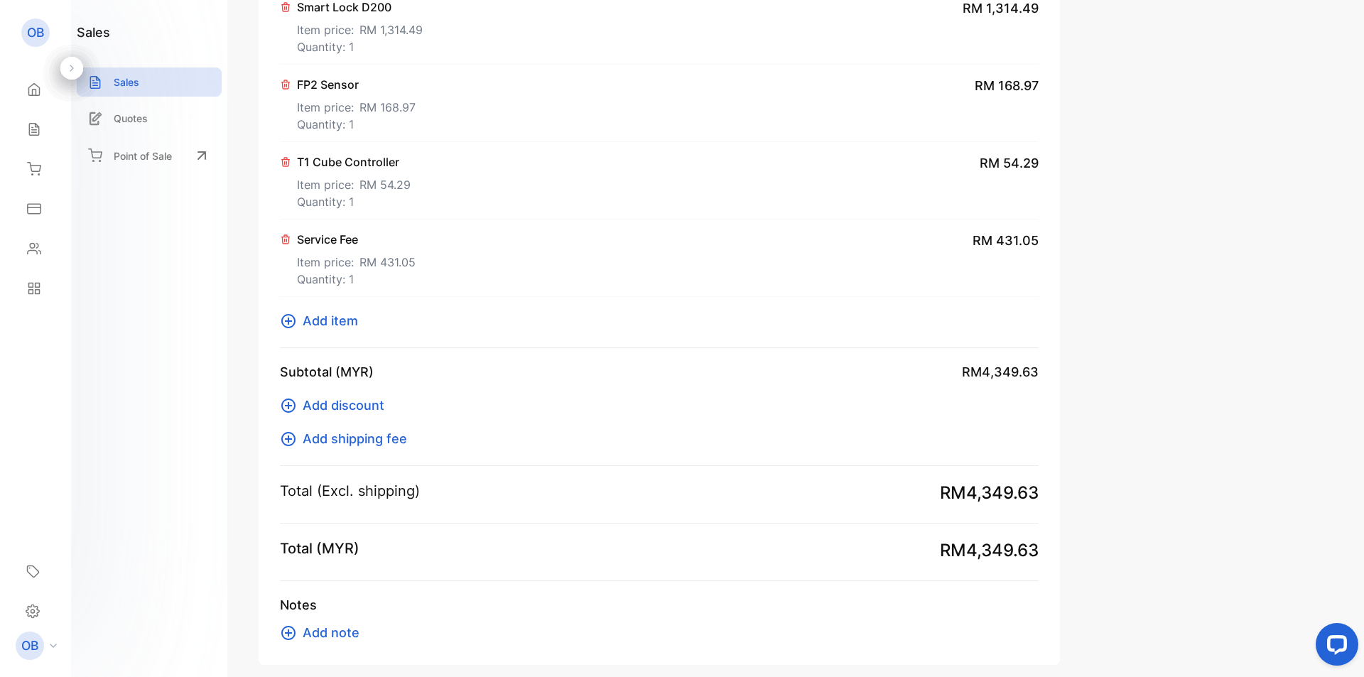
type input "**********"
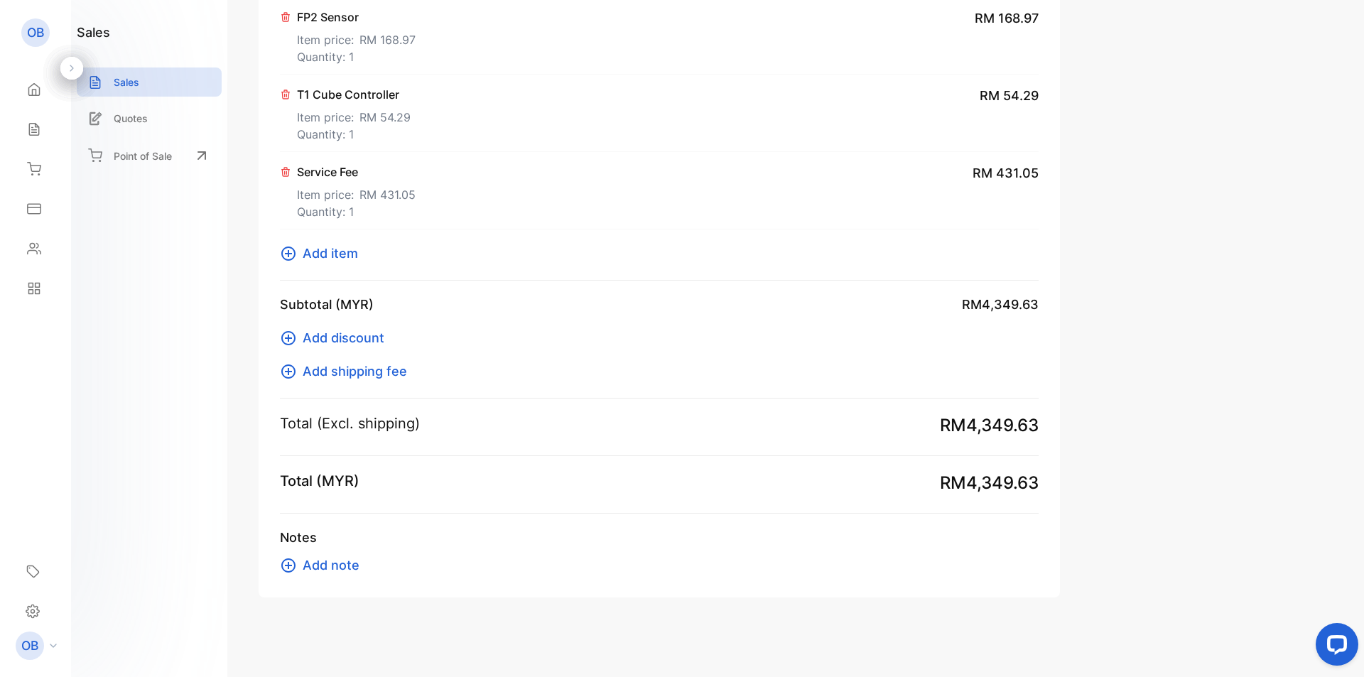
click at [330, 570] on span "Add note" at bounding box center [331, 564] width 57 height 19
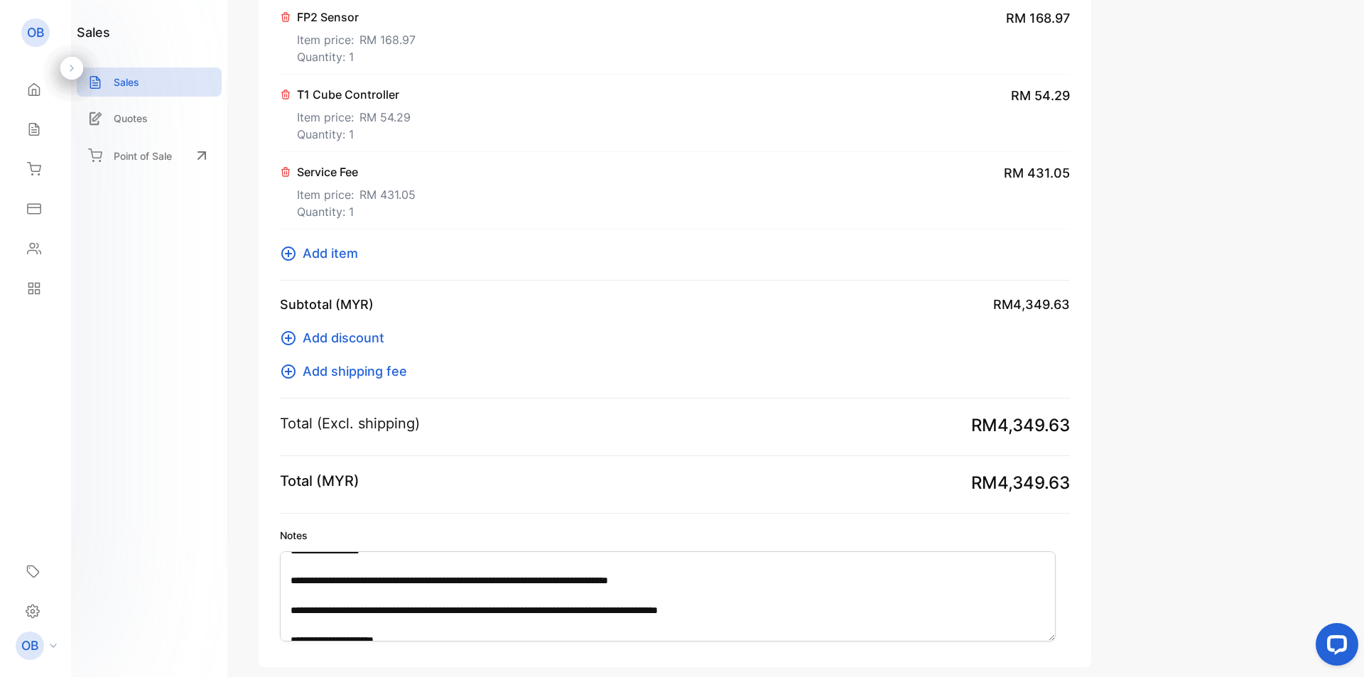
scroll to position [30, 0]
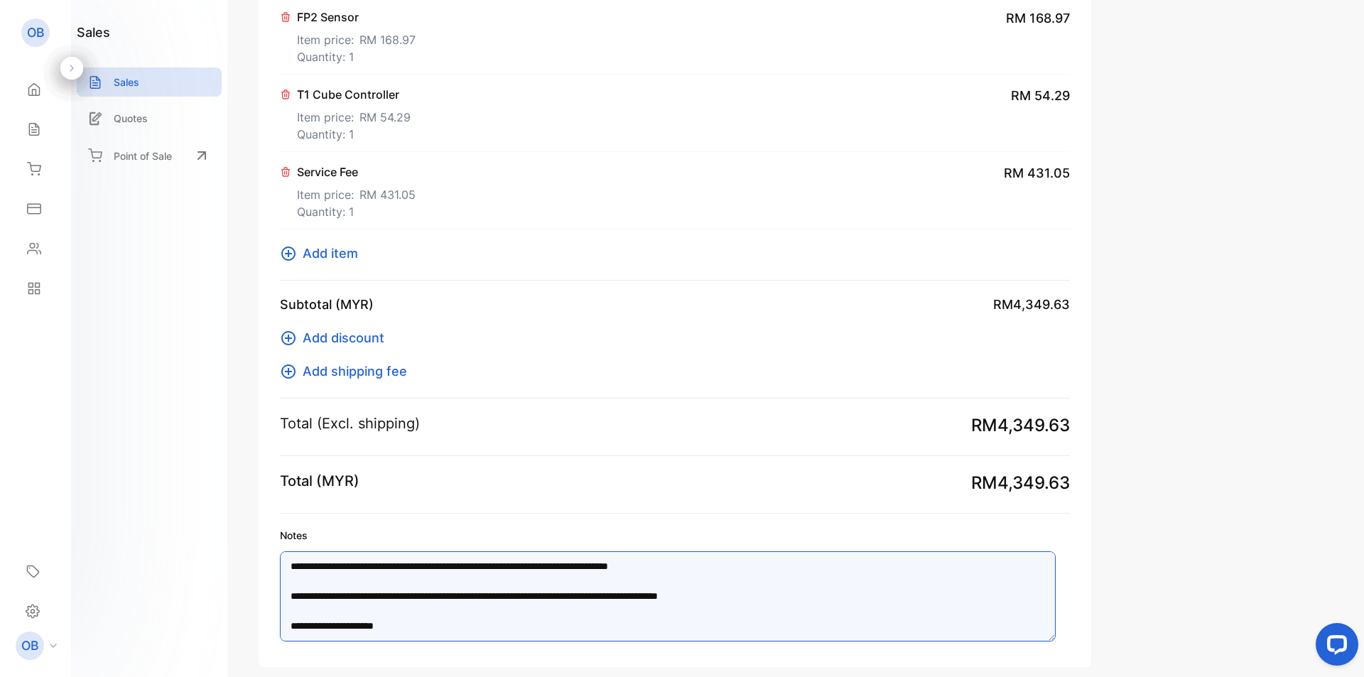
click at [613, 634] on textarea "**********" at bounding box center [668, 596] width 776 height 90
